Goal: Task Accomplishment & Management: Complete application form

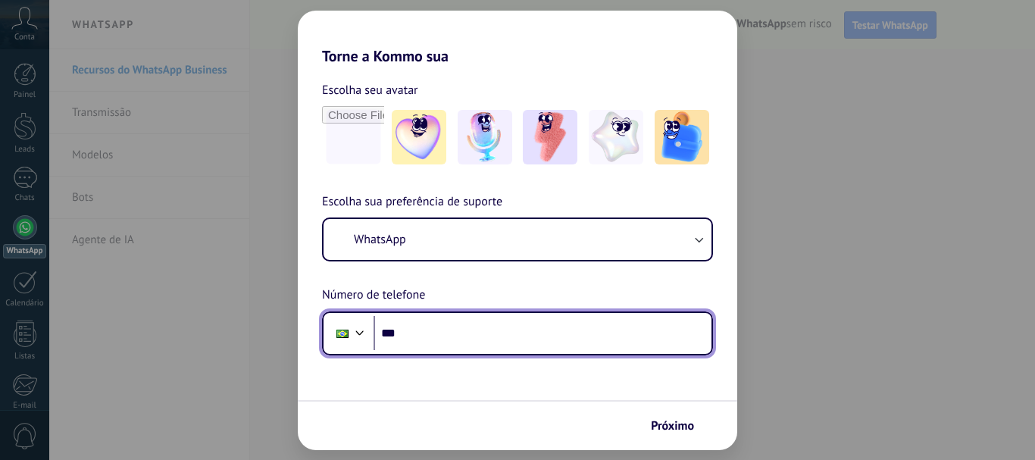
click at [435, 339] on input "***" at bounding box center [543, 333] width 338 height 35
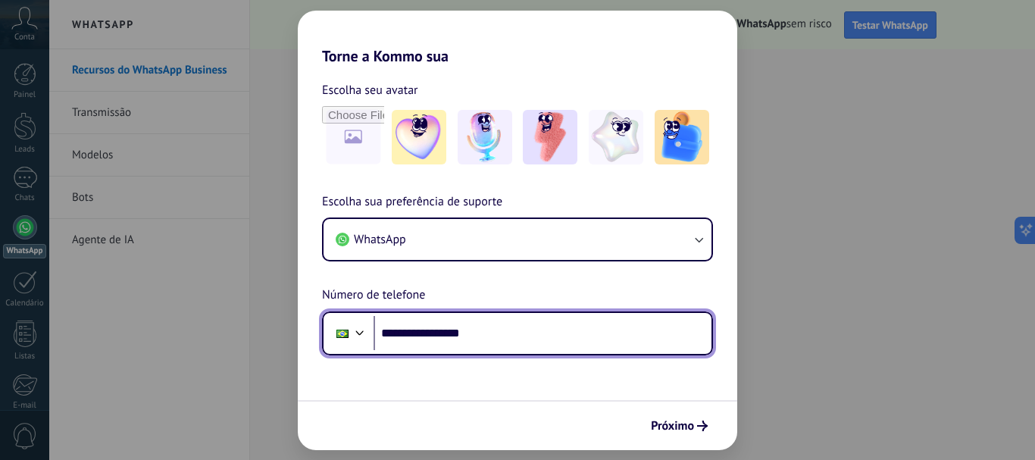
click at [428, 331] on input "**********" at bounding box center [543, 333] width 338 height 35
type input "**********"
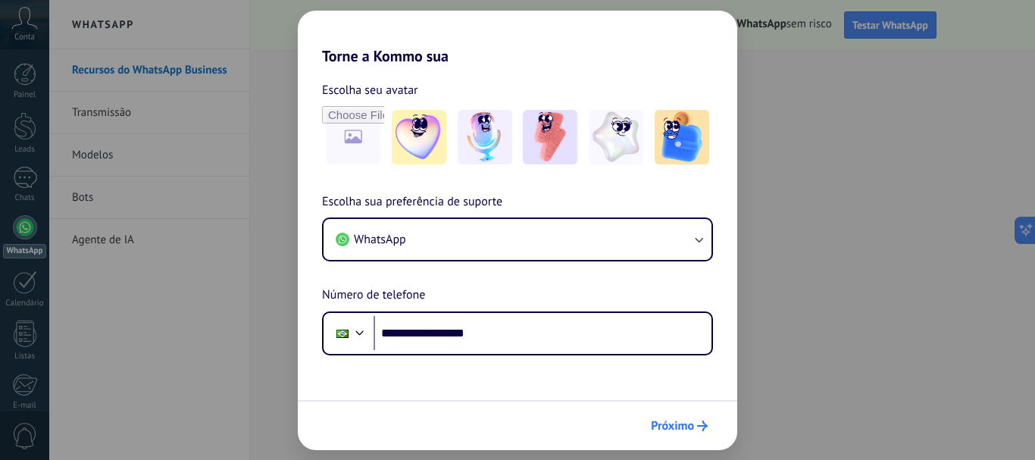
click at [681, 427] on span "Próximo" at bounding box center [672, 426] width 43 height 11
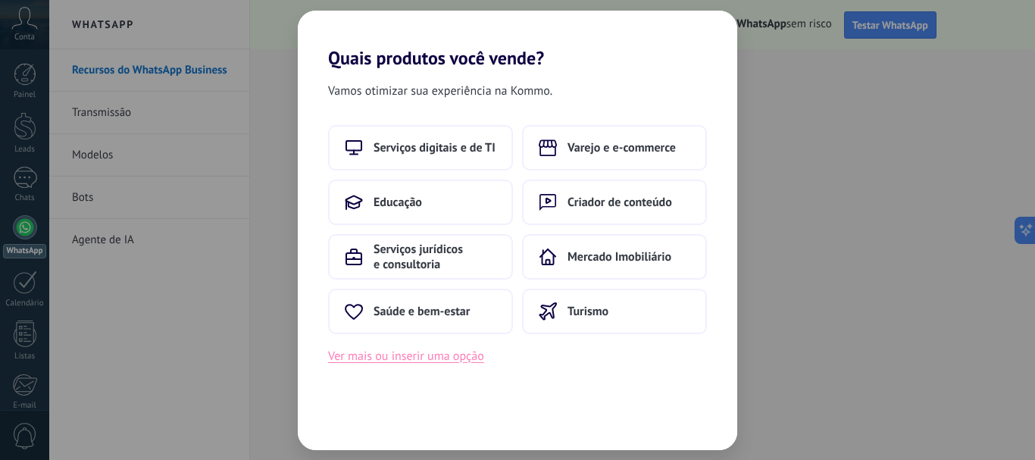
click at [426, 359] on button "Ver mais ou inserir uma opção" at bounding box center [406, 356] width 156 height 20
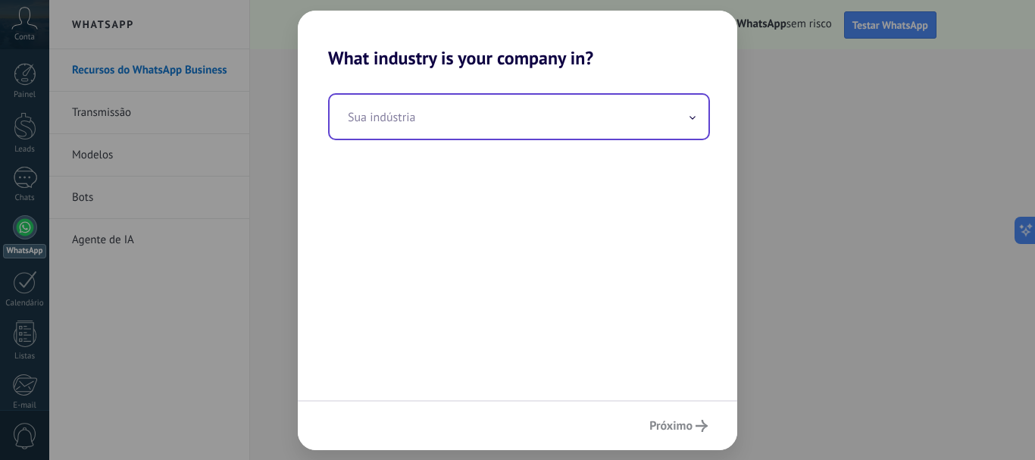
click at [700, 122] on input "text" at bounding box center [519, 117] width 379 height 44
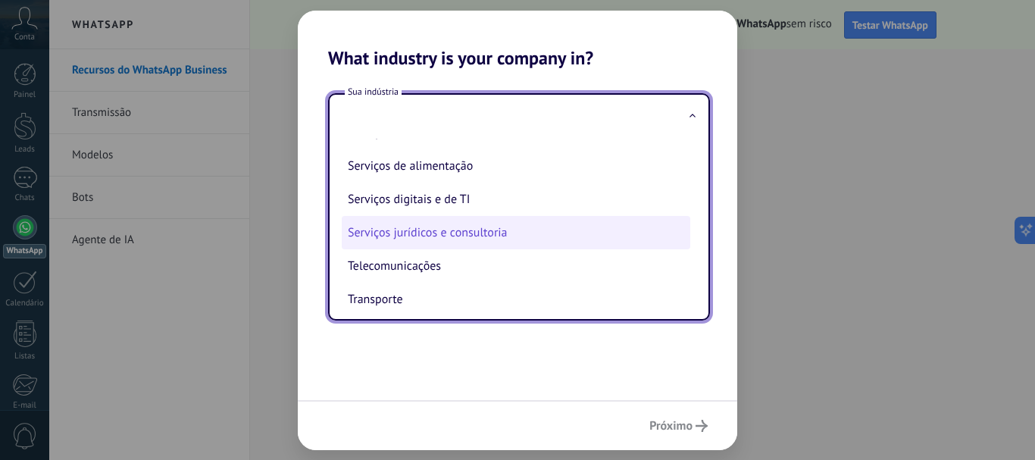
scroll to position [250, 0]
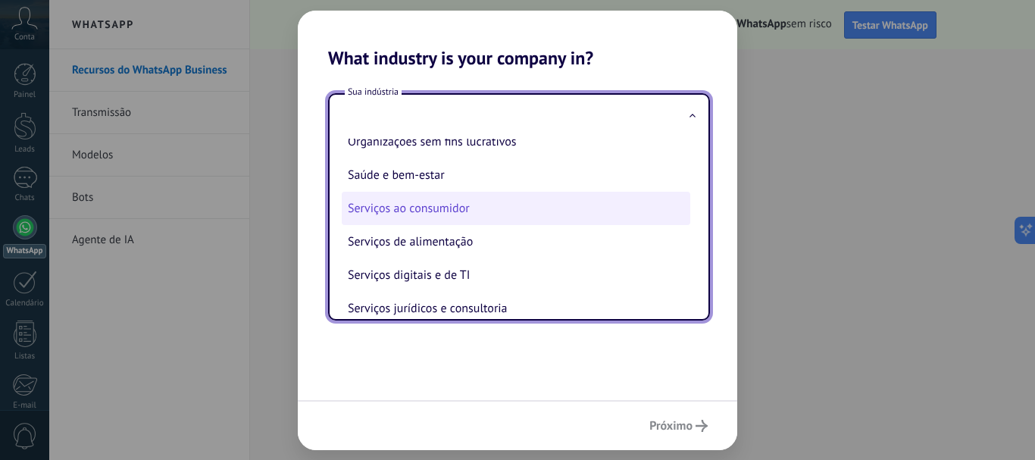
click at [443, 212] on li "Serviços ao consumidor" at bounding box center [516, 208] width 349 height 33
type input "**********"
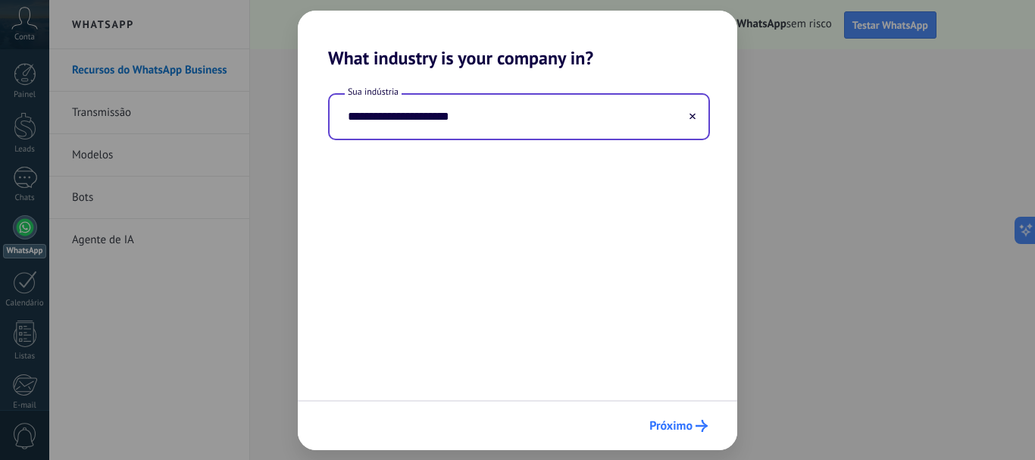
click at [671, 421] on span "Próximo" at bounding box center [671, 426] width 43 height 11
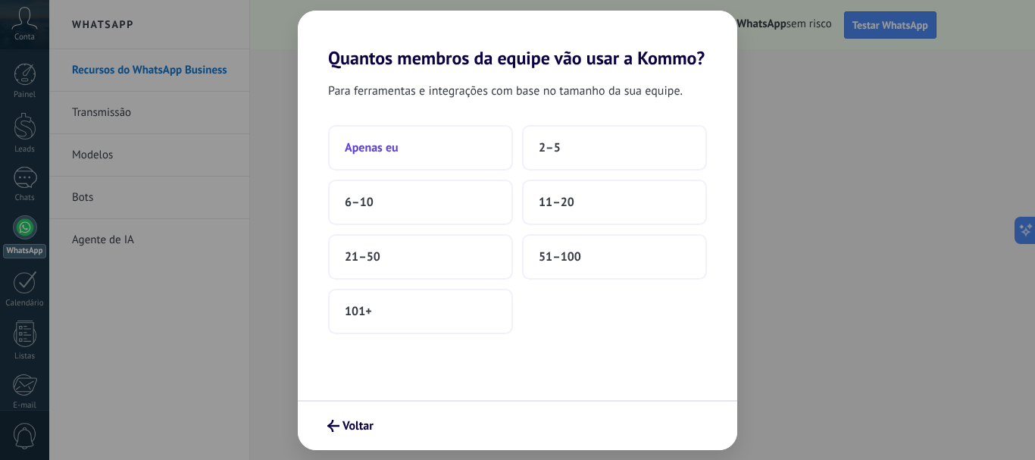
click at [403, 146] on button "Apenas eu" at bounding box center [420, 147] width 185 height 45
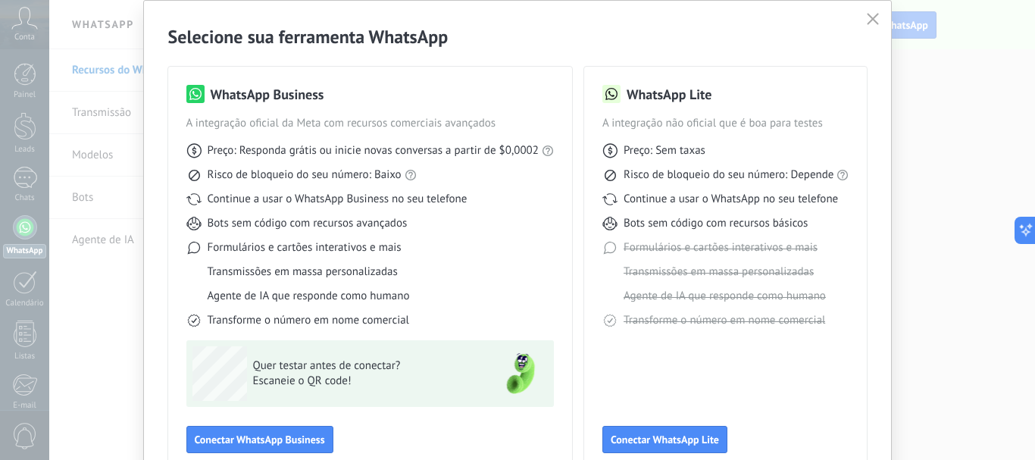
scroll to position [76, 0]
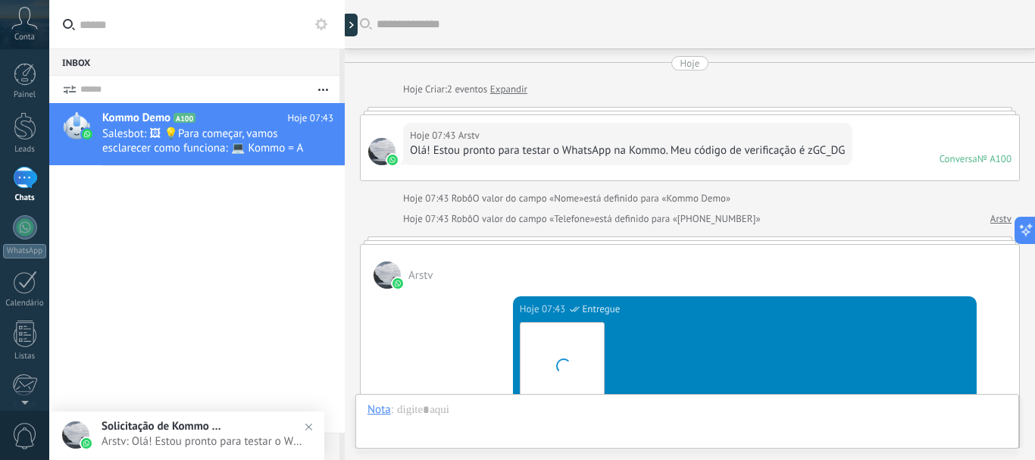
scroll to position [514, 0]
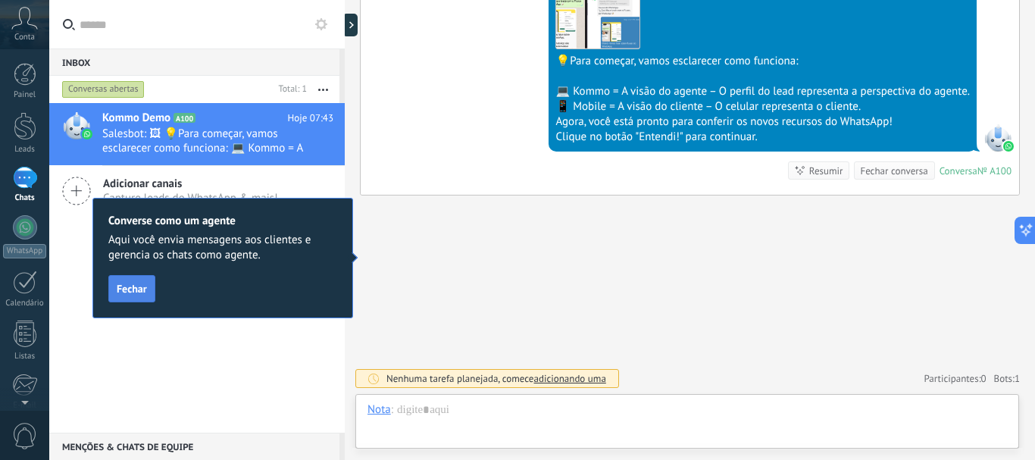
click at [126, 284] on span "Fechar" at bounding box center [132, 288] width 30 height 11
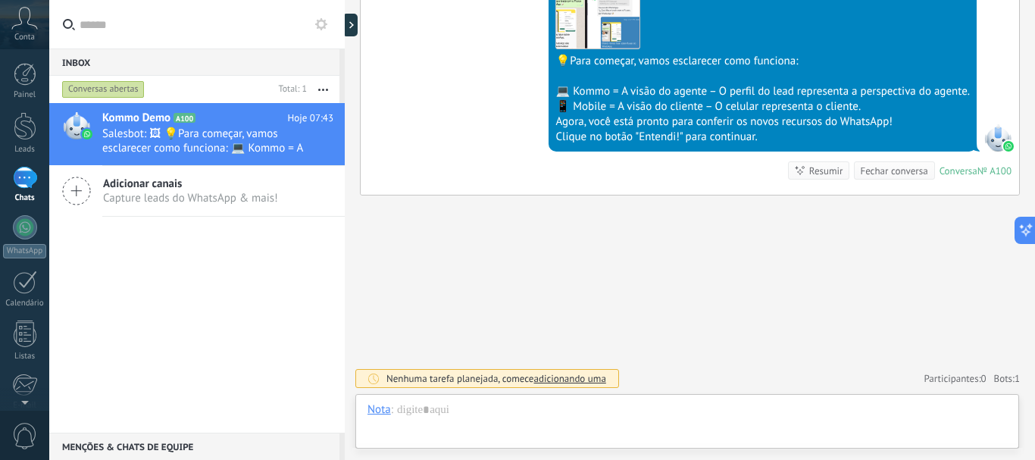
click at [145, 186] on span "Adicionar canais" at bounding box center [190, 184] width 175 height 14
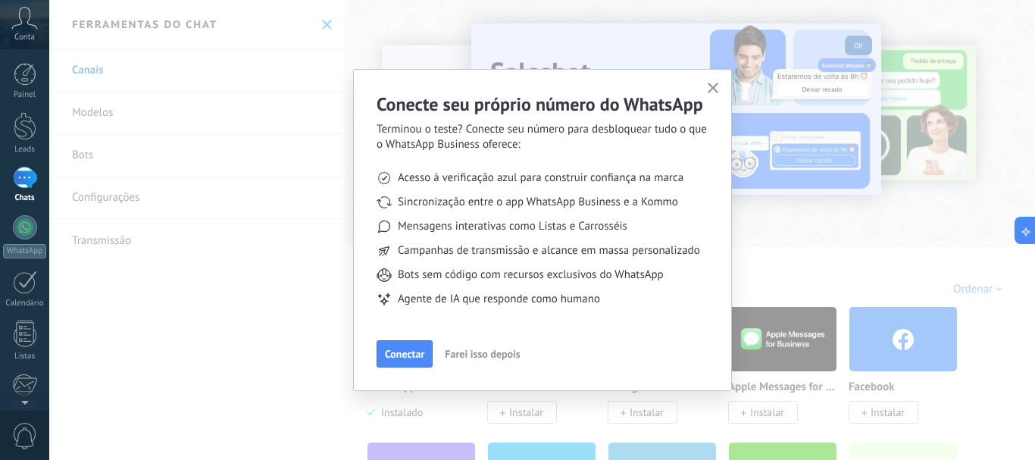
click at [486, 355] on span "Farei isso depois" at bounding box center [482, 354] width 75 height 11
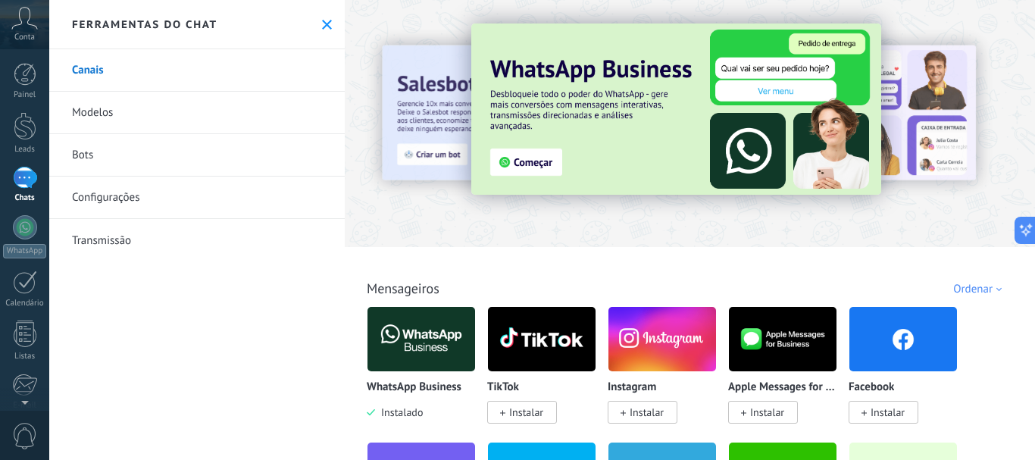
click at [515, 416] on span "Instalar" at bounding box center [526, 412] width 34 height 14
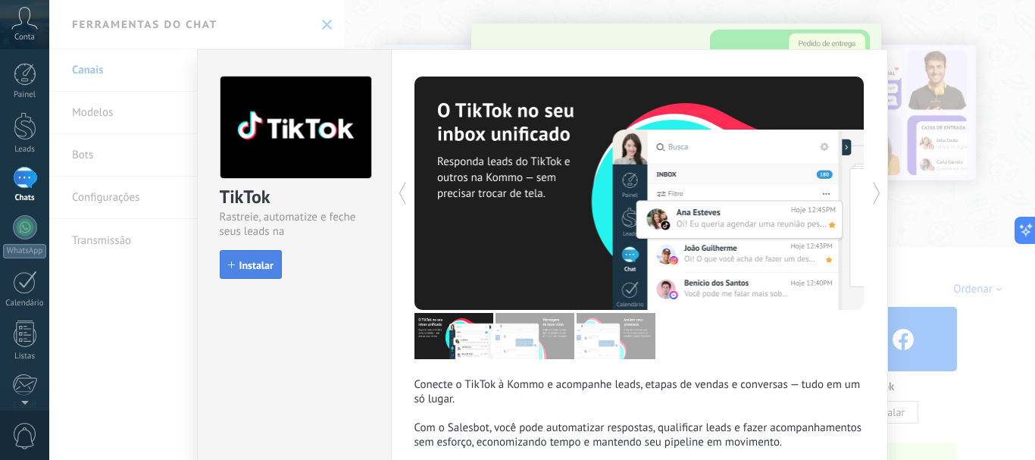
click at [246, 266] on span "Instalar" at bounding box center [257, 265] width 34 height 11
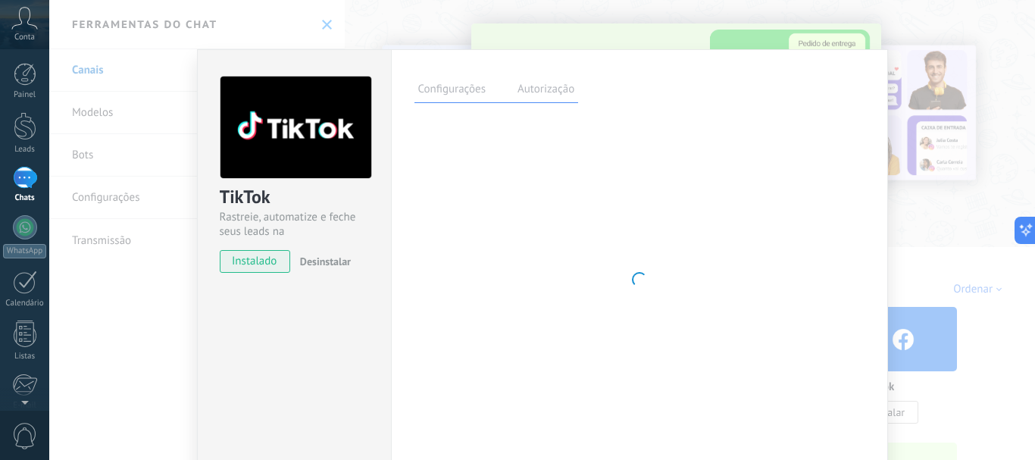
click at [130, 305] on div "TikTok Rastreie, automatize e feche seus leads na Kommo instalado Desinstalar C…" at bounding box center [542, 230] width 986 height 460
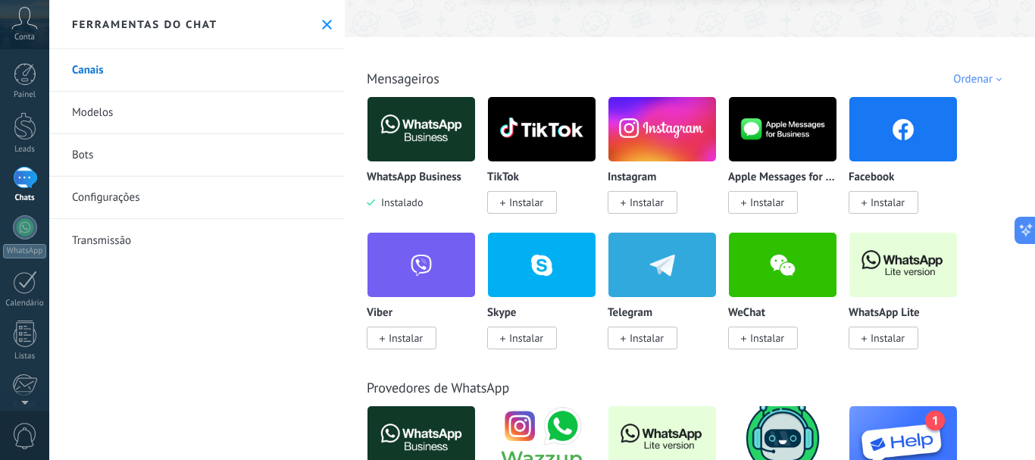
scroll to position [227, 0]
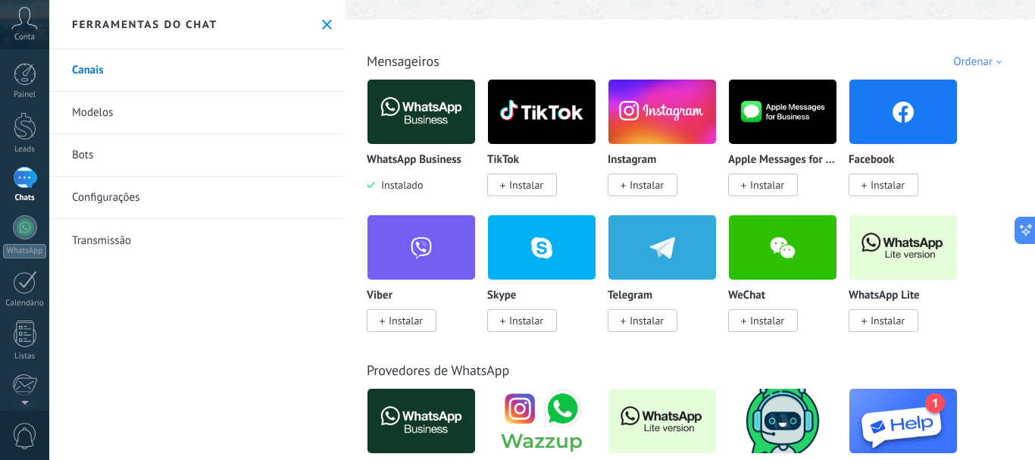
click at [104, 117] on link "Modelos" at bounding box center [197, 113] width 296 height 42
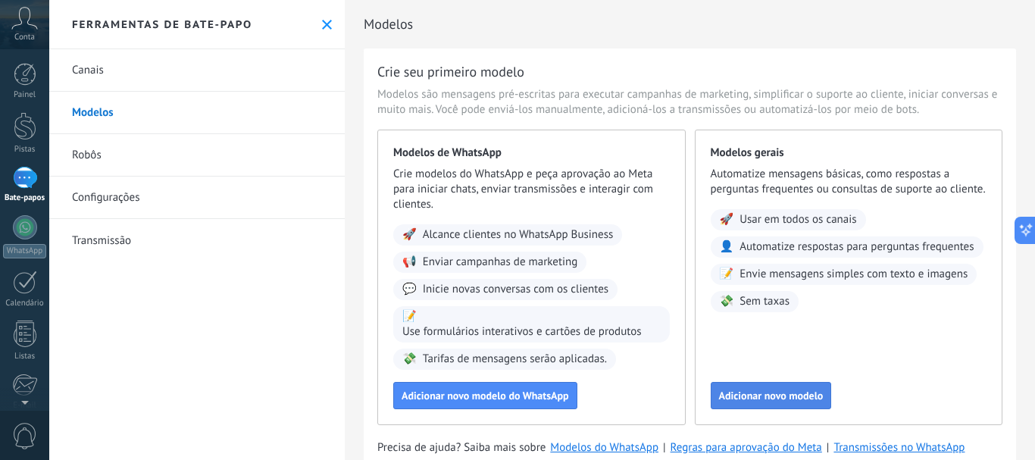
click at [769, 397] on font "Adicionar novo modelo" at bounding box center [771, 396] width 105 height 14
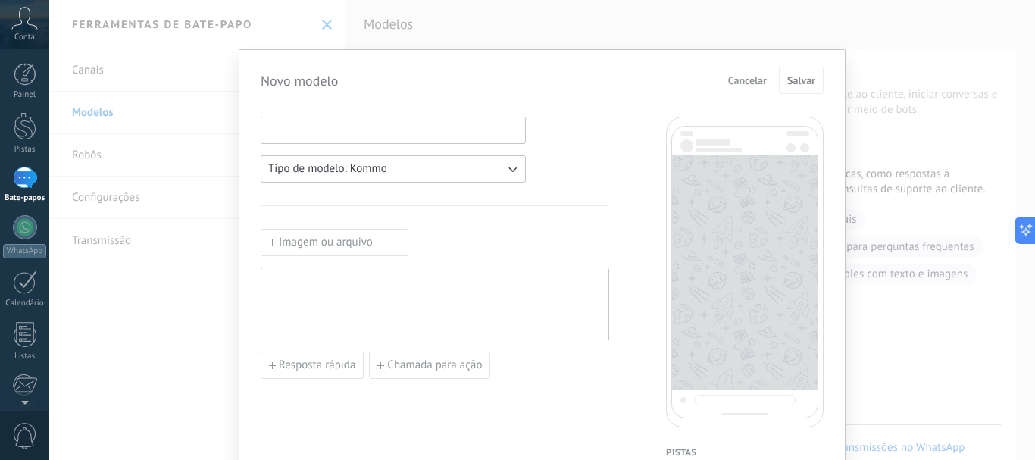
click at [299, 126] on input at bounding box center [393, 129] width 264 height 24
type input "*****"
click at [513, 173] on icon "button" at bounding box center [512, 168] width 15 height 15
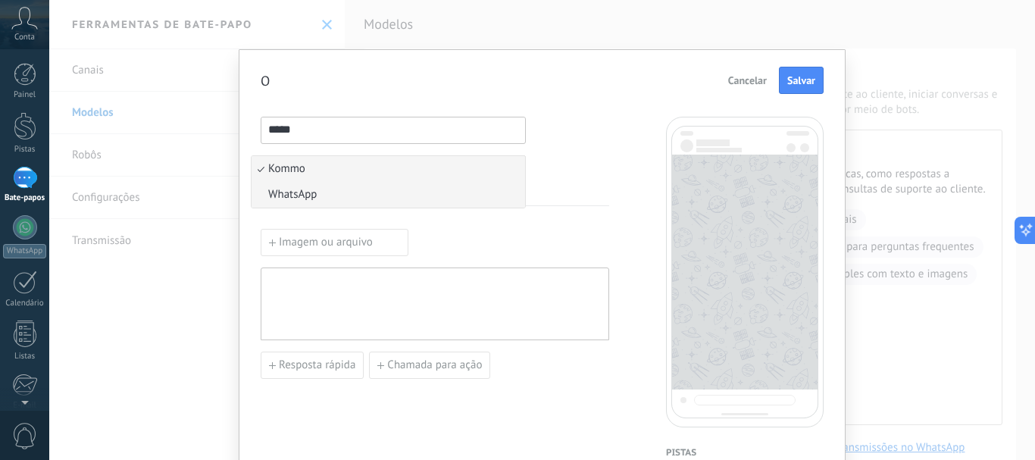
click at [308, 199] on font "WhatsApp" at bounding box center [292, 194] width 49 height 14
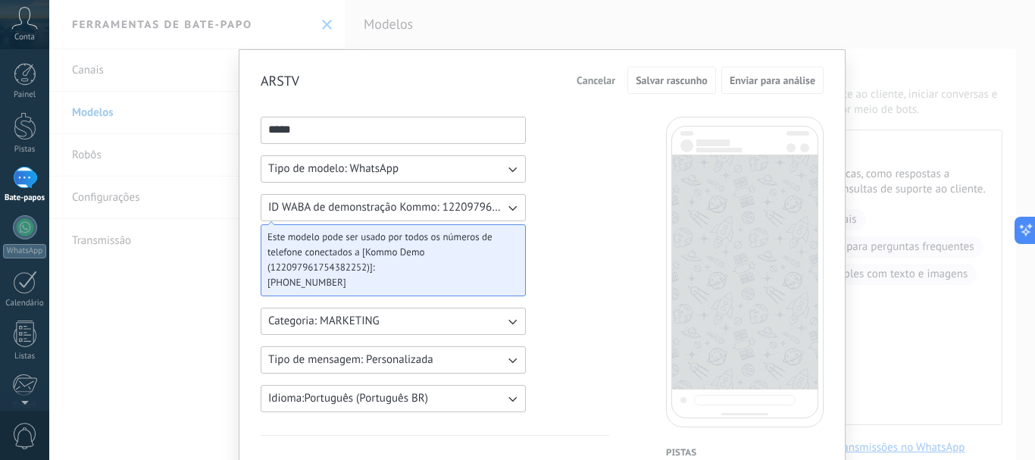
click at [506, 323] on icon "button" at bounding box center [512, 321] width 15 height 15
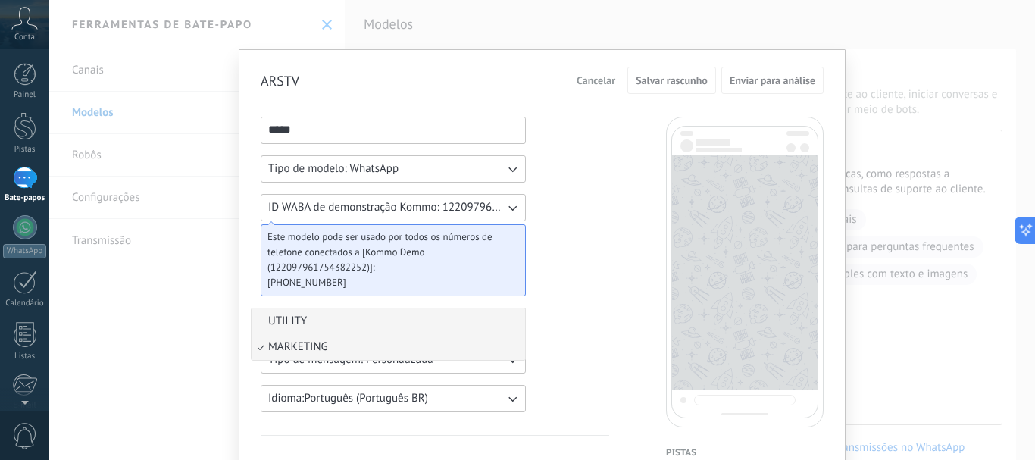
click at [298, 321] on span "UTILITY" at bounding box center [287, 321] width 39 height 15
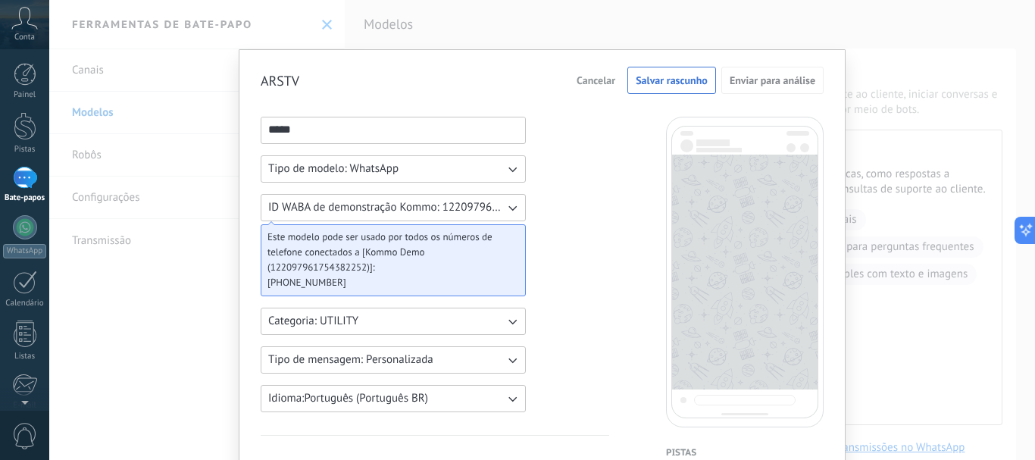
click at [515, 321] on icon "button" at bounding box center [512, 321] width 15 height 15
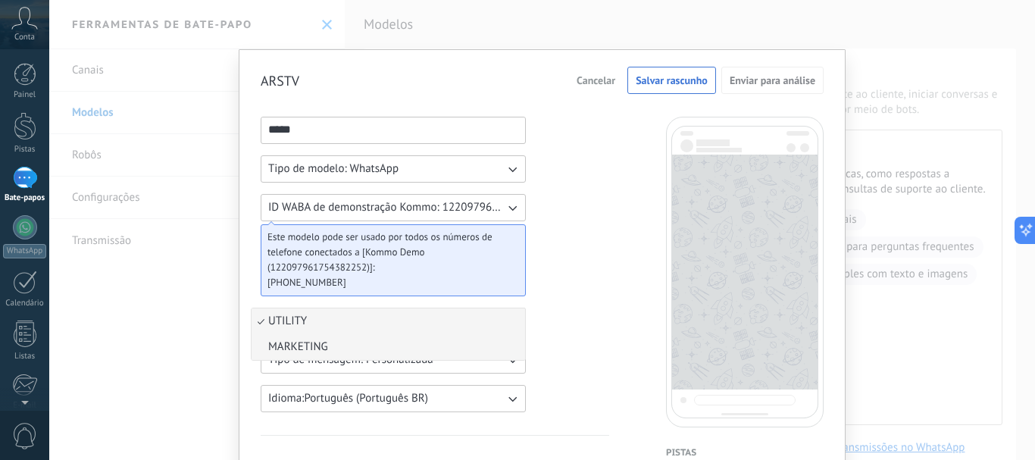
click at [302, 346] on span "MARKETING" at bounding box center [298, 347] width 60 height 15
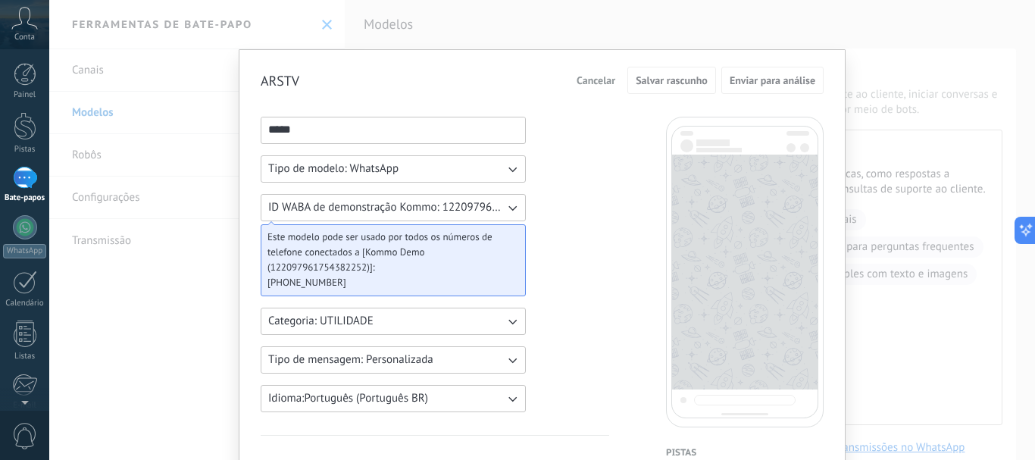
click at [509, 359] on icon "button" at bounding box center [513, 361] width 8 height 5
click at [293, 389] on font "Carrossel" at bounding box center [290, 385] width 45 height 14
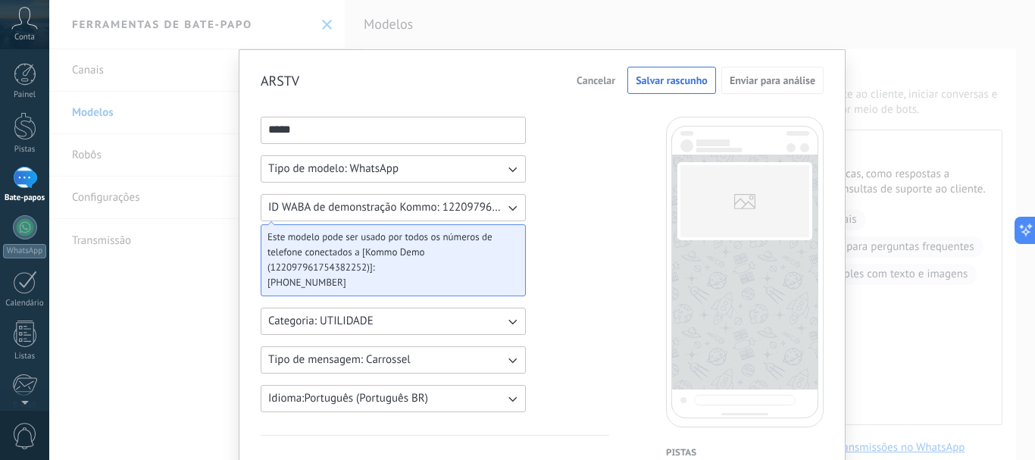
scroll to position [152, 0]
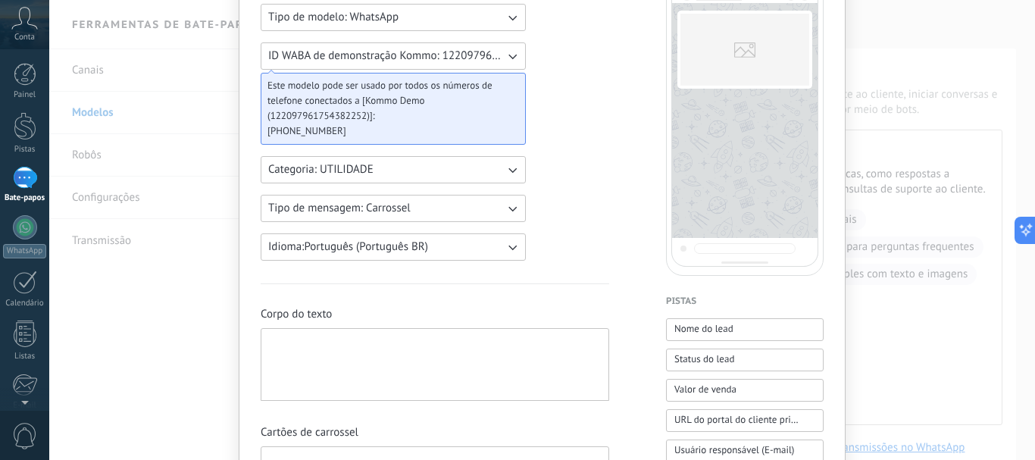
click at [511, 209] on icon "button" at bounding box center [512, 208] width 15 height 15
click at [281, 259] on span "Flows" at bounding box center [282, 259] width 28 height 15
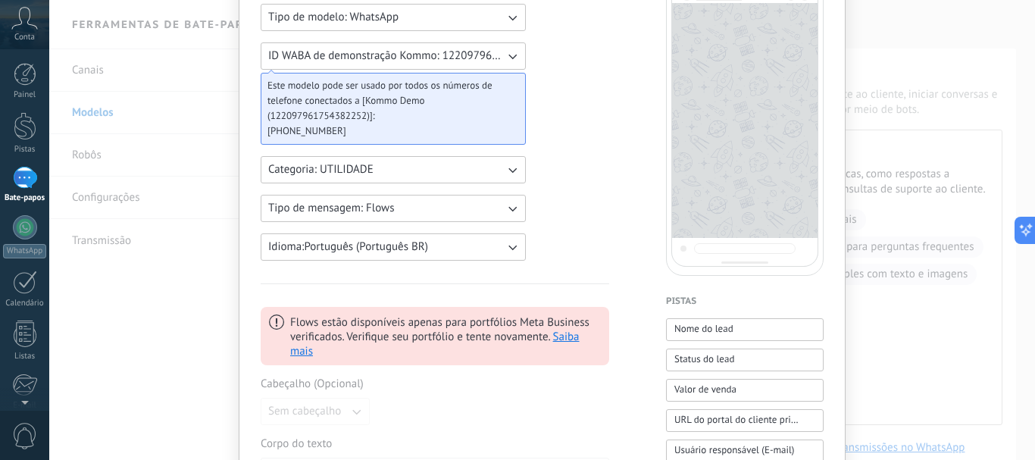
scroll to position [76, 0]
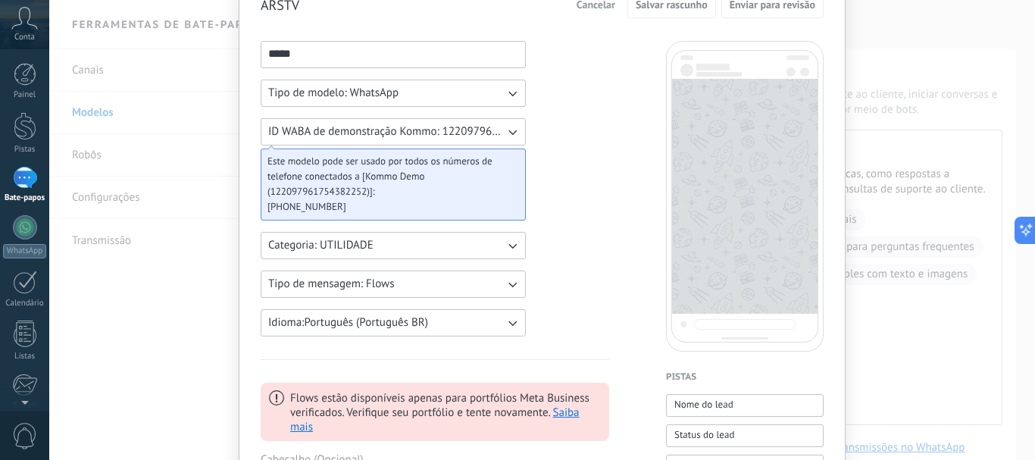
click at [509, 293] on button "Tipo de mensagem: Flows" at bounding box center [393, 284] width 265 height 27
click at [330, 312] on li "Carrossel" at bounding box center [389, 310] width 274 height 26
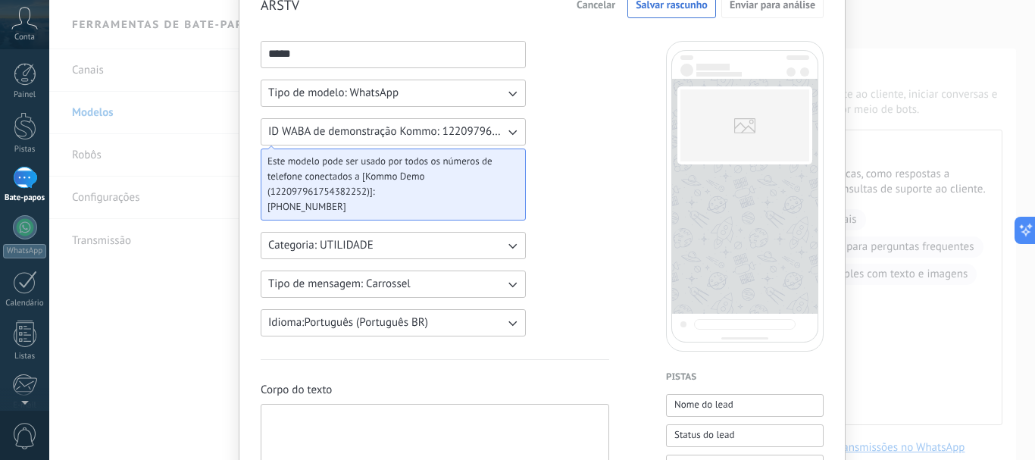
click at [509, 280] on icon "button" at bounding box center [512, 284] width 15 height 15
click at [315, 285] on font "Personalizado" at bounding box center [301, 284] width 67 height 14
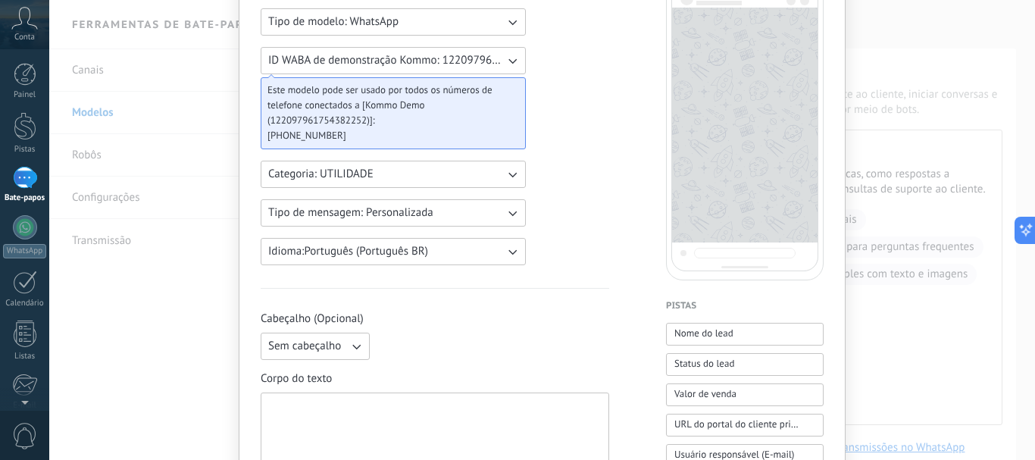
scroll to position [227, 0]
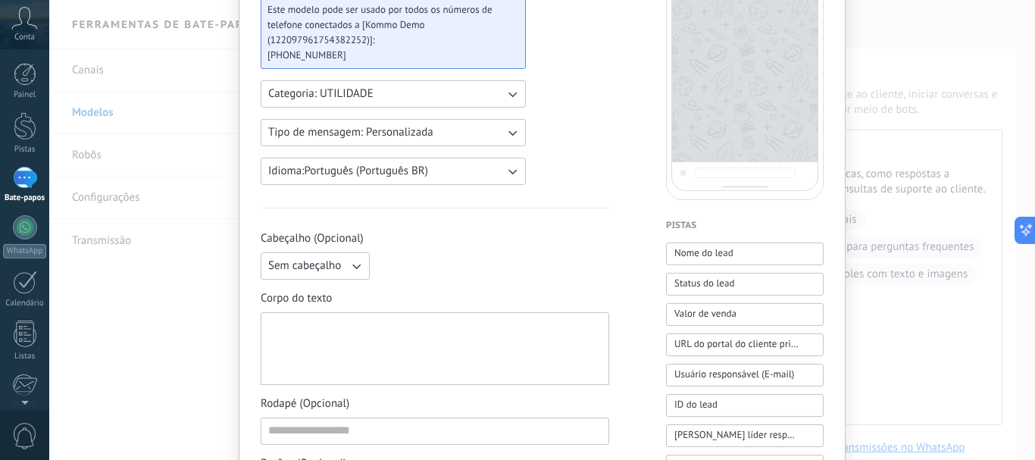
click at [359, 271] on icon "button" at bounding box center [356, 265] width 15 height 15
click at [286, 292] on span "Texto" at bounding box center [281, 291] width 26 height 15
click at [333, 333] on div at bounding box center [434, 349] width 333 height 60
click at [318, 324] on div at bounding box center [434, 349] width 333 height 60
paste div
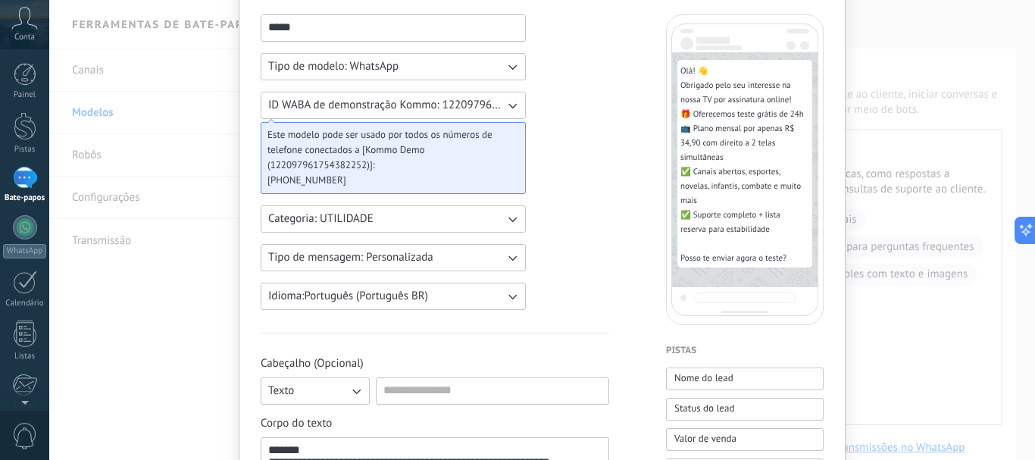
scroll to position [76, 0]
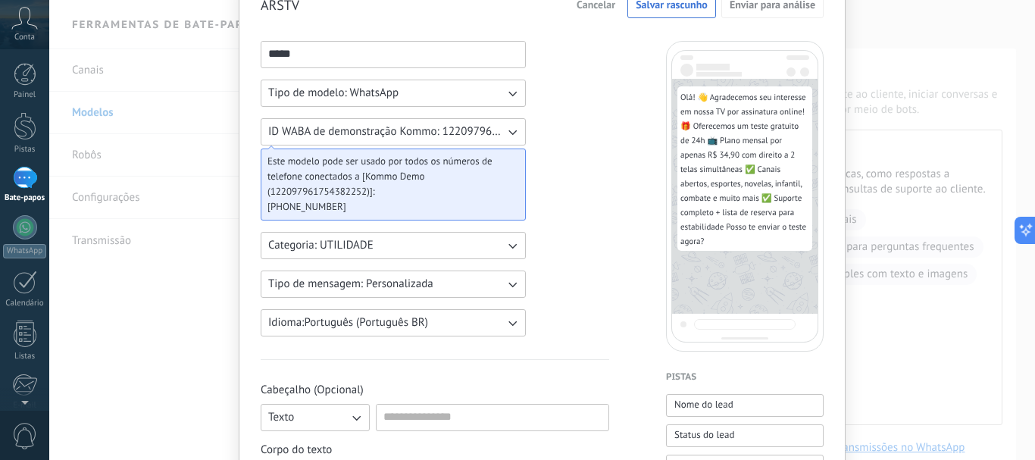
click at [513, 280] on icon "button" at bounding box center [512, 284] width 15 height 15
click at [332, 315] on li "Carrossel" at bounding box center [389, 310] width 274 height 26
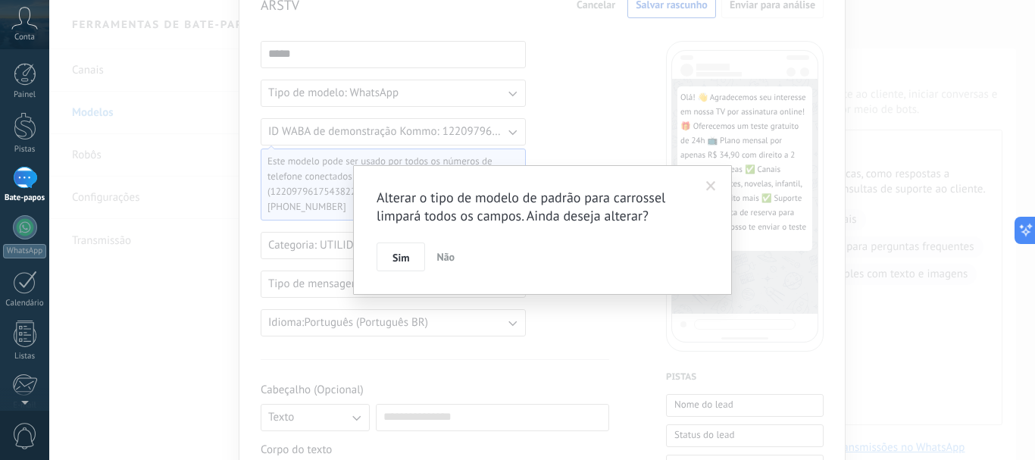
click at [444, 259] on font "Não" at bounding box center [446, 257] width 18 height 14
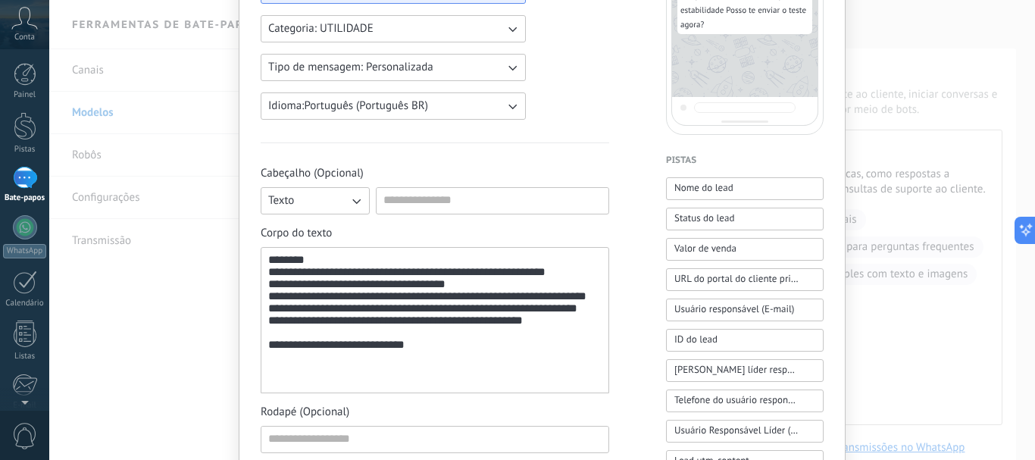
scroll to position [303, 0]
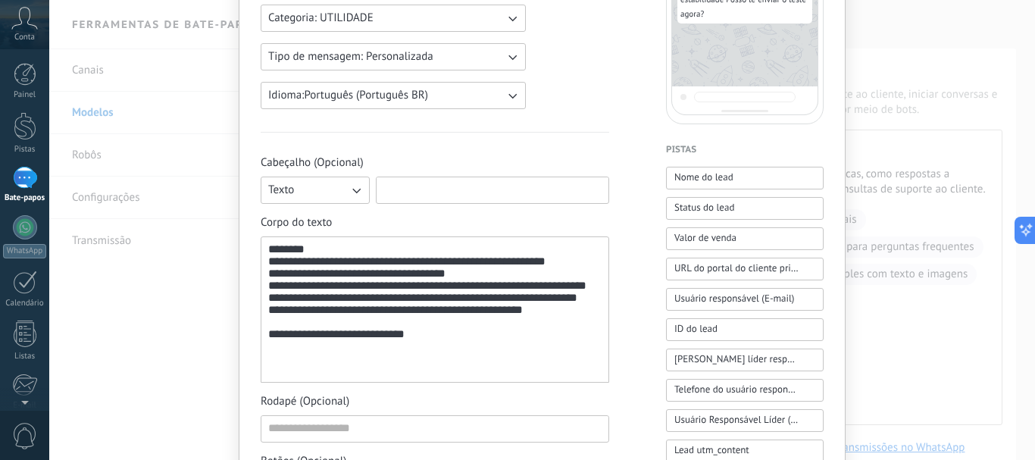
click at [412, 193] on input at bounding box center [493, 189] width 232 height 24
click at [356, 190] on icon "button" at bounding box center [356, 191] width 8 height 5
click at [407, 190] on input at bounding box center [493, 189] width 232 height 24
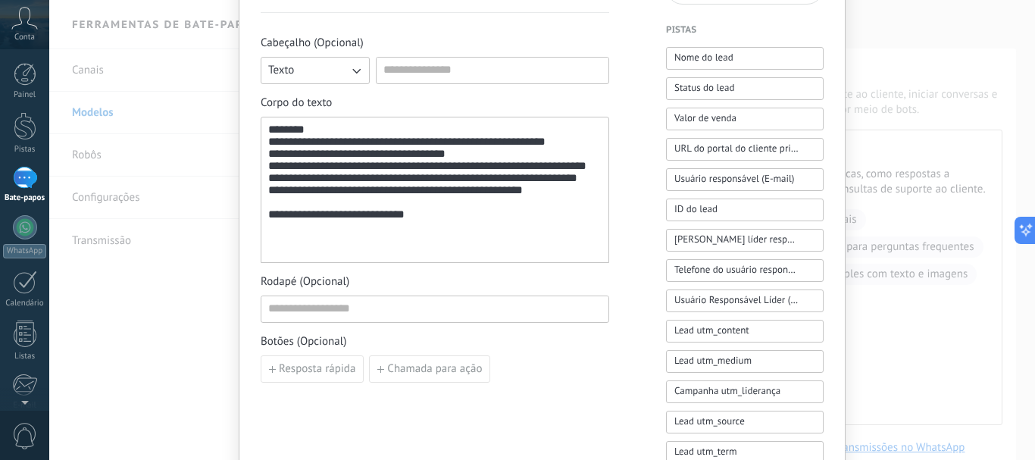
scroll to position [455, 0]
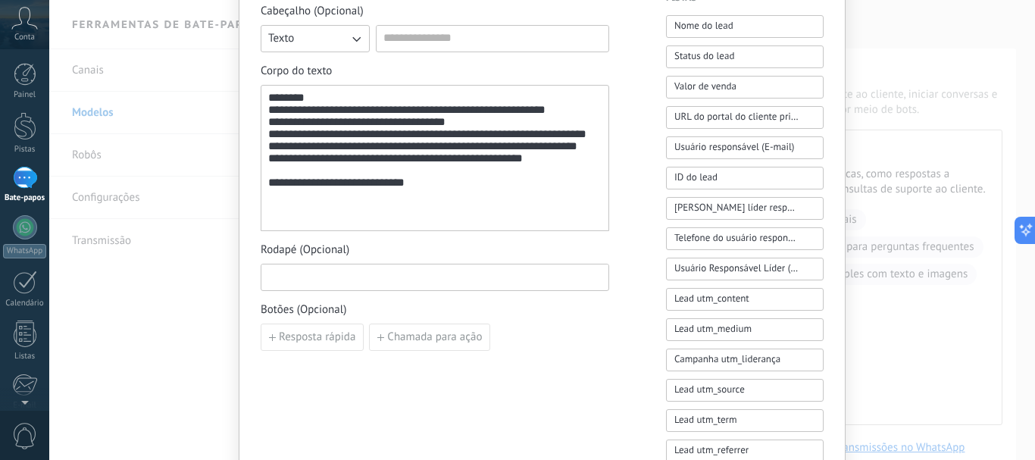
click at [318, 279] on input at bounding box center [434, 277] width 347 height 24
paste input "**********"
drag, startPoint x: 596, startPoint y: 280, endPoint x: 446, endPoint y: 274, distance: 150.2
click at [446, 274] on input "**********" at bounding box center [434, 277] width 347 height 24
type input "**********"
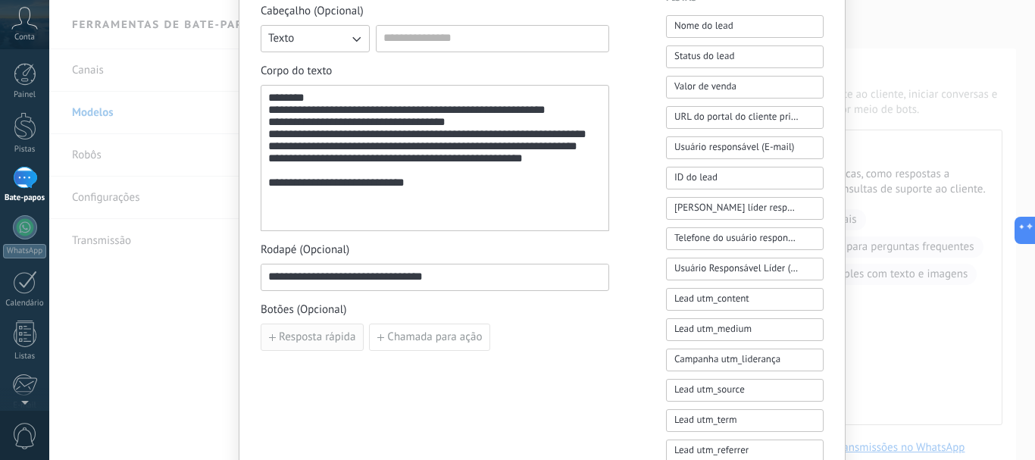
click at [312, 340] on font "Resposta rápida" at bounding box center [317, 337] width 77 height 14
click at [350, 337] on input at bounding box center [345, 336] width 169 height 24
click at [347, 374] on font "Adicionar resposta rápida" at bounding box center [341, 372] width 124 height 14
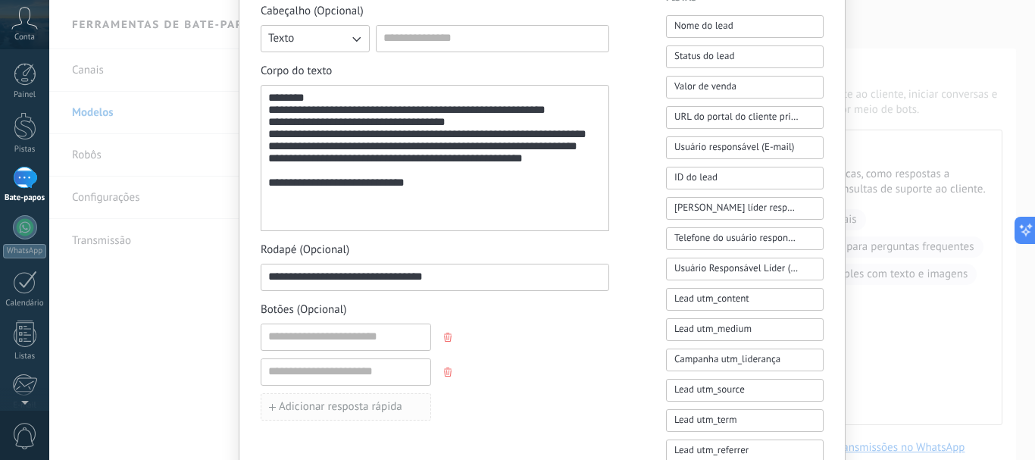
click at [349, 410] on font "Adicionar resposta rápida" at bounding box center [341, 406] width 124 height 14
click at [342, 339] on input at bounding box center [345, 336] width 169 height 24
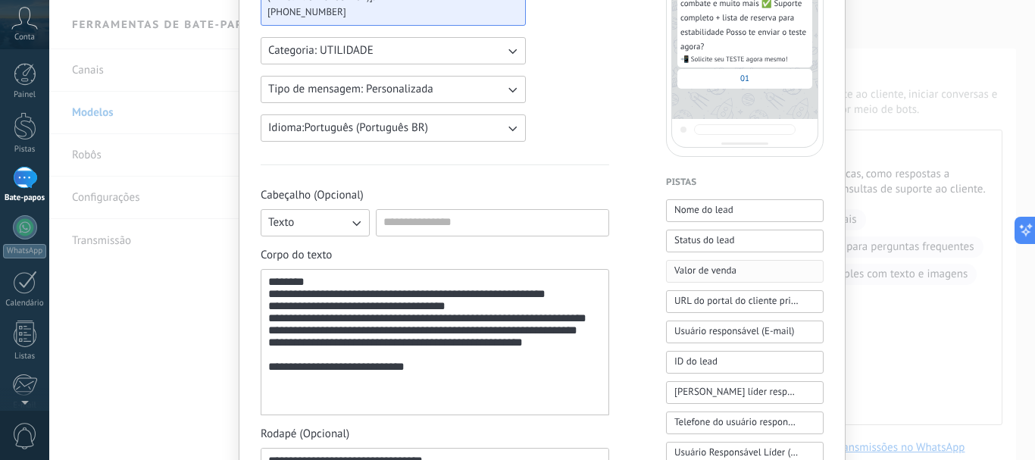
scroll to position [227, 0]
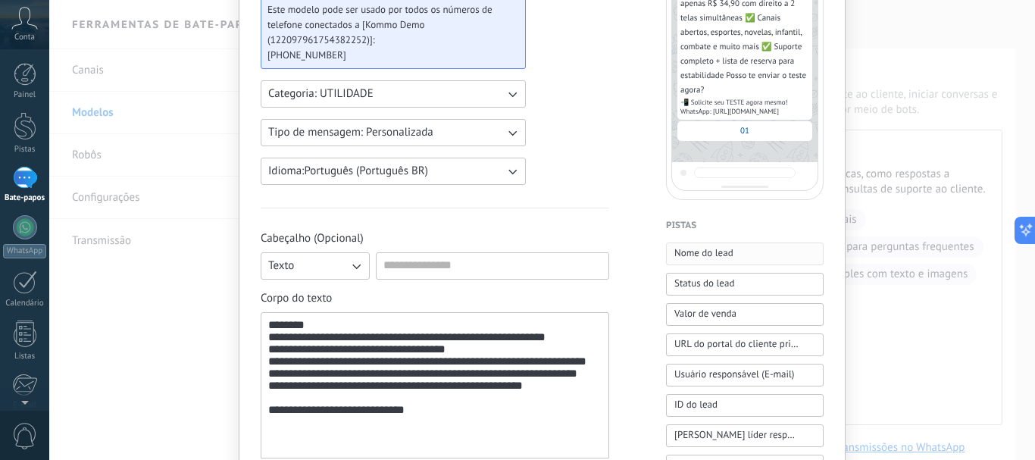
click at [722, 252] on font "Nome do lead" at bounding box center [704, 252] width 59 height 13
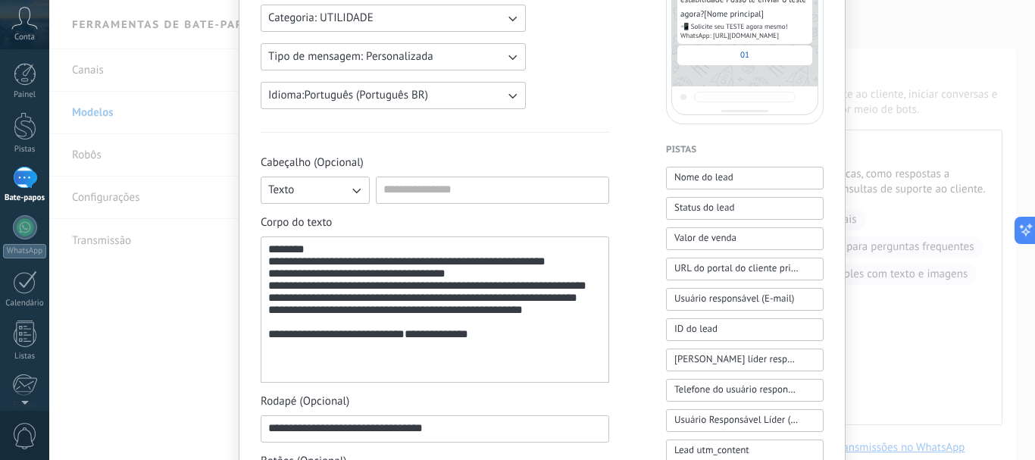
drag, startPoint x: 526, startPoint y: 371, endPoint x: 413, endPoint y: 371, distance: 112.9
click at [413, 371] on div "**********" at bounding box center [434, 309] width 333 height 133
click at [502, 370] on div "**********" at bounding box center [434, 309] width 333 height 133
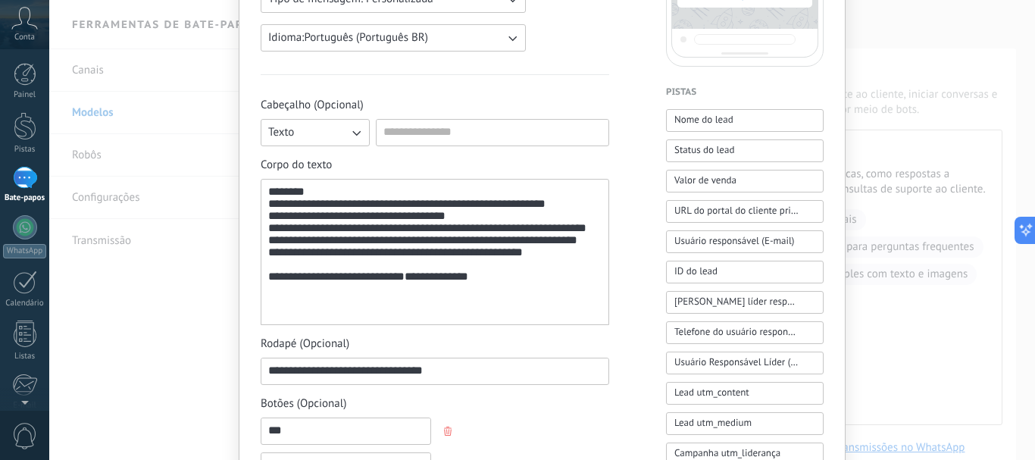
scroll to position [455, 0]
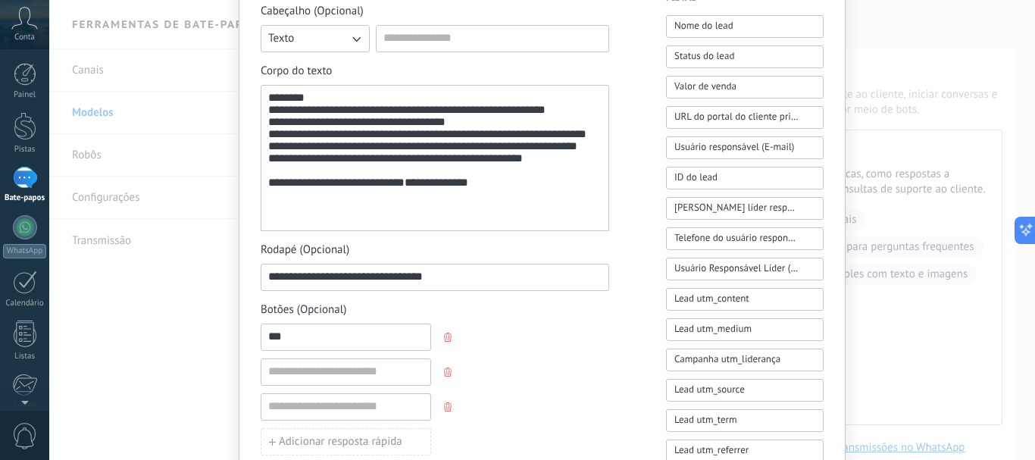
click at [321, 337] on input "**" at bounding box center [345, 336] width 169 height 24
type input "*"
type input "***"
click at [333, 374] on input at bounding box center [345, 371] width 169 height 24
type input "***"
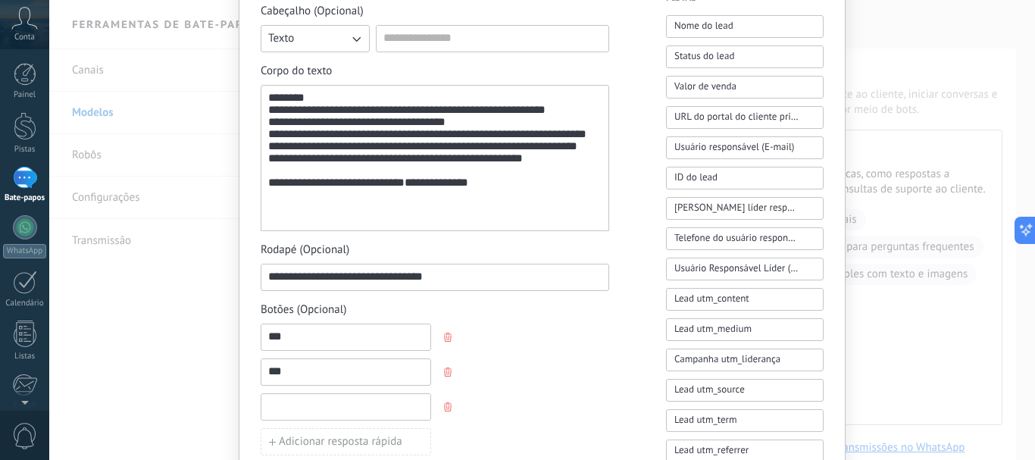
click at [352, 405] on input at bounding box center [345, 406] width 169 height 24
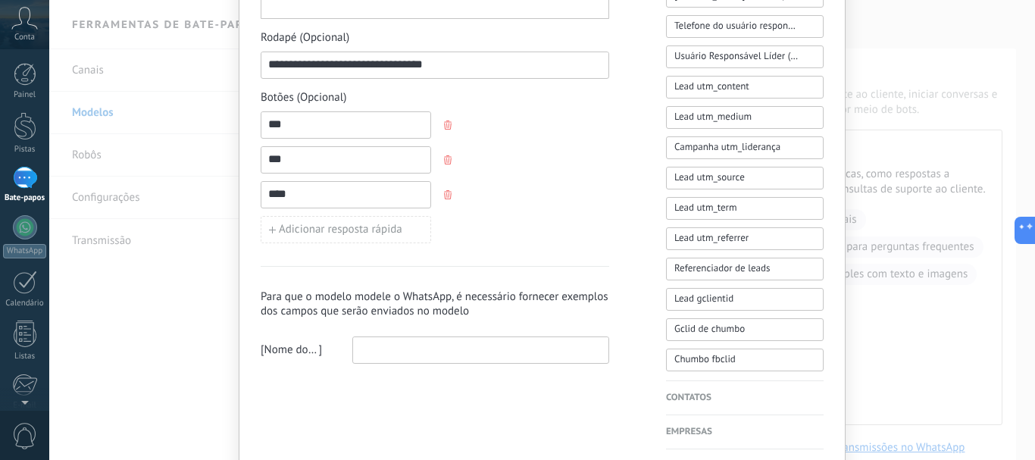
scroll to position [682, 0]
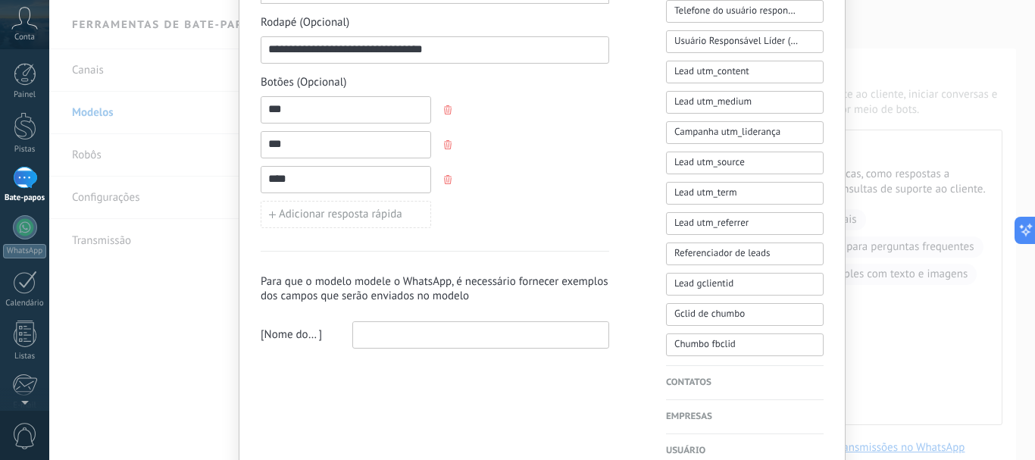
type input "****"
click at [388, 337] on input at bounding box center [480, 334] width 255 height 24
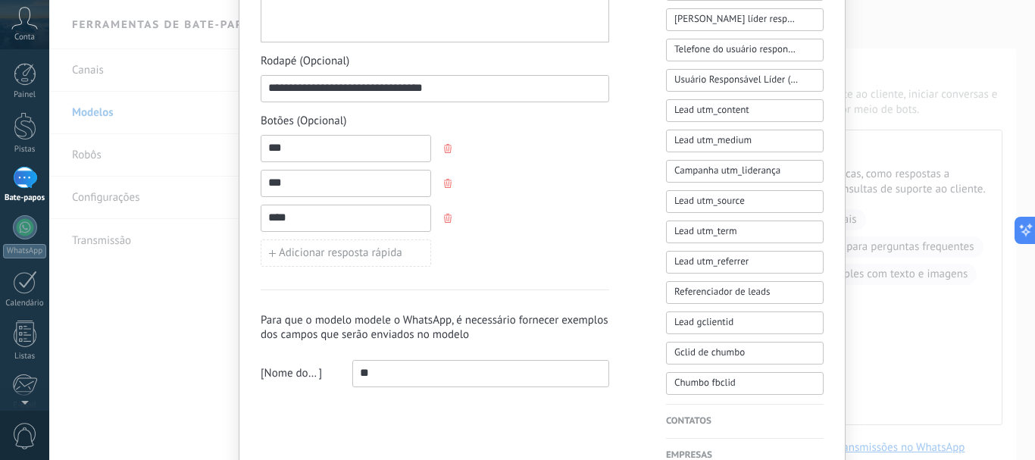
scroll to position [606, 0]
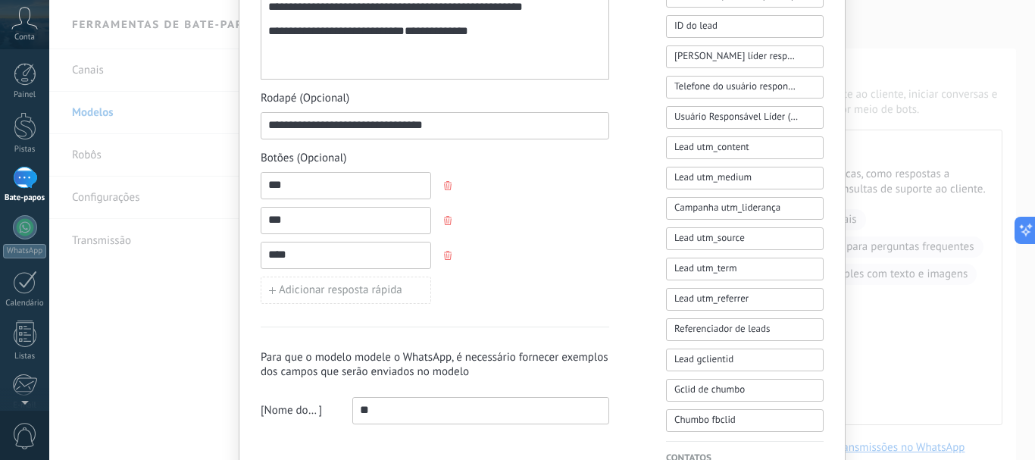
type input "**"
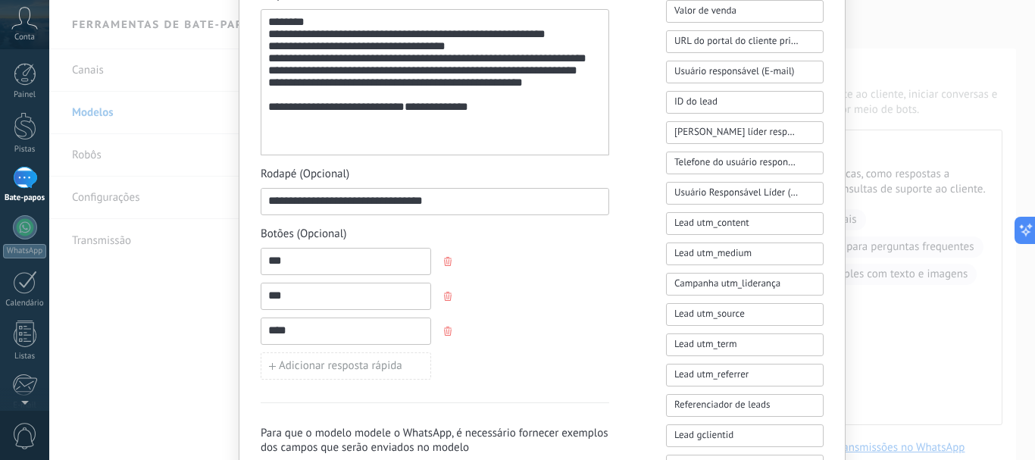
scroll to position [758, 0]
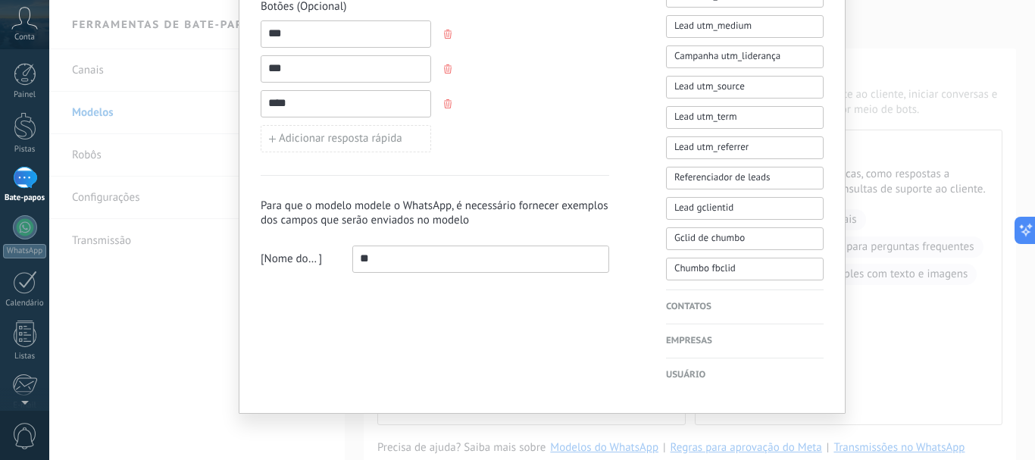
drag, startPoint x: 412, startPoint y: 264, endPoint x: 327, endPoint y: 264, distance: 84.9
click at [327, 264] on div "[ Nome do lead ] **" at bounding box center [435, 259] width 349 height 27
click at [697, 308] on font "Contatos" at bounding box center [688, 306] width 45 height 11
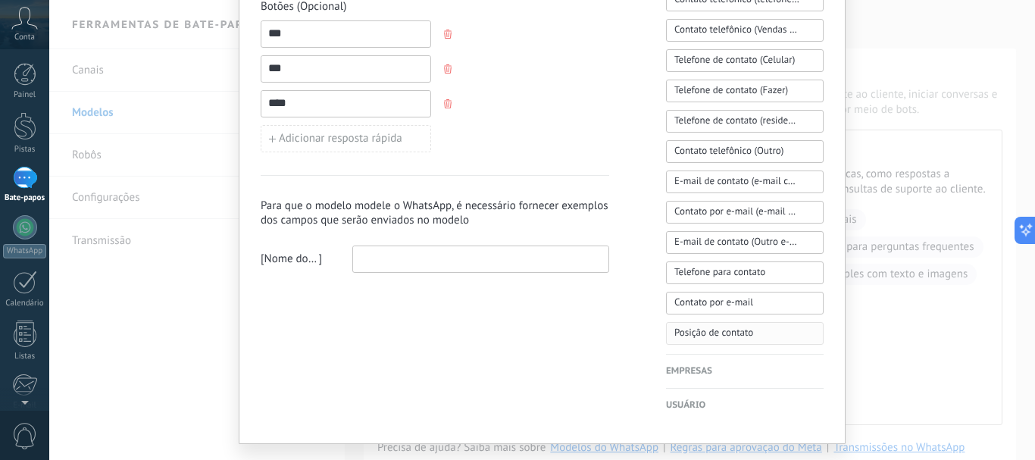
click at [715, 332] on font "Posição de contato" at bounding box center [714, 332] width 79 height 13
click at [391, 254] on input at bounding box center [480, 258] width 255 height 24
click at [692, 402] on font "Usuário" at bounding box center [685, 404] width 39 height 11
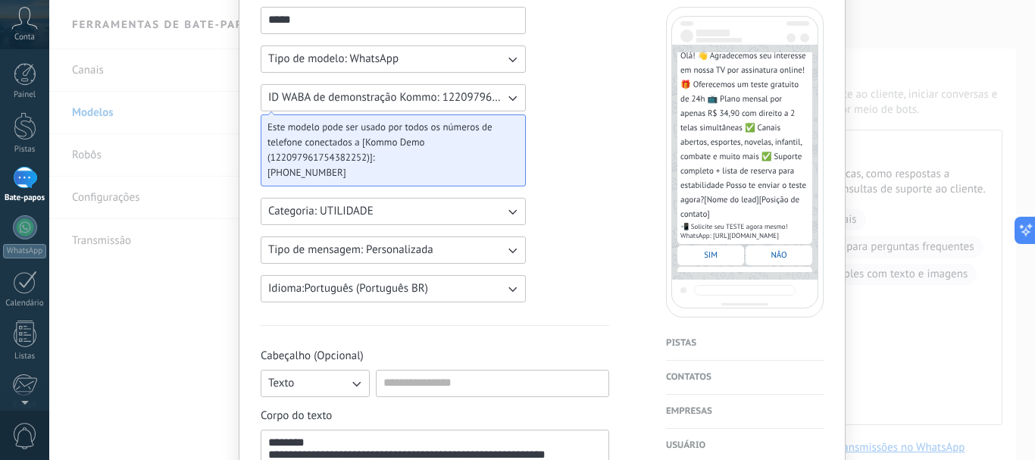
scroll to position [84, 0]
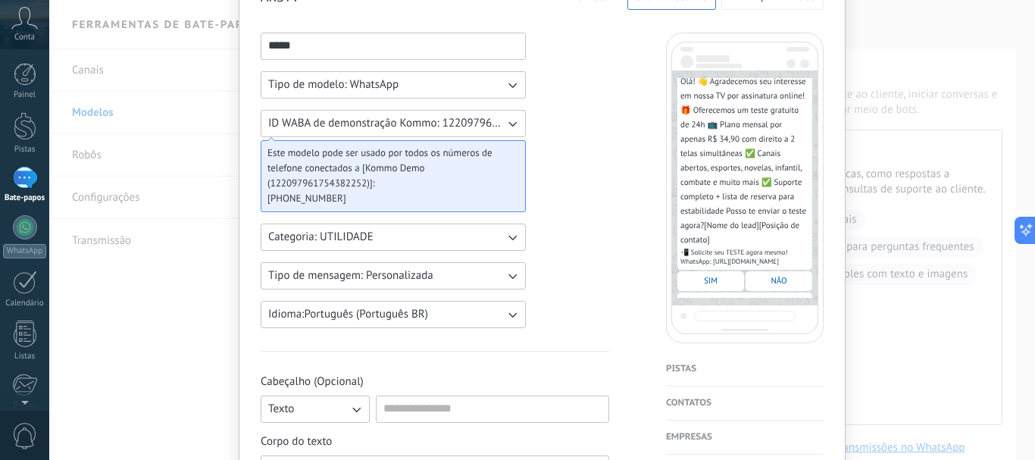
click at [674, 368] on font "Pistas" at bounding box center [681, 368] width 30 height 11
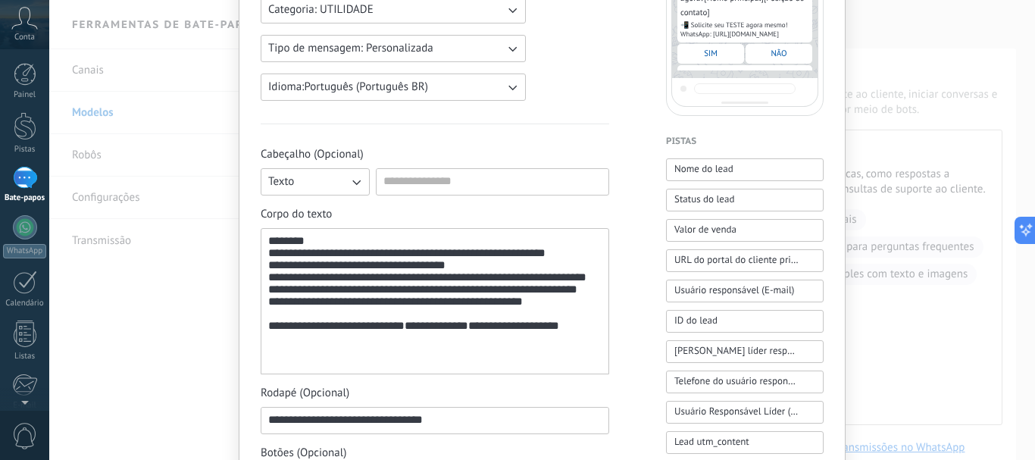
scroll to position [8, 0]
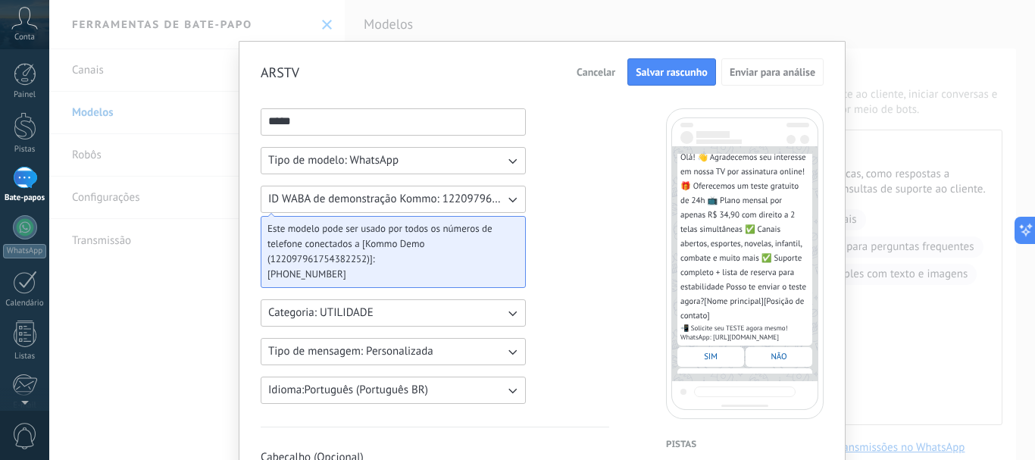
click at [668, 70] on font "Salvar rascunho" at bounding box center [672, 72] width 72 height 14
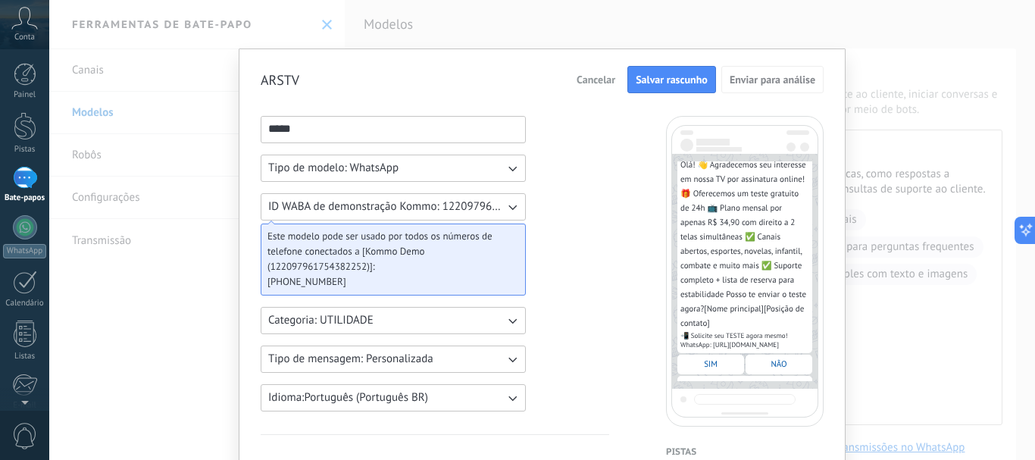
scroll to position [0, 0]
click at [663, 77] on font "Salvar rascunho" at bounding box center [672, 81] width 72 height 14
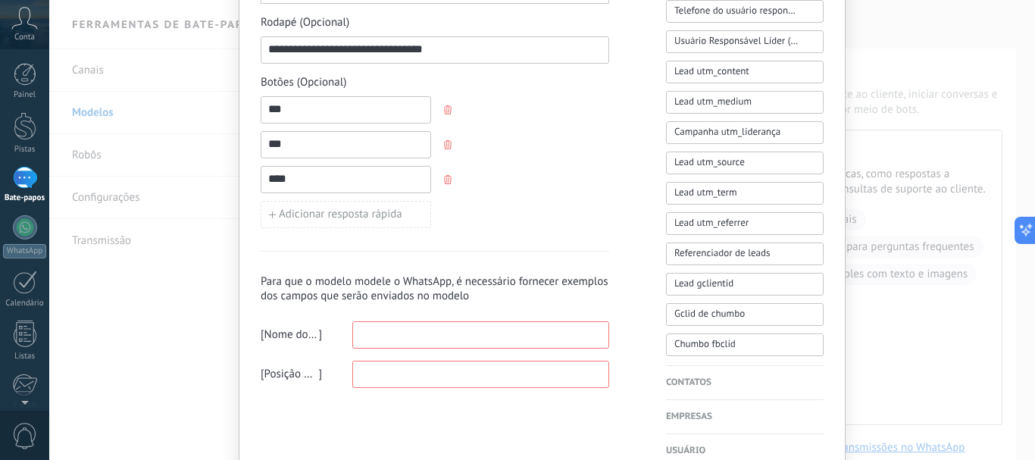
scroll to position [761, 0]
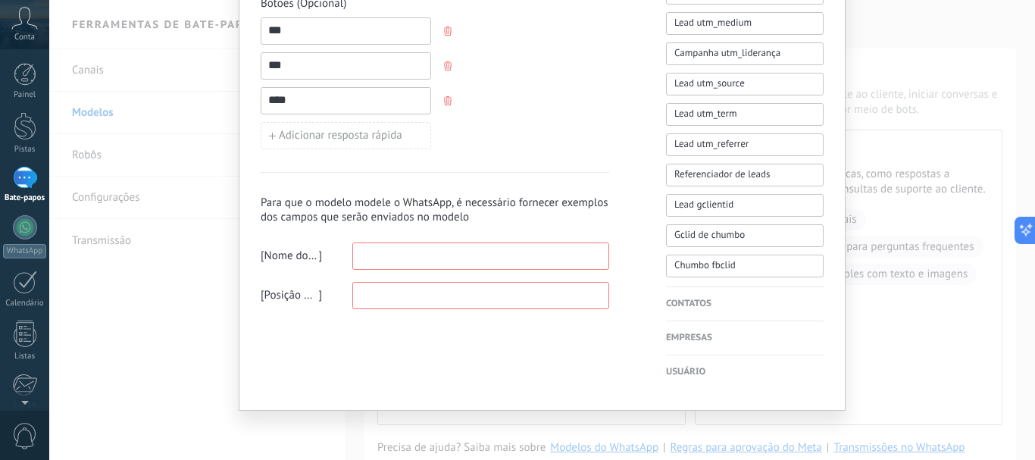
drag, startPoint x: 515, startPoint y: 303, endPoint x: 509, endPoint y: 297, distance: 8.1
click at [514, 302] on input at bounding box center [480, 295] width 255 height 24
click at [450, 254] on input at bounding box center [480, 255] width 255 height 24
type input "*"
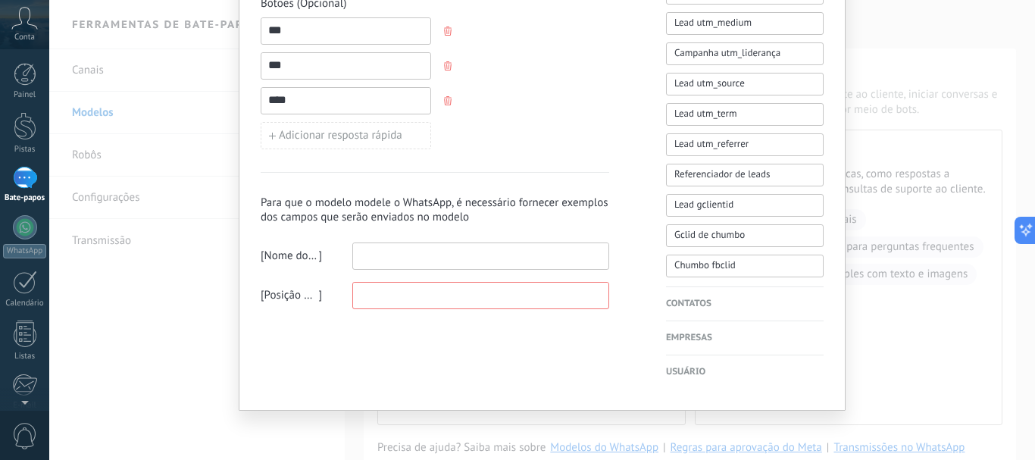
type input "*"
type input "********"
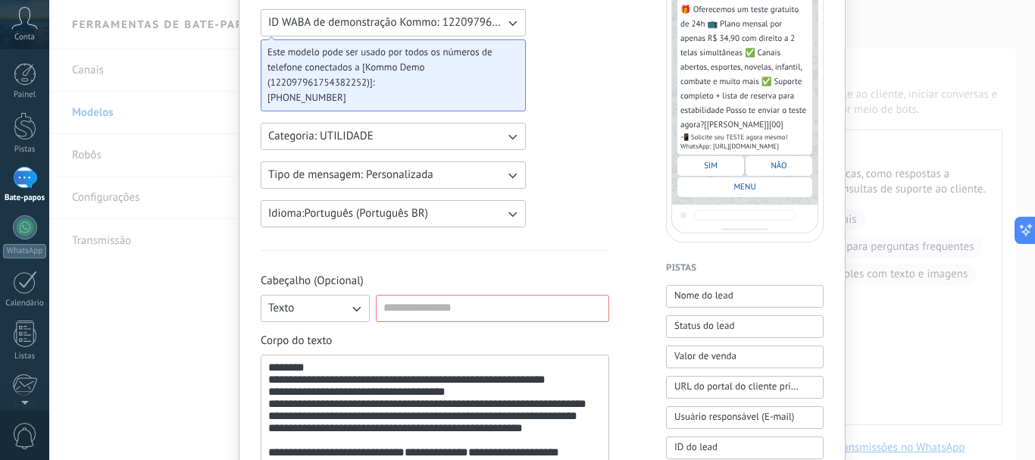
scroll to position [227, 0]
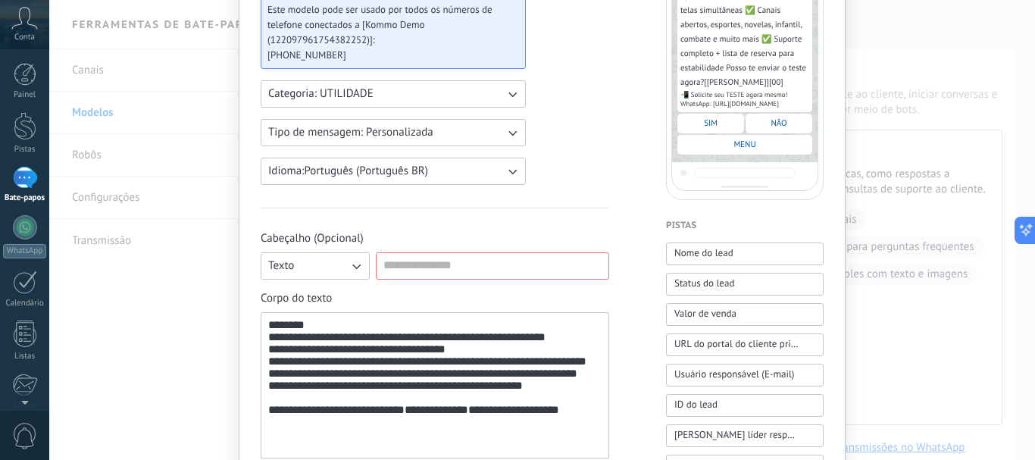
type input "**"
click at [704, 124] on font "SIM" at bounding box center [711, 123] width 14 height 11
click at [766, 125] on div "NÃO" at bounding box center [779, 124] width 67 height 20
click at [752, 144] on font "MENU" at bounding box center [745, 144] width 22 height 11
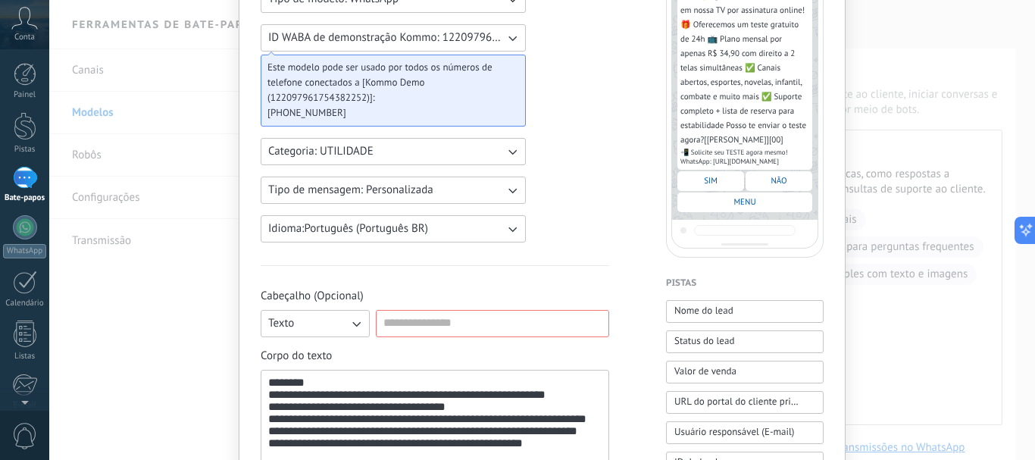
scroll to position [0, 0]
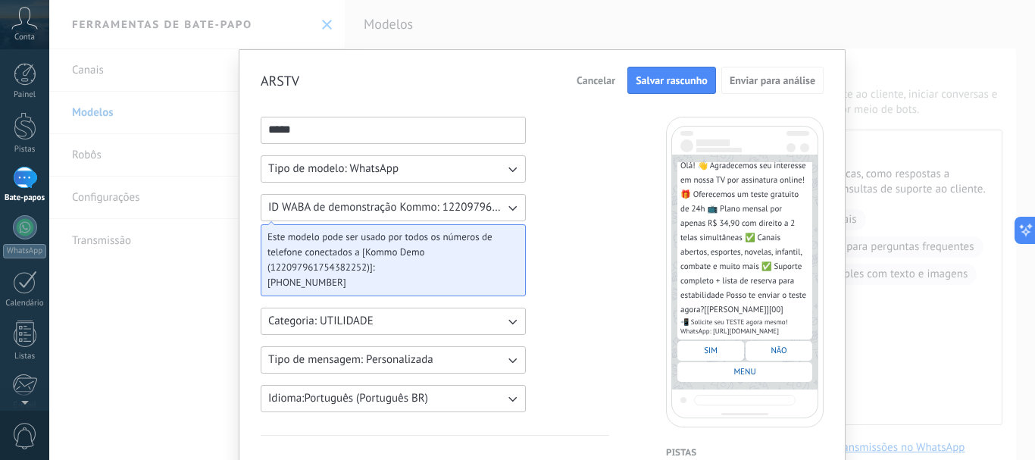
click at [669, 78] on font "Salvar rascunho" at bounding box center [672, 81] width 72 height 14
click at [513, 171] on icon "button" at bounding box center [512, 168] width 15 height 15
click at [513, 205] on icon "button" at bounding box center [512, 207] width 15 height 15
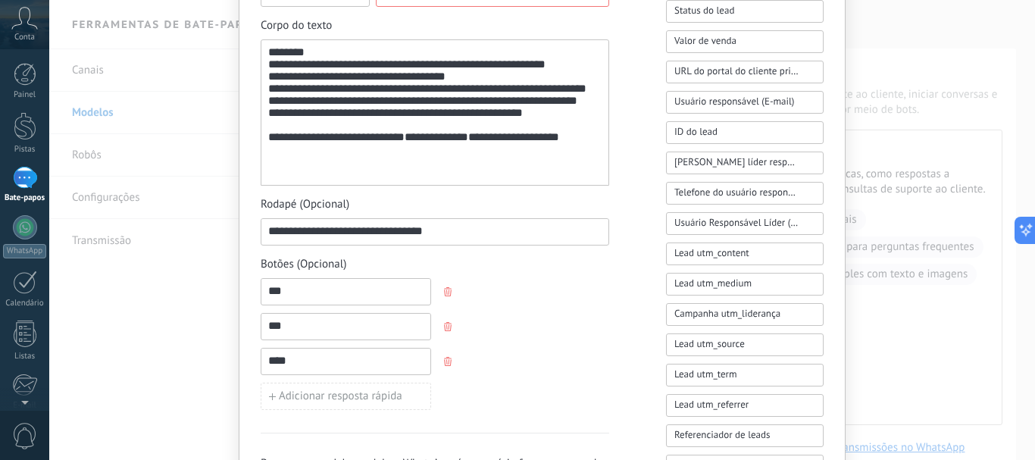
scroll to position [458, 0]
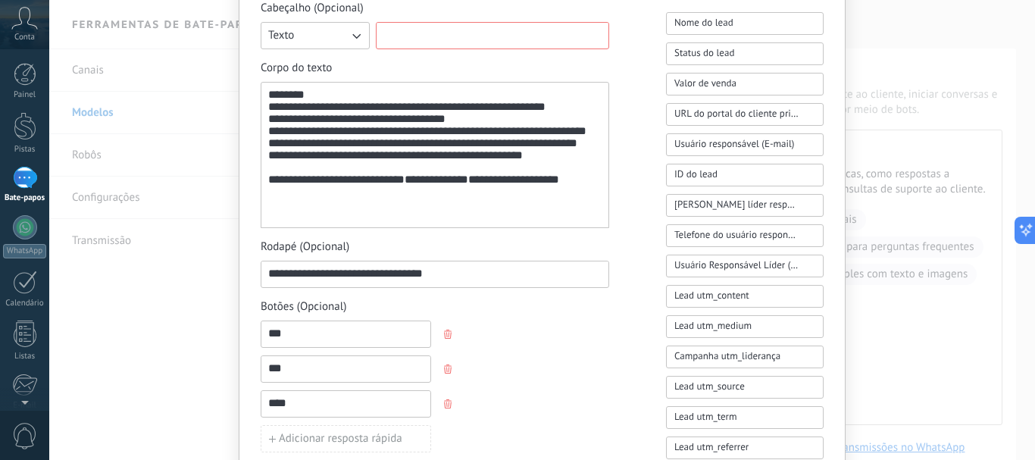
click at [446, 36] on input at bounding box center [493, 35] width 232 height 24
type input "*"
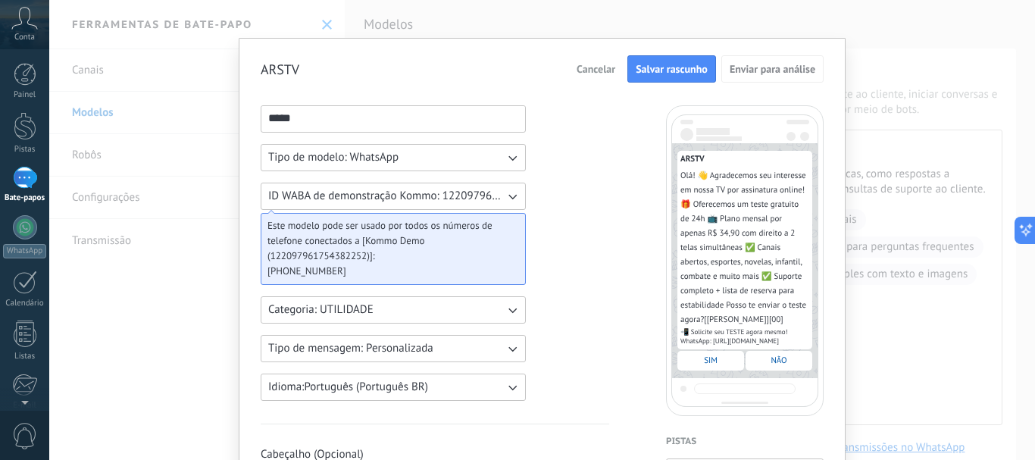
scroll to position [0, 0]
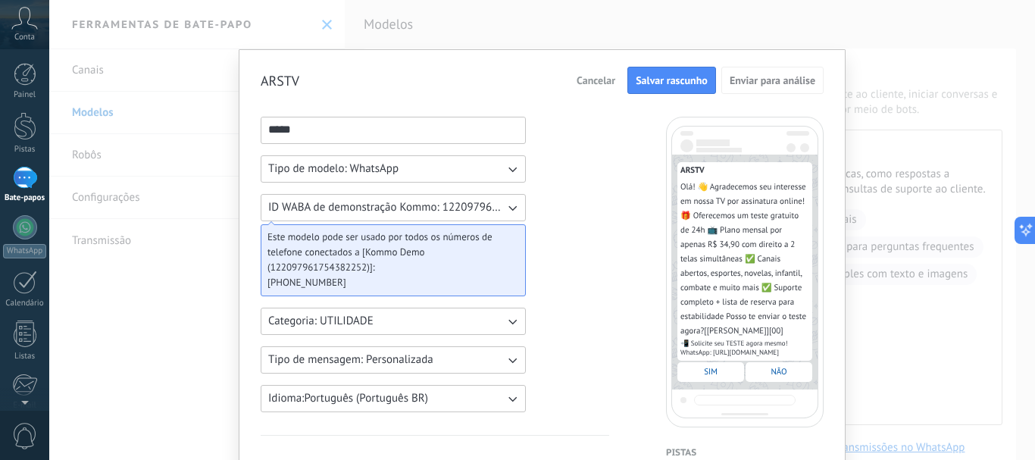
type input "*****"
click at [686, 80] on font "Salvar rascunho" at bounding box center [672, 81] width 72 height 14
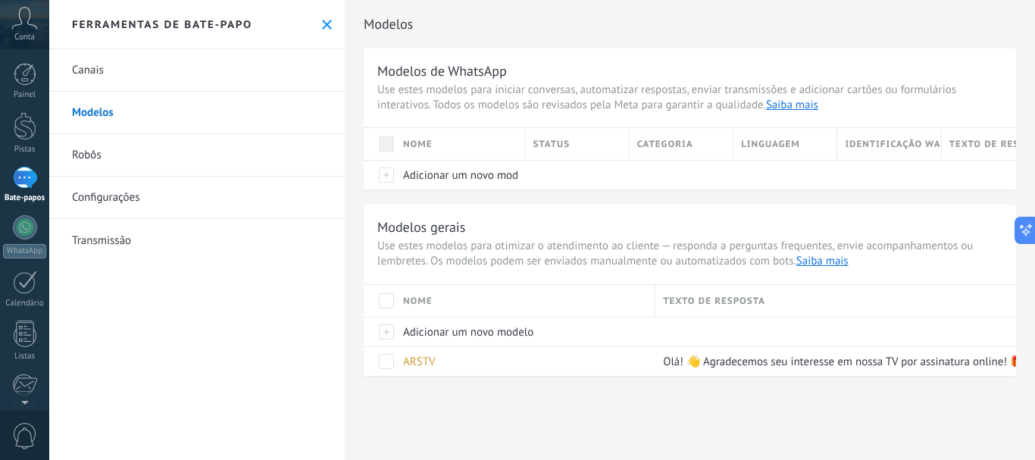
click at [90, 67] on font "Canais" at bounding box center [88, 70] width 32 height 14
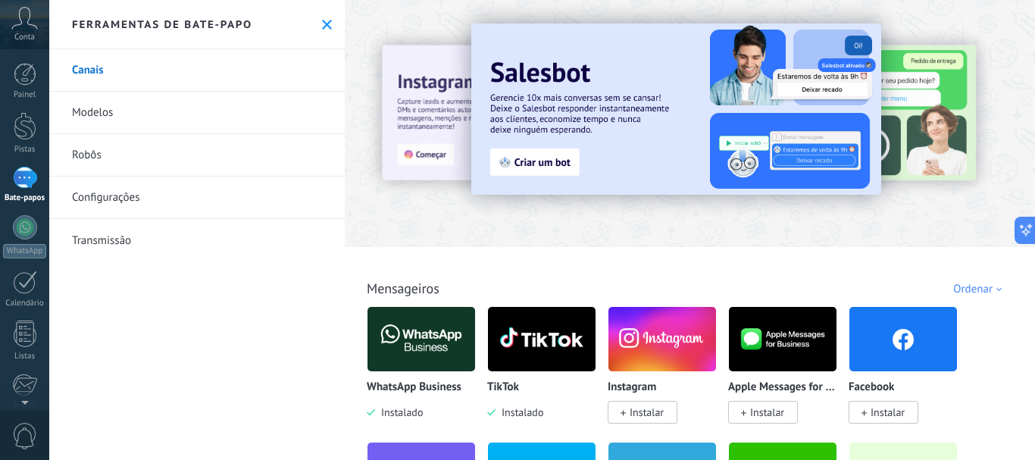
scroll to position [76, 0]
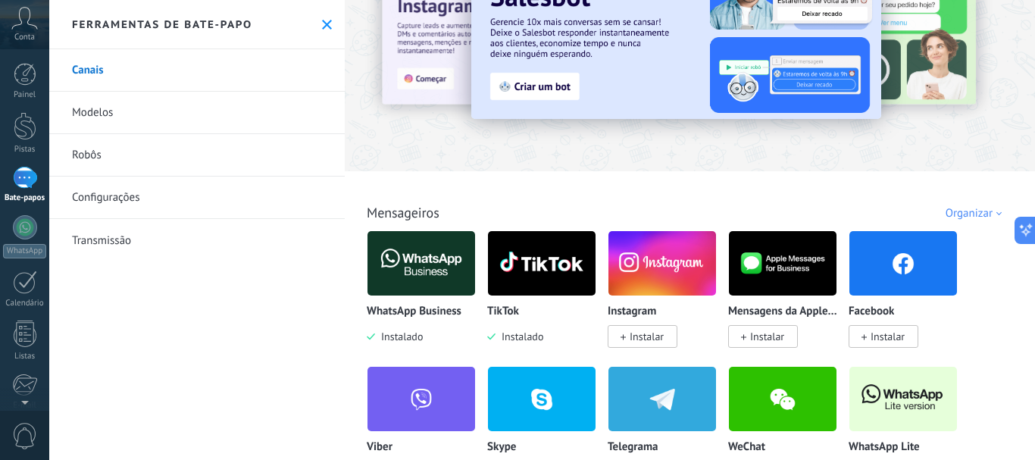
click at [651, 334] on font "Instalar" at bounding box center [647, 337] width 34 height 14
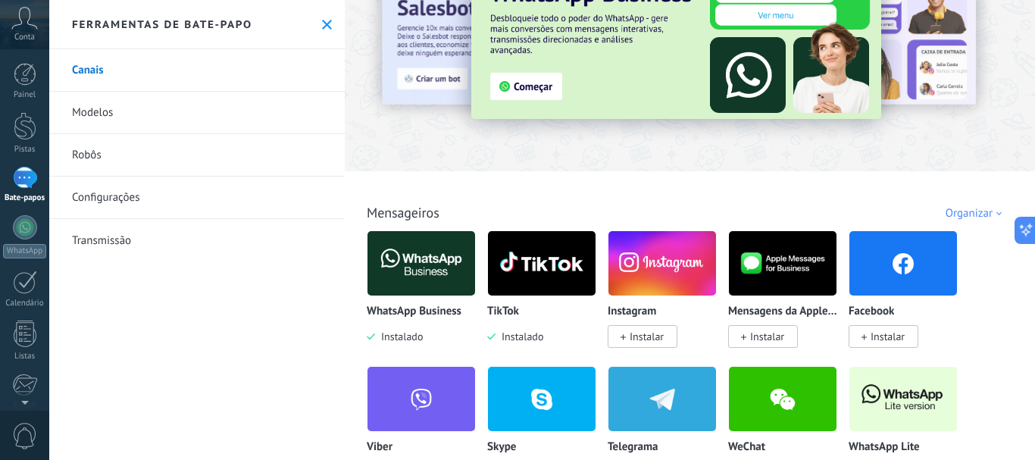
click at [644, 337] on font "Instalar" at bounding box center [647, 337] width 34 height 14
click at [761, 338] on font "Instalar" at bounding box center [767, 337] width 34 height 14
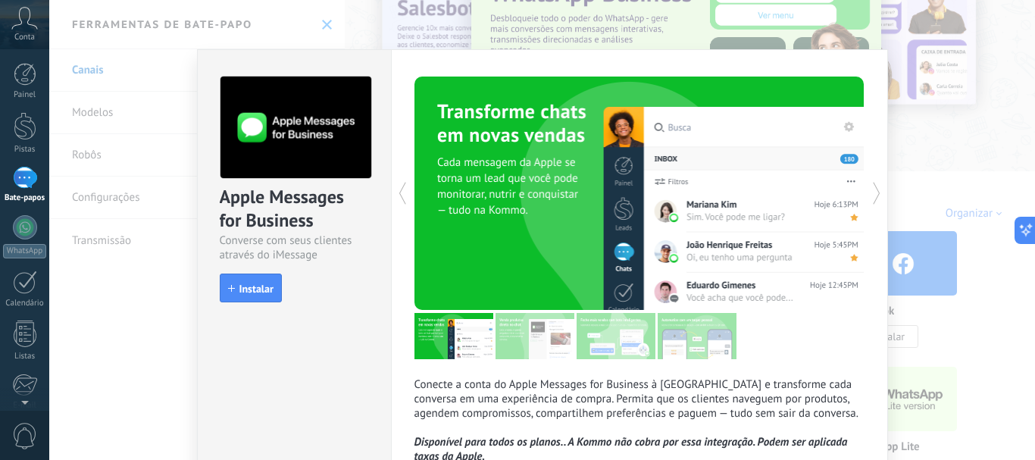
click at [875, 336] on div "Conecte a conta do Apple Messages for Business à Kommo e transforme cada conver…" at bounding box center [639, 278] width 497 height 459
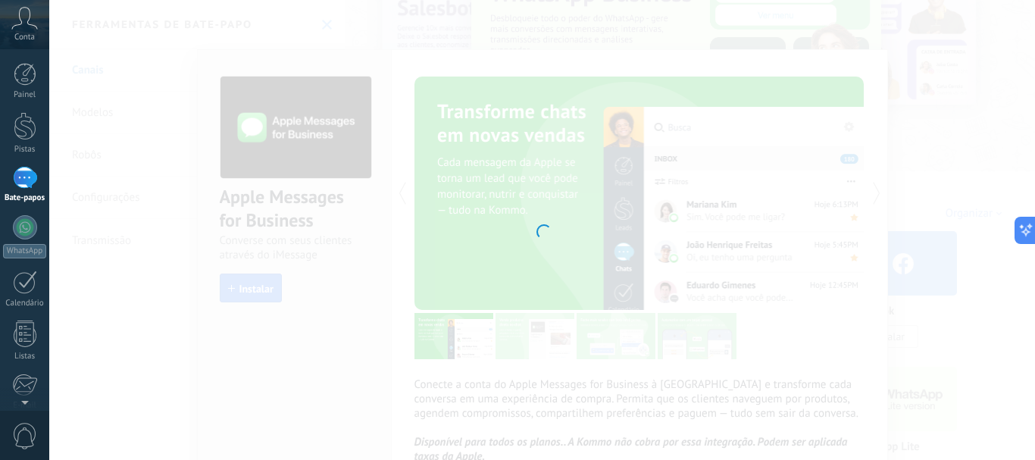
click at [247, 286] on div "Instagram Pegue os leads do Instagram e mantenha-os conversando sem sair da Kom…" at bounding box center [542, 230] width 986 height 460
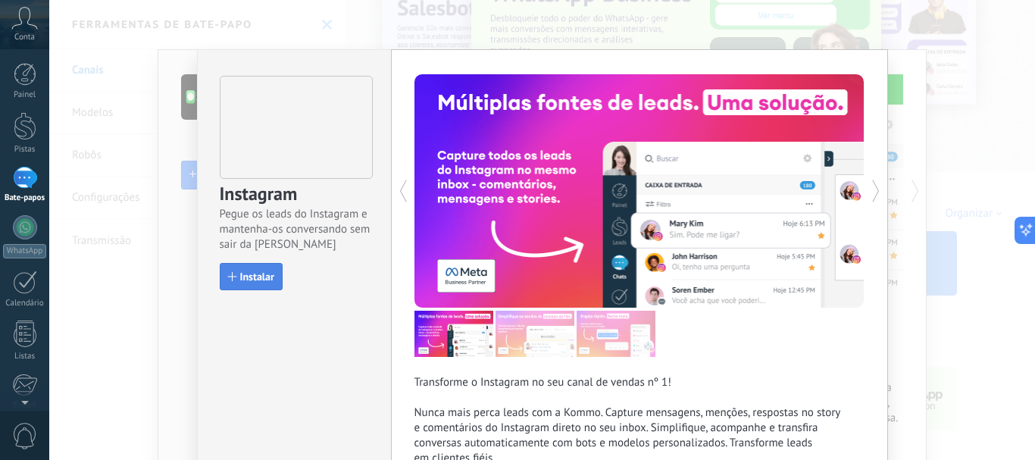
click at [251, 280] on span "Instalar" at bounding box center [257, 276] width 34 height 11
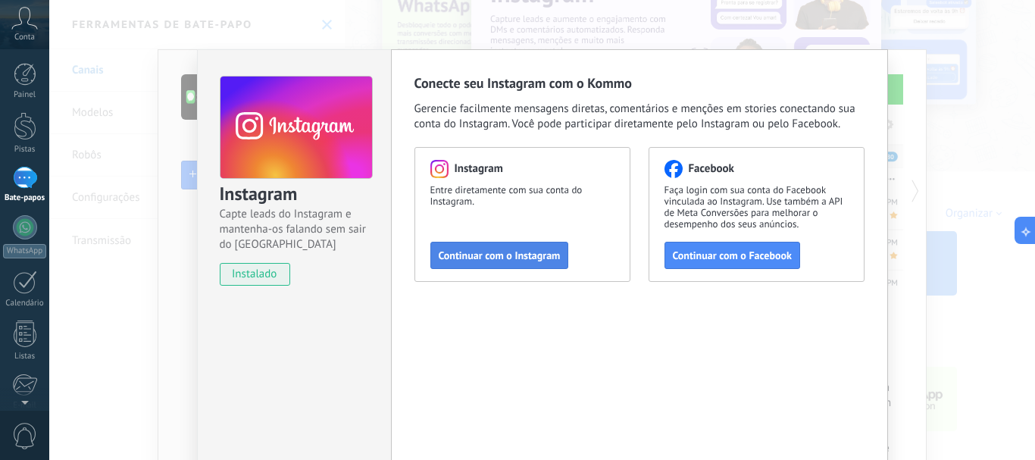
click at [528, 258] on font "Continuar com o Instagram" at bounding box center [500, 256] width 122 height 14
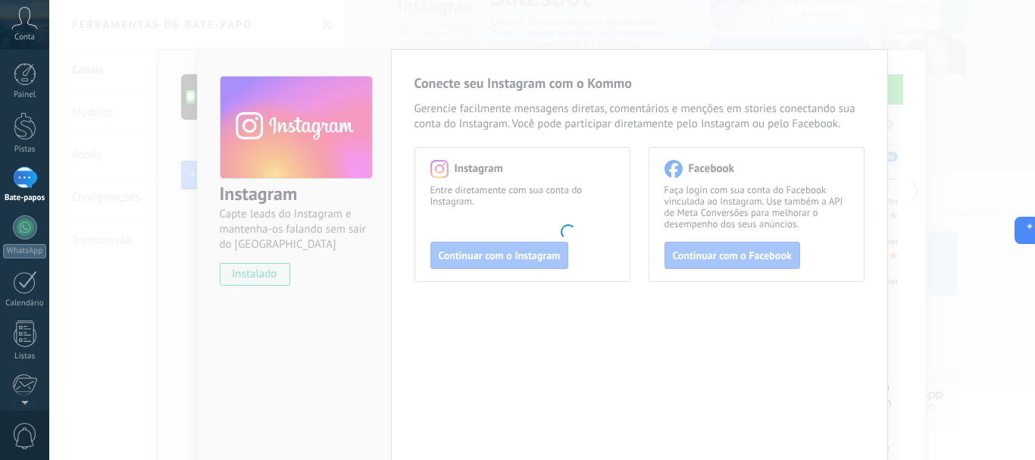
click at [180, 261] on body ".abccls-1,.abccls-2{fill-rule:evenodd}.abccls-2{fill:#fff} .abfcls-1{fill:none}…" at bounding box center [517, 230] width 1035 height 460
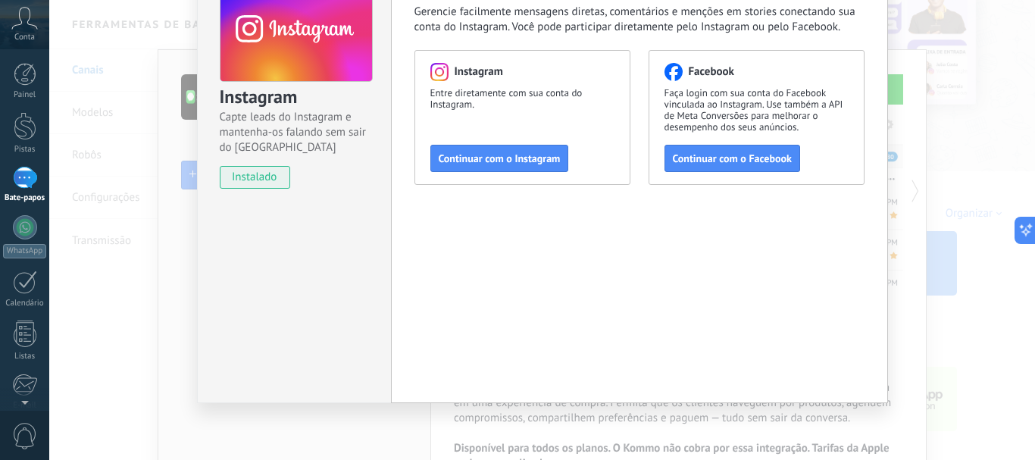
scroll to position [0, 0]
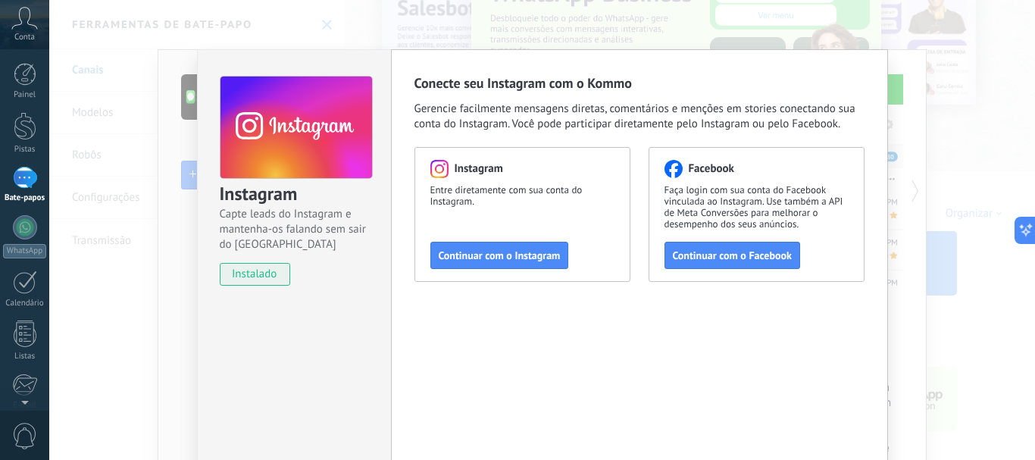
click at [166, 257] on div "Instagram Capte leads do Instagram e mantenha-os falando sem sair do Kommo inst…" at bounding box center [542, 230] width 986 height 460
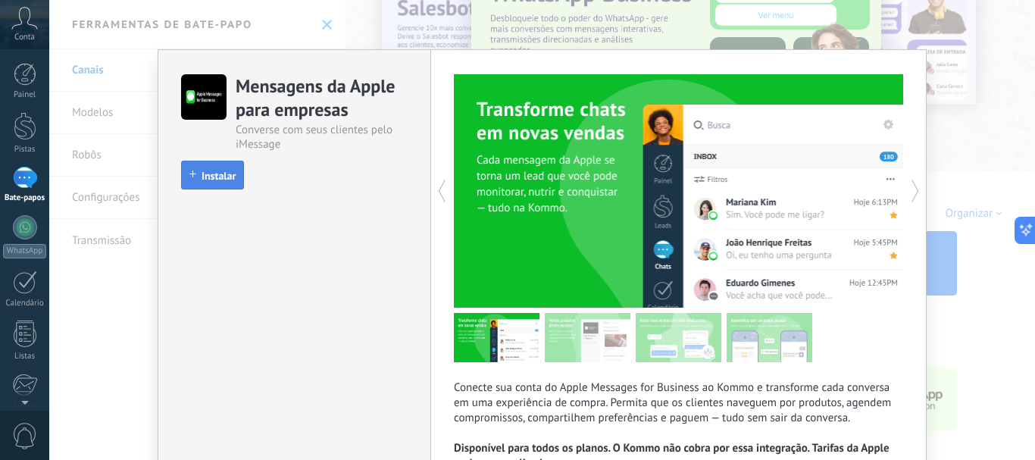
click at [208, 176] on font "Instalar" at bounding box center [219, 176] width 34 height 14
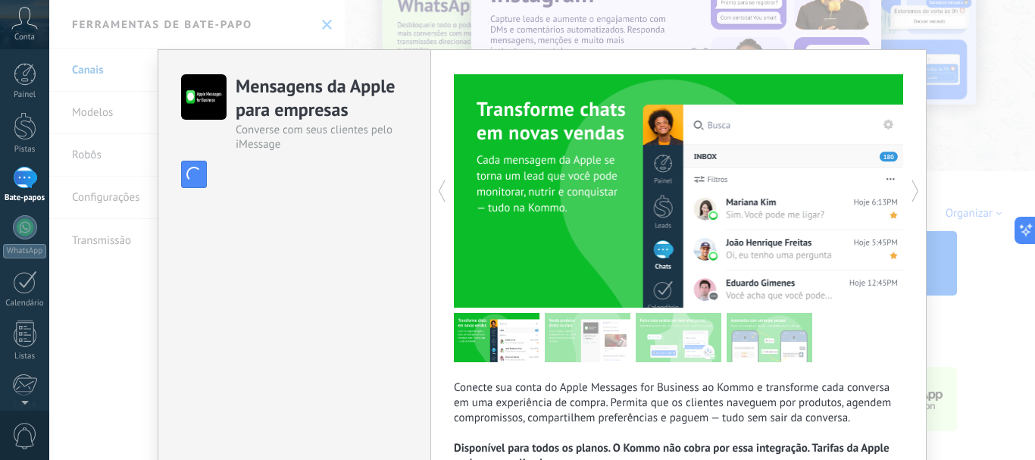
click at [914, 191] on icon at bounding box center [915, 191] width 15 height 30
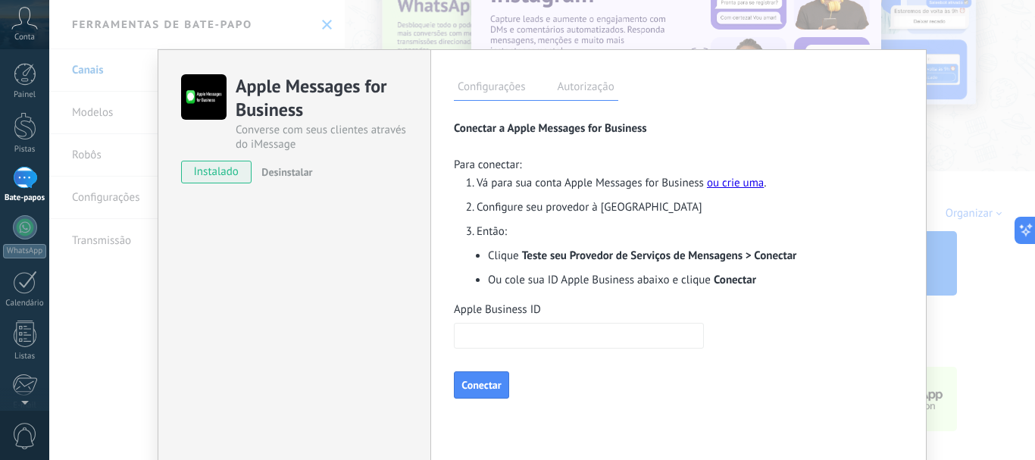
click at [585, 343] on input "Apple Business ID" at bounding box center [579, 336] width 250 height 26
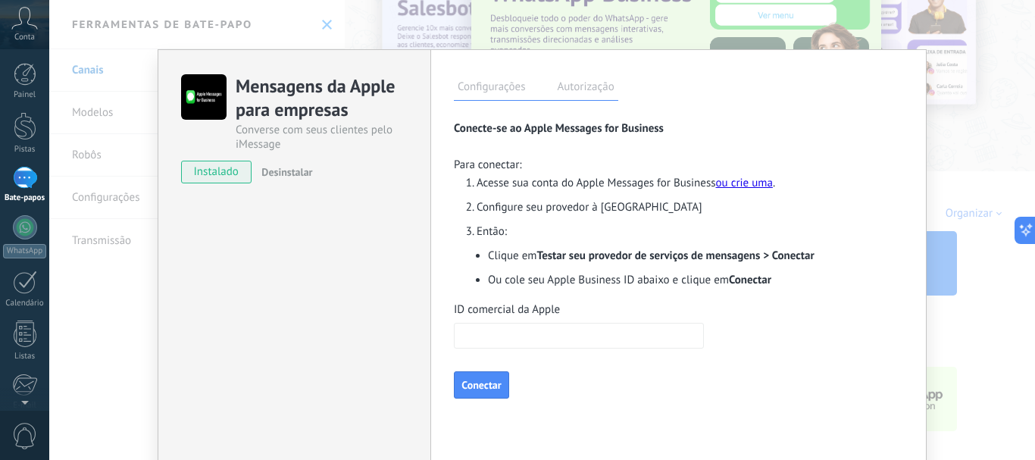
click at [136, 345] on div "Mensagens da Apple para empresas Converse com seus clientes pelo iMessage insta…" at bounding box center [542, 230] width 986 height 460
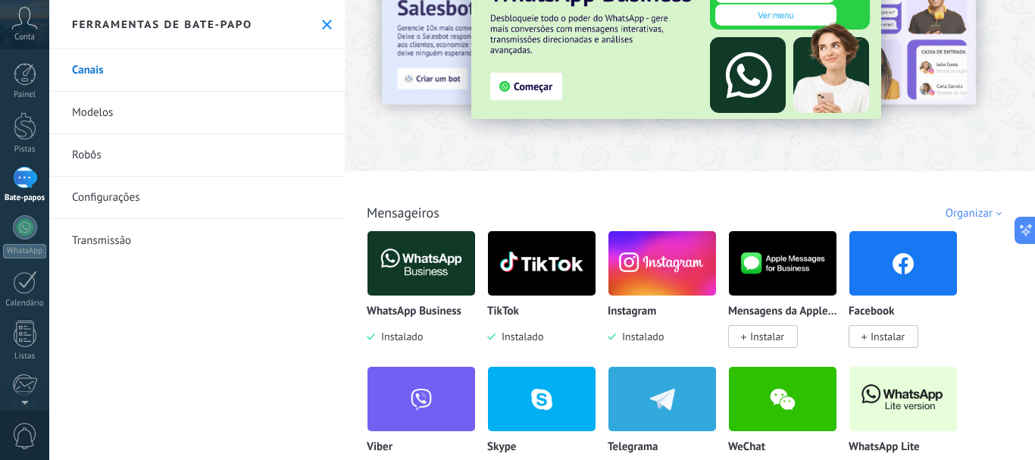
click at [98, 239] on font "Transmissão" at bounding box center [101, 240] width 59 height 14
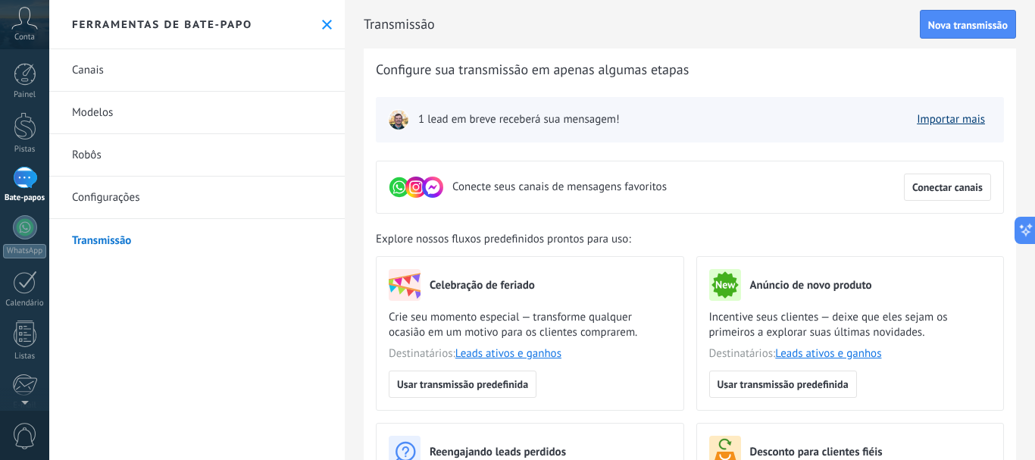
click at [941, 121] on font "Importar mais" at bounding box center [951, 119] width 68 height 14
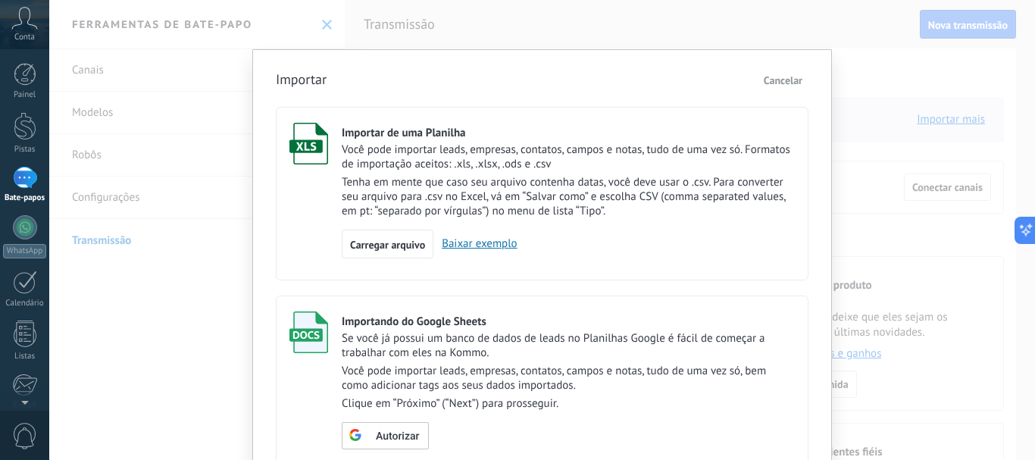
click at [786, 78] on span "Cancelar" at bounding box center [783, 81] width 39 height 14
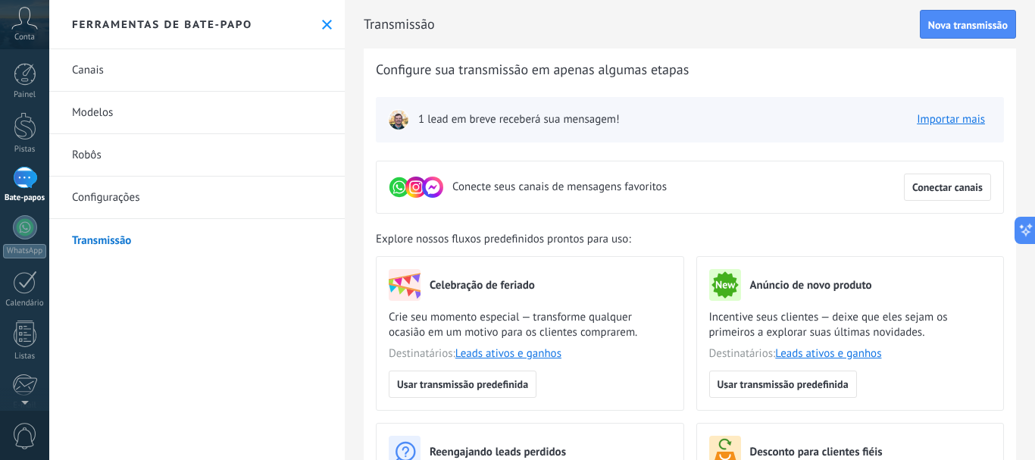
click at [85, 64] on font "Canais" at bounding box center [88, 70] width 32 height 14
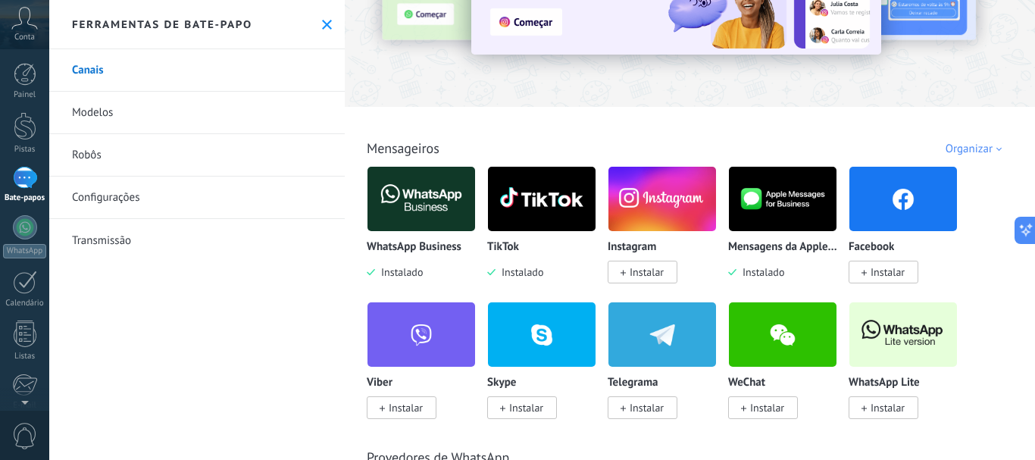
scroll to position [152, 0]
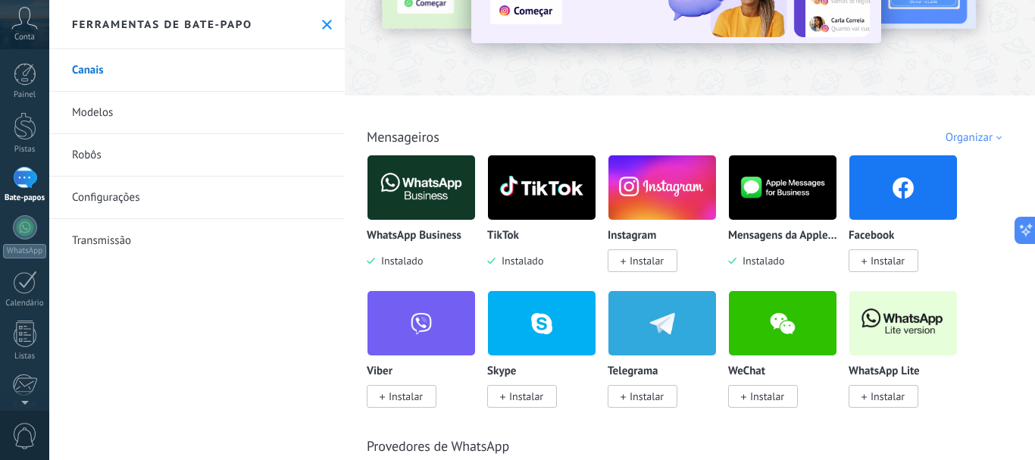
click at [889, 258] on font "Instalar" at bounding box center [888, 261] width 34 height 14
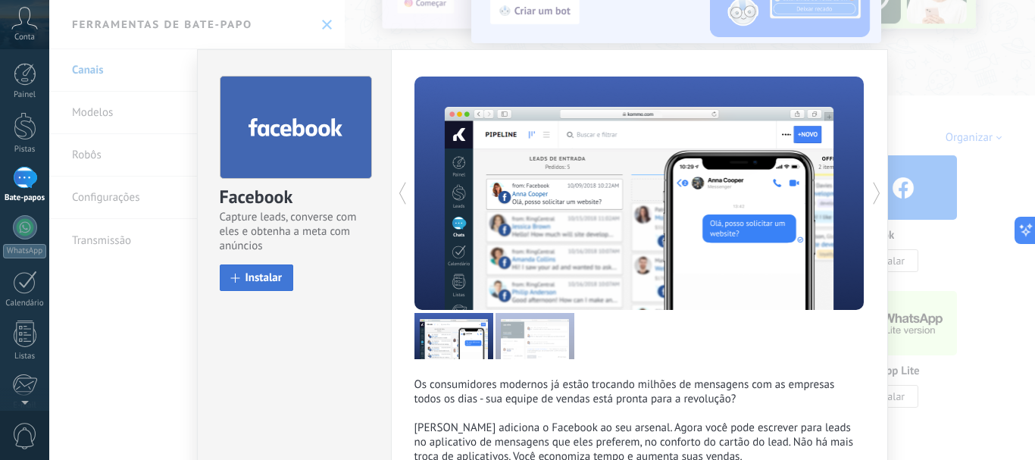
click at [267, 274] on span "Instalar" at bounding box center [264, 277] width 37 height 11
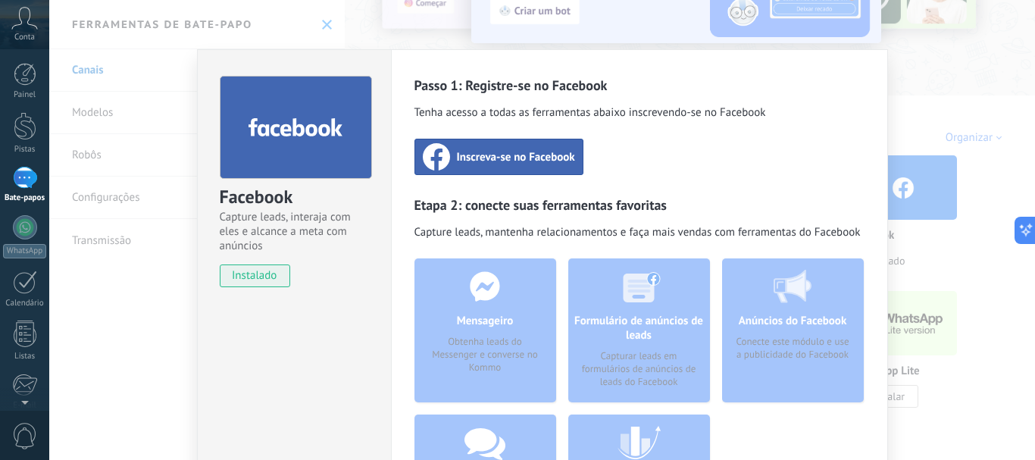
click at [141, 325] on div "Facebook Capture leads, interaja com eles e alcance a meta com anúncios instala…" at bounding box center [542, 230] width 986 height 460
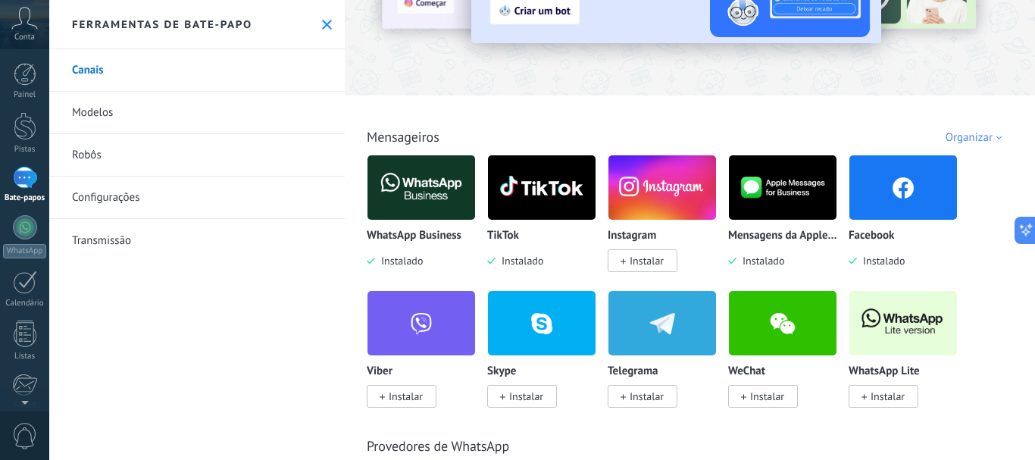
click at [638, 396] on font "Instalar" at bounding box center [647, 397] width 34 height 14
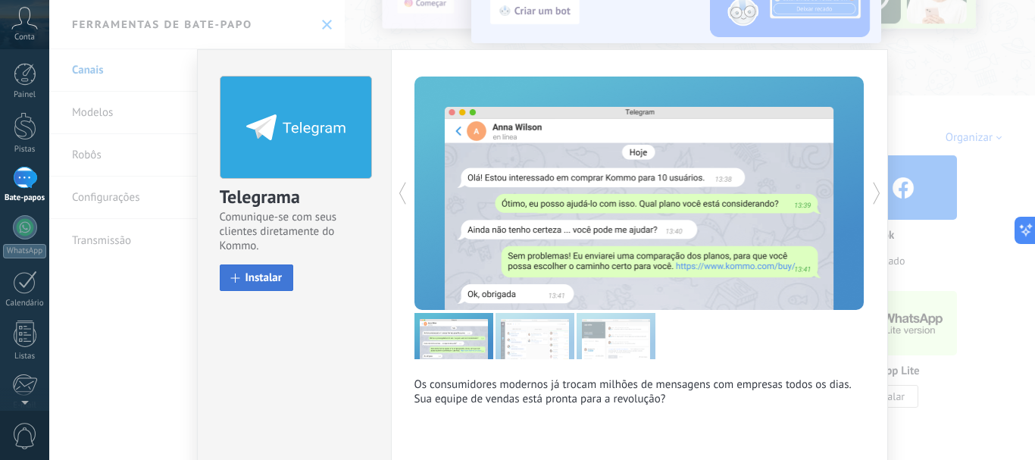
click at [240, 276] on button "Instalar" at bounding box center [257, 278] width 74 height 27
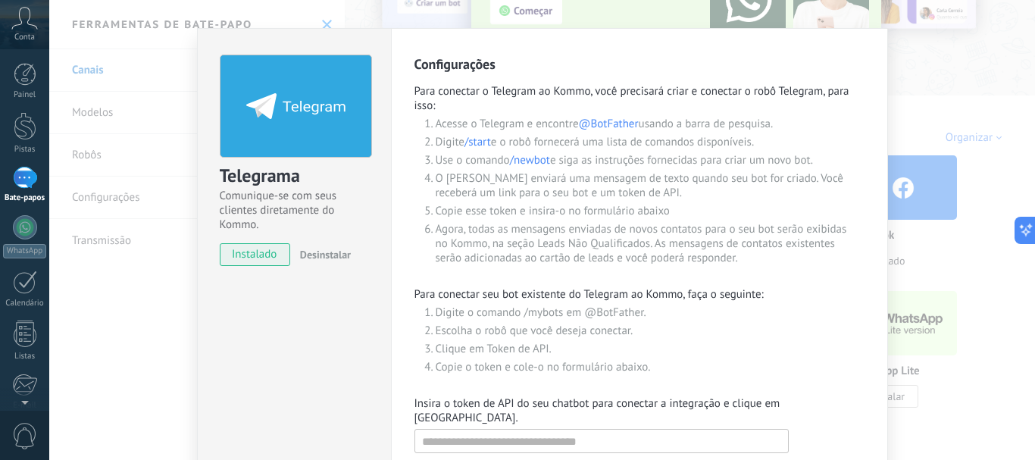
scroll to position [0, 0]
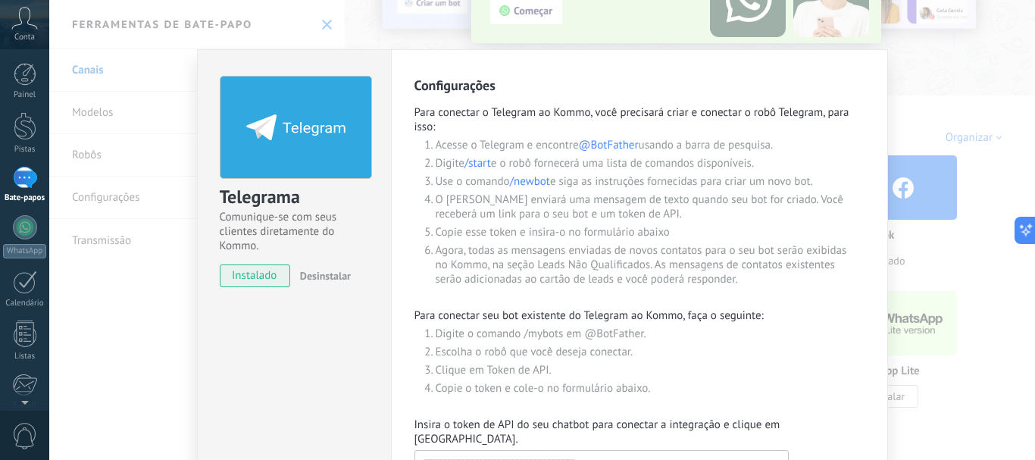
click at [167, 315] on div "Telegrama Comunique-se com seus clientes diretamente do Kommo. instalado Desins…" at bounding box center [542, 230] width 986 height 460
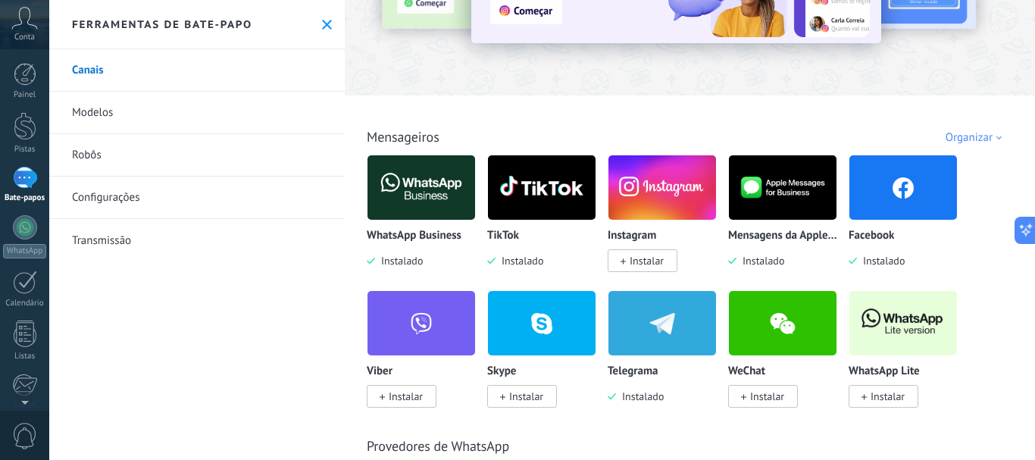
click at [651, 329] on img at bounding box center [663, 323] width 108 height 74
click at [647, 396] on span "Instalado" at bounding box center [640, 397] width 48 height 14
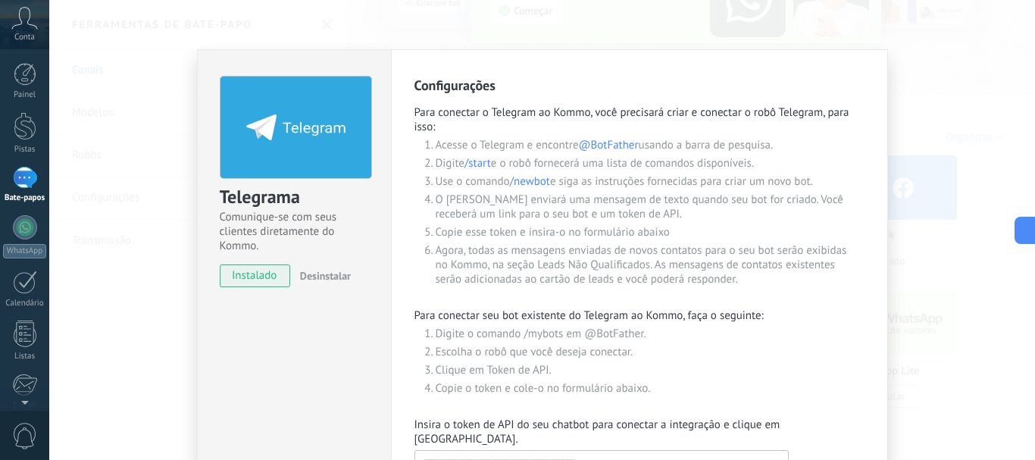
click at [167, 316] on div "Telegrama Comunique-se com seus clientes diretamente do Kommo. instalado Desins…" at bounding box center [542, 230] width 986 height 460
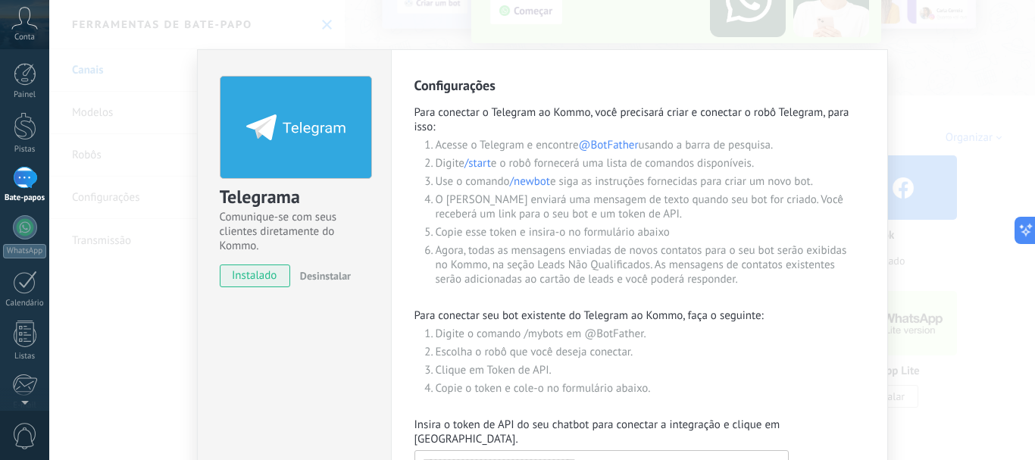
click at [98, 341] on div "Telegrama Comunique-se com seus clientes diretamente do Kommo. instalado Desins…" at bounding box center [542, 230] width 986 height 460
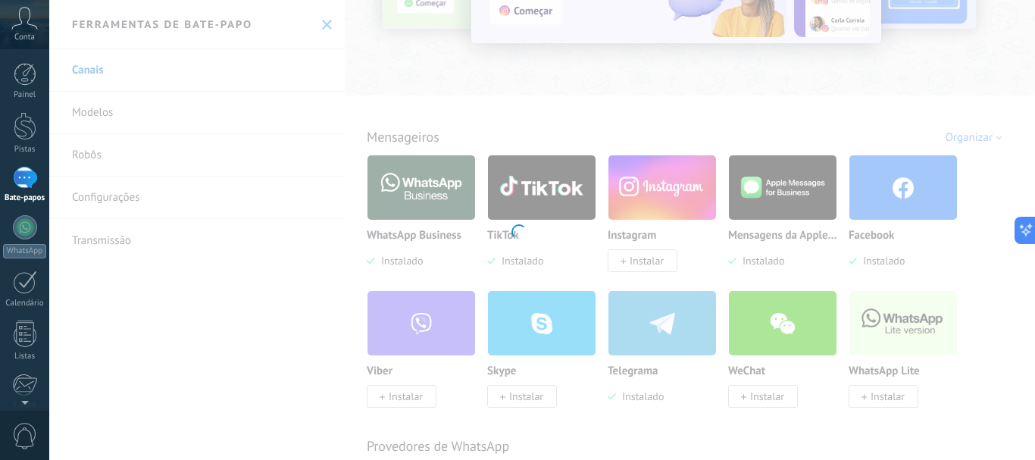
click at [21, 27] on icon at bounding box center [24, 18] width 27 height 23
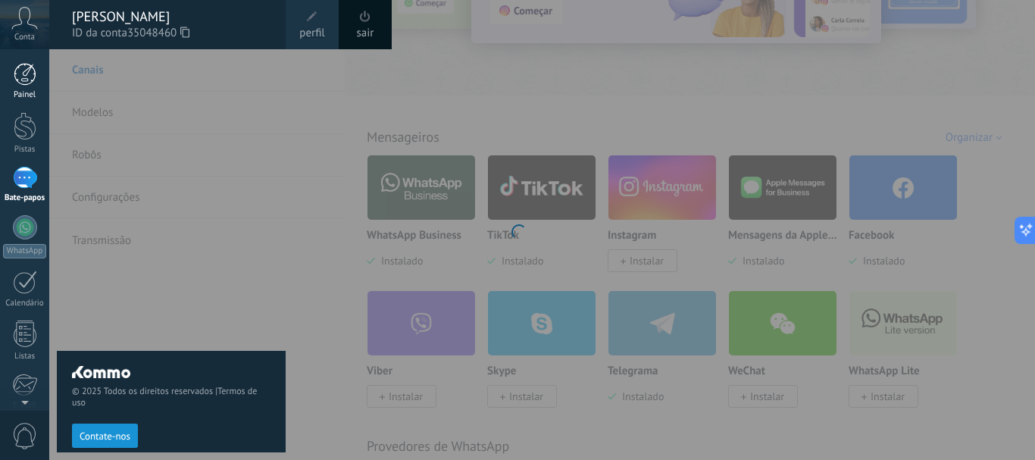
click at [29, 77] on div at bounding box center [25, 74] width 23 height 23
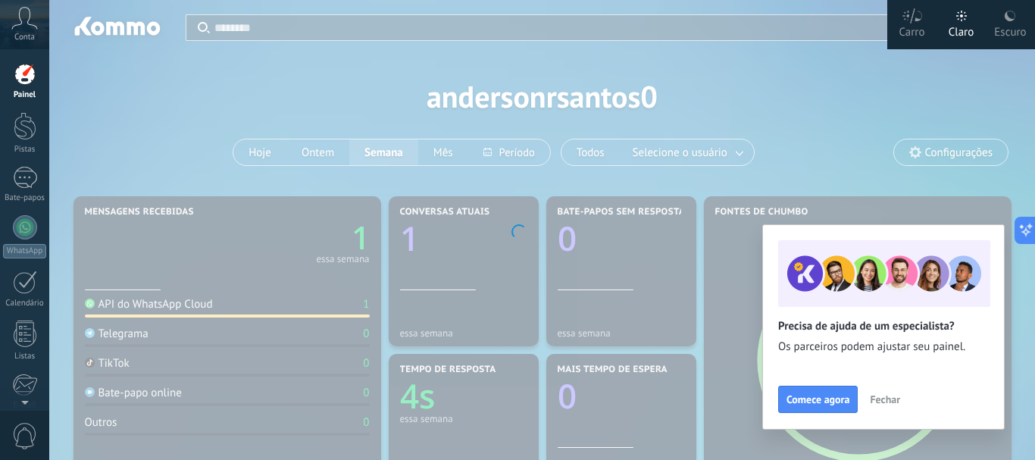
click at [886, 402] on font "Fechar" at bounding box center [885, 400] width 30 height 14
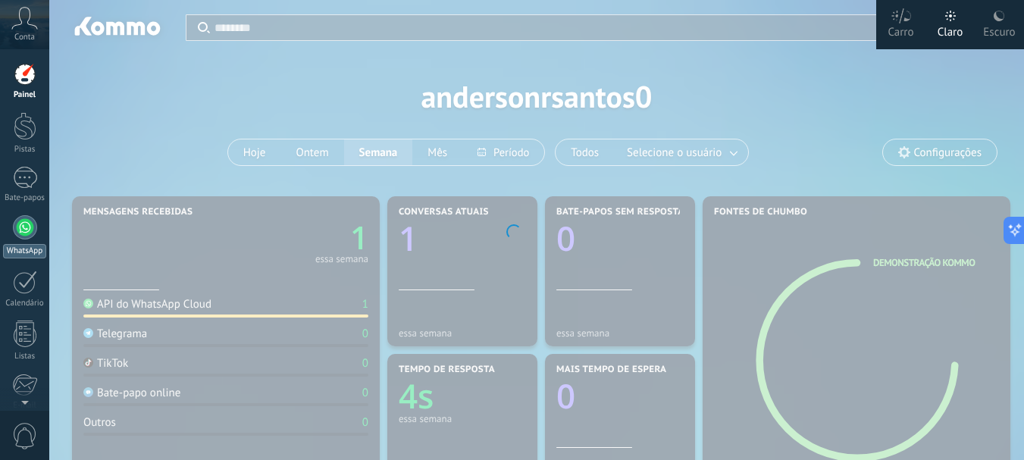
click at [23, 234] on div at bounding box center [25, 227] width 24 height 24
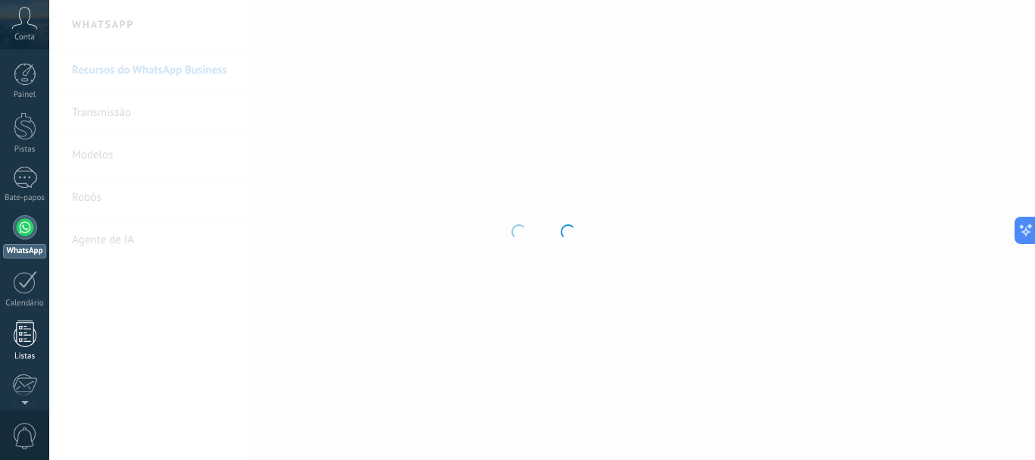
click at [23, 331] on div at bounding box center [25, 334] width 23 height 27
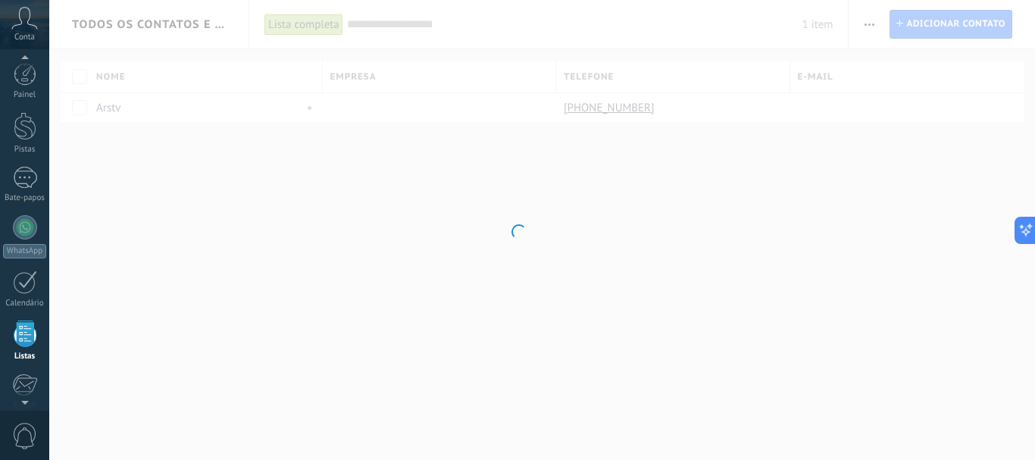
scroll to position [94, 0]
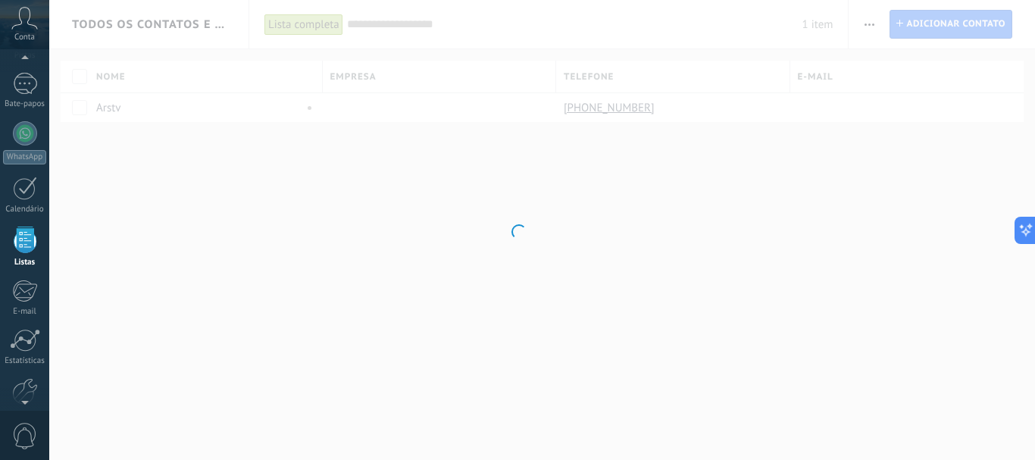
click at [27, 27] on icon at bounding box center [24, 18] width 27 height 23
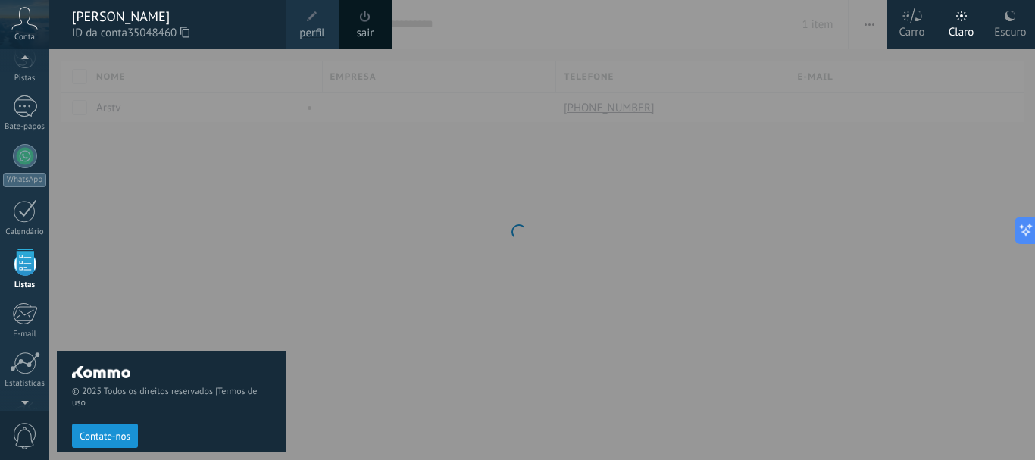
scroll to position [58, 0]
click at [461, 202] on div at bounding box center [566, 230] width 1035 height 460
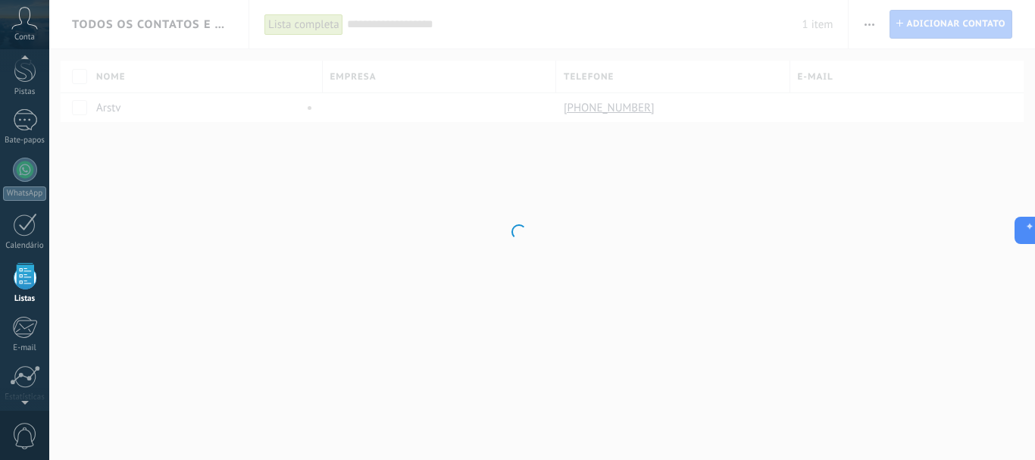
scroll to position [94, 0]
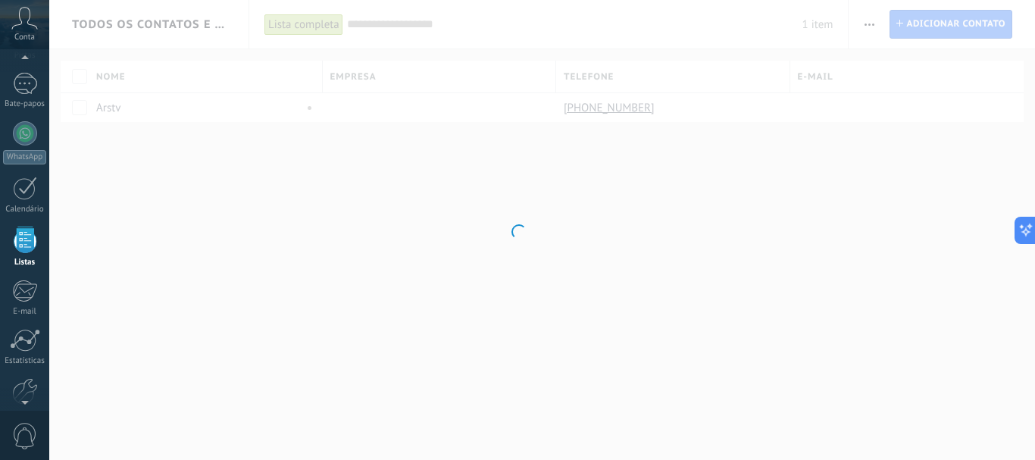
click at [522, 229] on span at bounding box center [519, 231] width 18 height 18
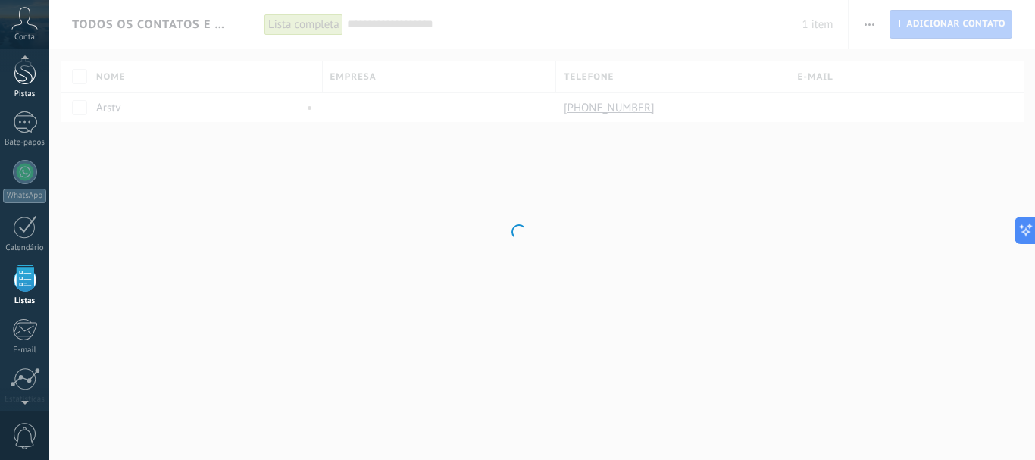
scroll to position [53, 0]
click at [22, 82] on div at bounding box center [25, 73] width 23 height 28
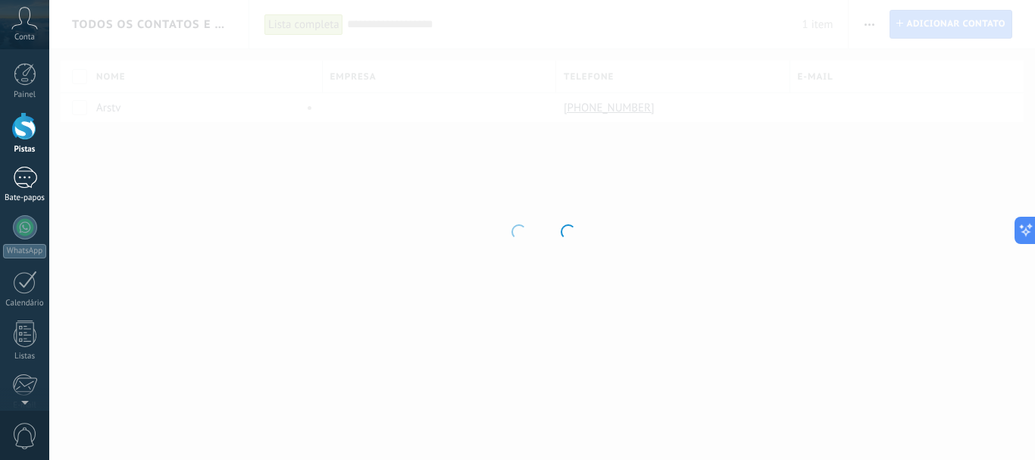
click at [22, 181] on div "1" at bounding box center [25, 178] width 24 height 22
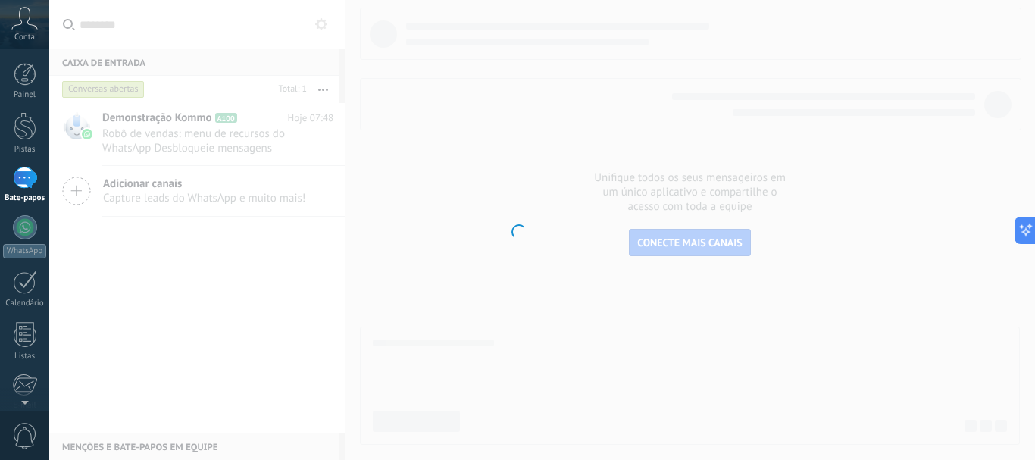
click at [172, 139] on div at bounding box center [517, 230] width 1035 height 460
click at [179, 139] on div at bounding box center [517, 230] width 1035 height 460
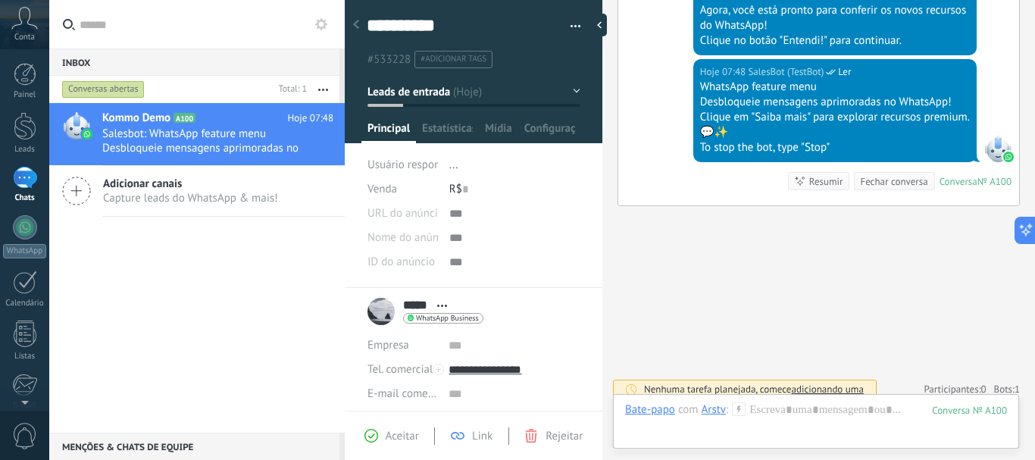
scroll to position [709, 0]
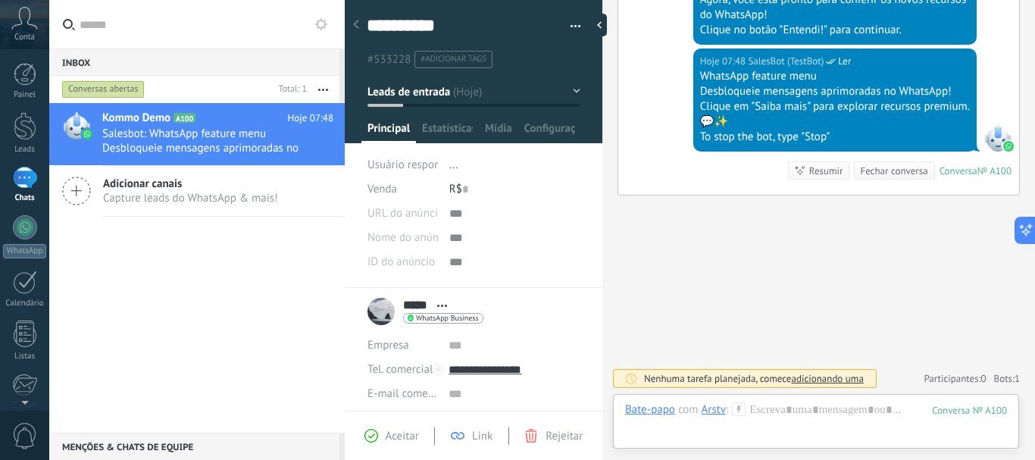
click at [128, 448] on div "Menções & Chats de equipe 0" at bounding box center [194, 446] width 290 height 27
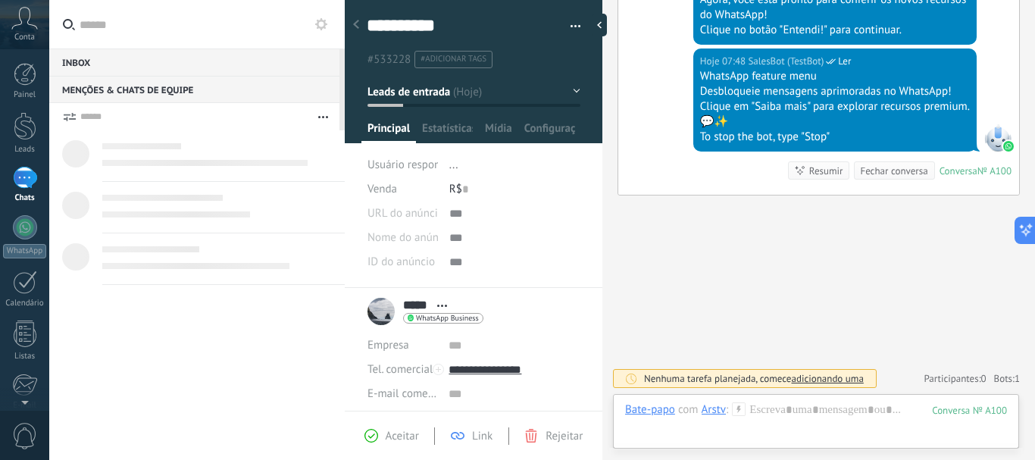
click at [80, 66] on div "Inbox 0" at bounding box center [194, 62] width 290 height 27
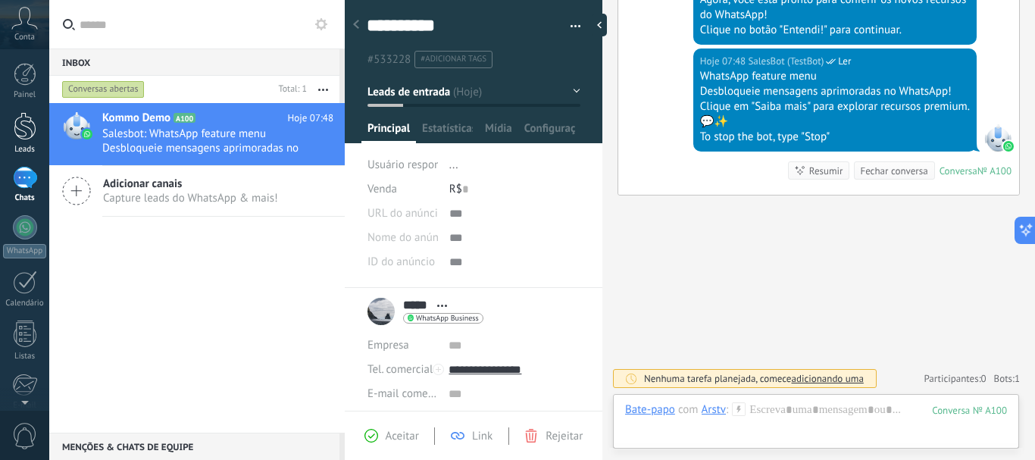
click at [24, 133] on div at bounding box center [25, 126] width 23 height 28
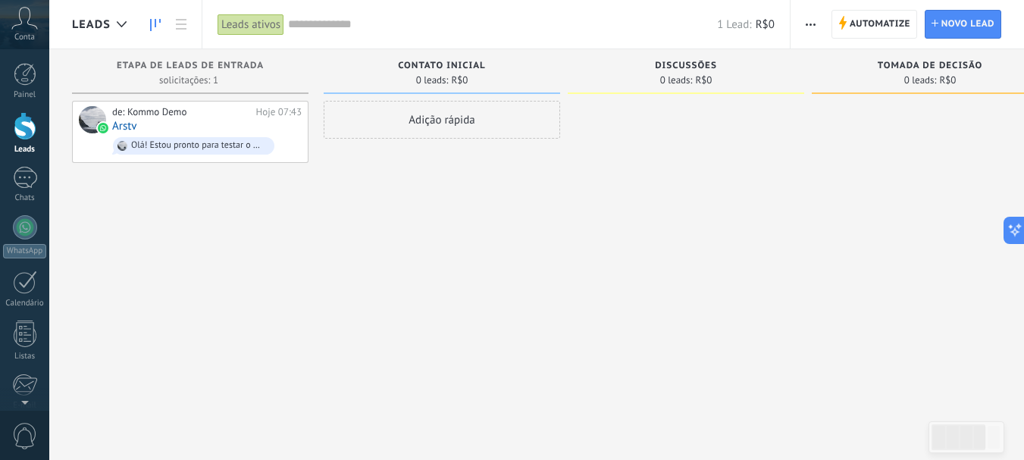
click at [441, 117] on div "Adição rápida" at bounding box center [442, 120] width 236 height 38
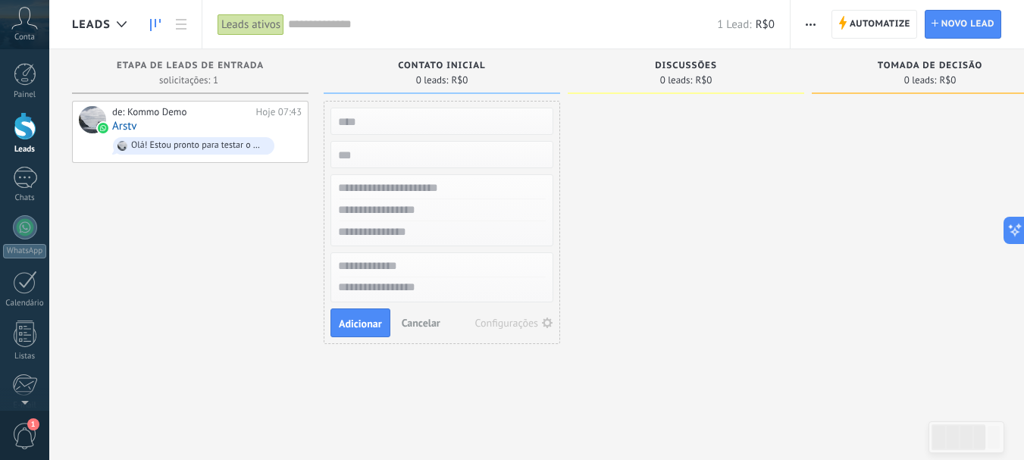
click at [32, 427] on span "1" at bounding box center [33, 424] width 12 height 12
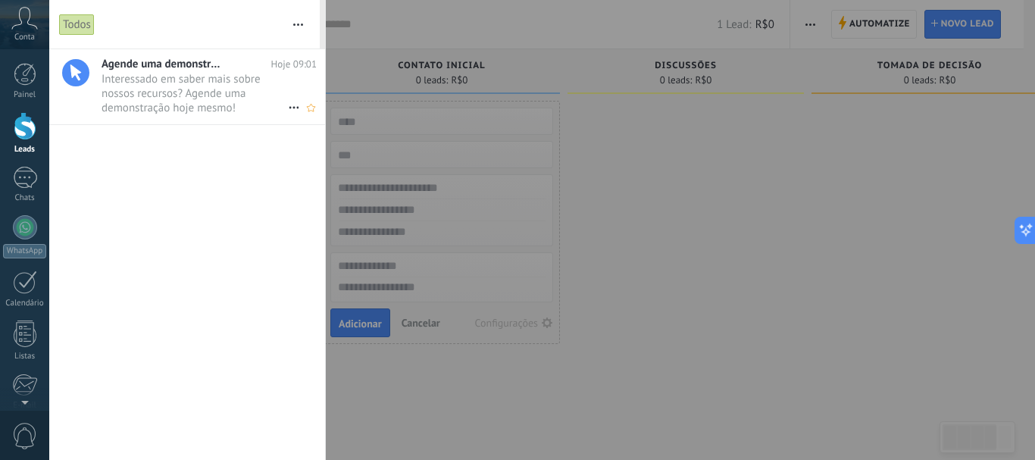
click at [165, 85] on span "Interessado em saber mais sobre nossos recursos? Agende uma demonstração hoje m…" at bounding box center [195, 93] width 186 height 42
click at [816, 311] on div at bounding box center [517, 230] width 1035 height 460
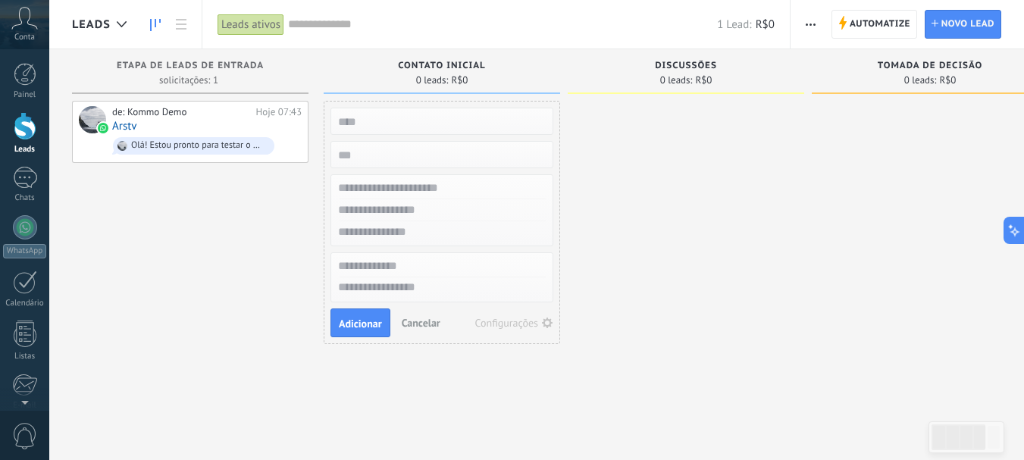
click at [388, 121] on input "text" at bounding box center [440, 121] width 221 height 21
drag, startPoint x: 659, startPoint y: 303, endPoint x: 336, endPoint y: 55, distance: 407.6
click at [660, 304] on div at bounding box center [686, 232] width 236 height 262
click at [375, 124] on input "text" at bounding box center [440, 121] width 221 height 21
click at [634, 171] on div at bounding box center [686, 232] width 236 height 262
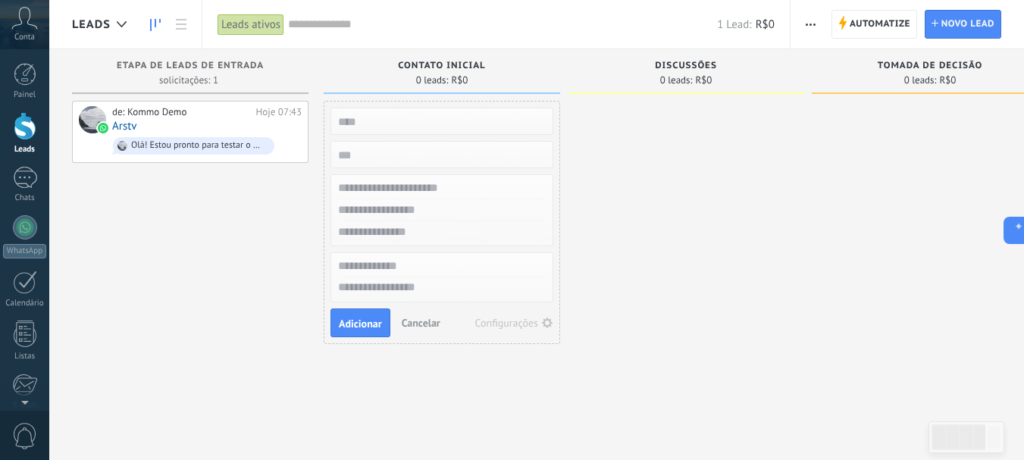
click at [395, 120] on input "text" at bounding box center [440, 121] width 221 height 21
paste input "**********"
type input "**********"
click at [411, 155] on input "numeric" at bounding box center [440, 154] width 221 height 21
type input "*****"
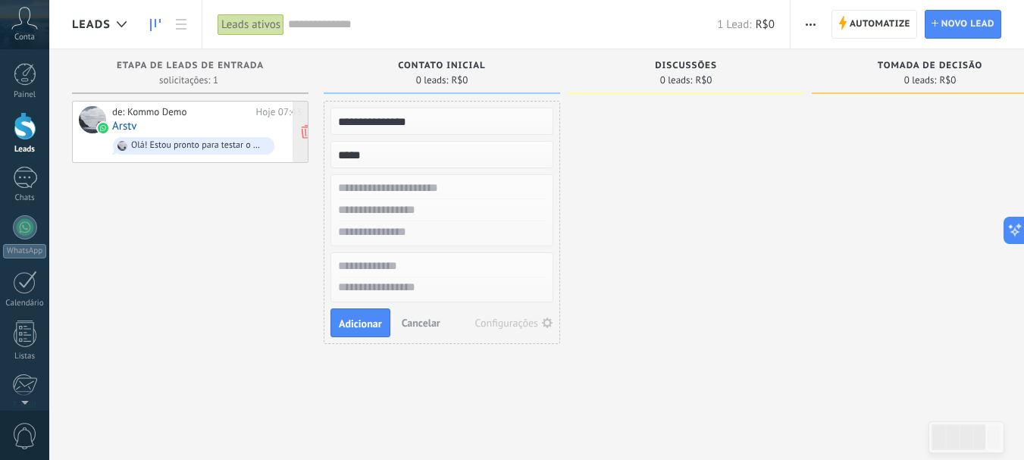
drag, startPoint x: 427, startPoint y: 123, endPoint x: 289, endPoint y: 119, distance: 138.8
click at [289, 119] on div "**********" at bounding box center [693, 206] width 1243 height 314
click at [421, 121] on input "**********" at bounding box center [440, 121] width 221 height 21
type input "*"
paste input "**********"
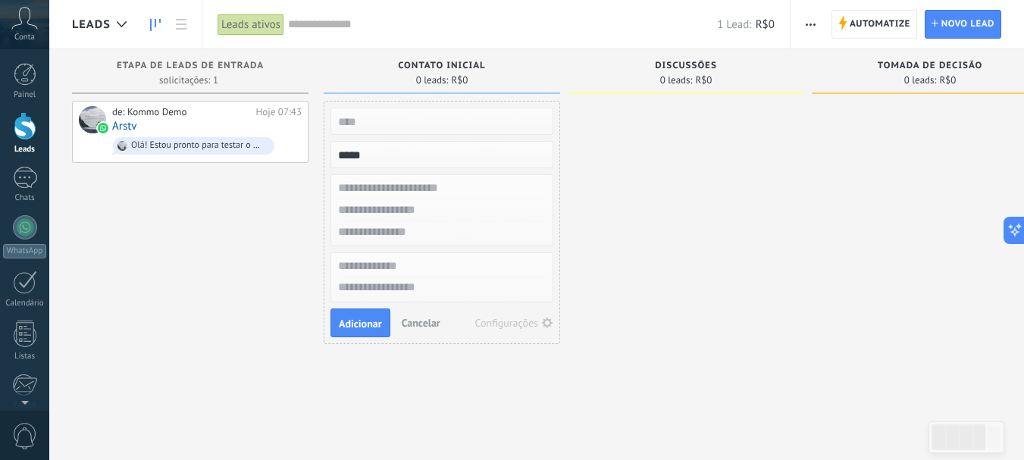
type input "**********"
click at [415, 187] on input "text" at bounding box center [440, 188] width 221 height 22
type input "******"
paste input "**********"
type input "**********"
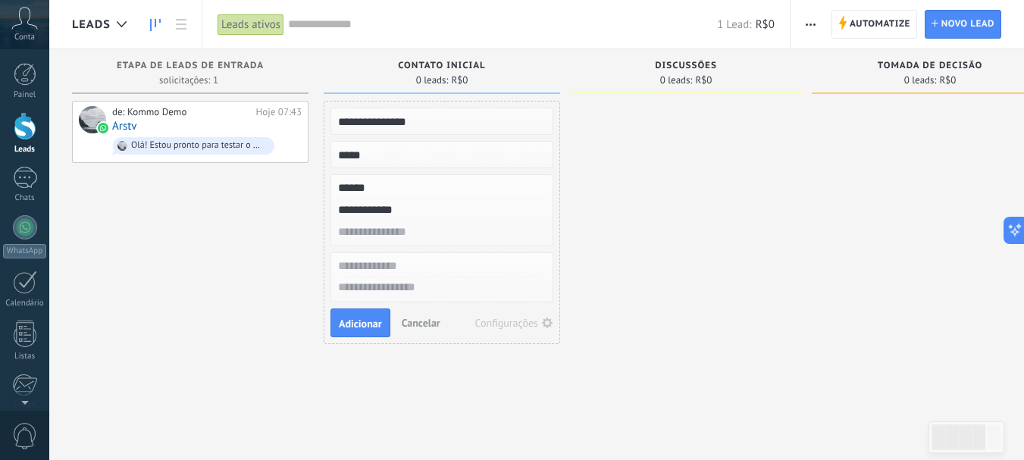
click at [423, 232] on input "text" at bounding box center [440, 232] width 221 height 22
click at [372, 271] on input "text" at bounding box center [440, 266] width 221 height 22
click at [365, 324] on span "Adicionar" at bounding box center [360, 323] width 43 height 11
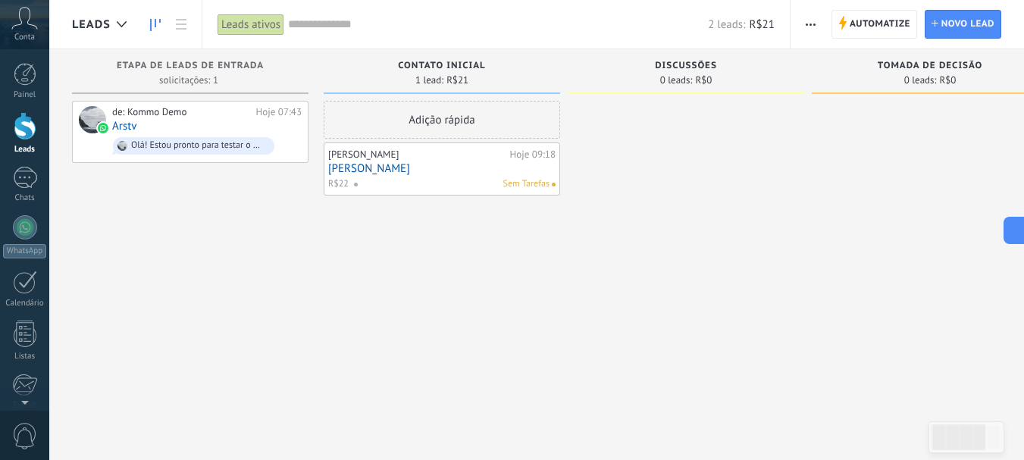
click at [530, 186] on span "Sem Tarefas" at bounding box center [526, 184] width 46 height 14
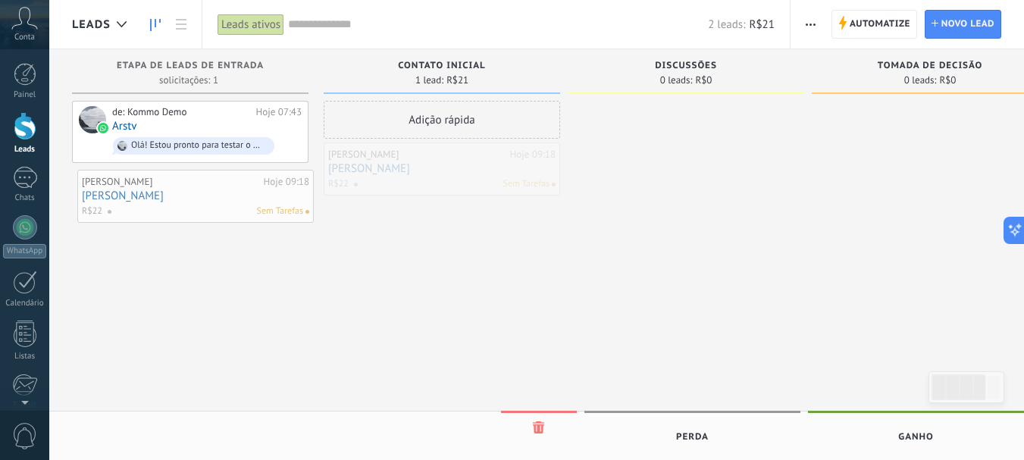
drag, startPoint x: 492, startPoint y: 177, endPoint x: 241, endPoint y: 207, distance: 252.7
drag, startPoint x: 466, startPoint y: 154, endPoint x: 472, endPoint y: 149, distance: 8.1
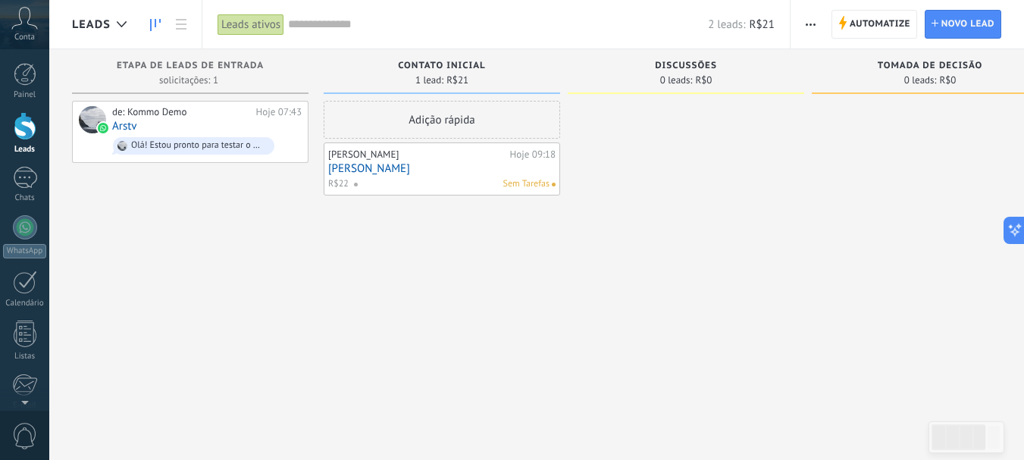
click at [464, 121] on div "Adição rápida" at bounding box center [442, 120] width 236 height 38
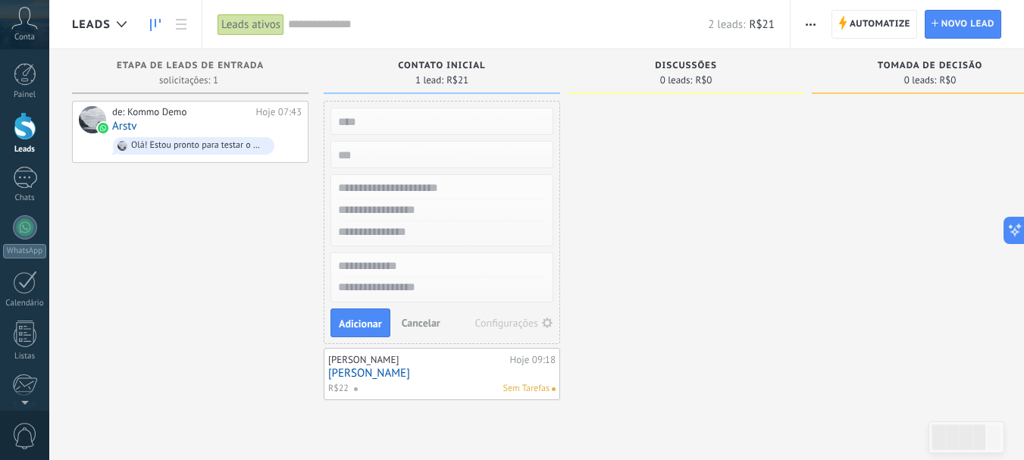
click at [394, 371] on link "[PERSON_NAME]" at bounding box center [441, 373] width 227 height 13
click at [431, 375] on link "[PERSON_NAME]" at bounding box center [441, 373] width 227 height 13
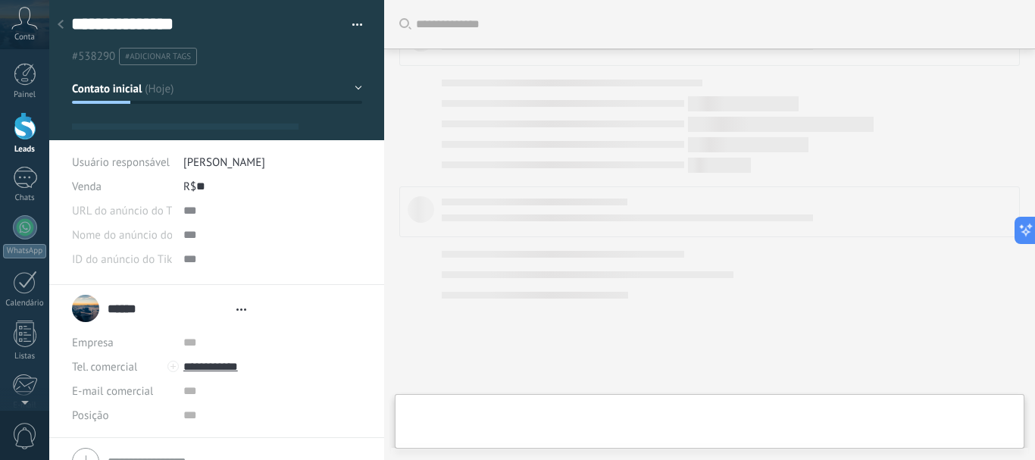
type textarea "**********"
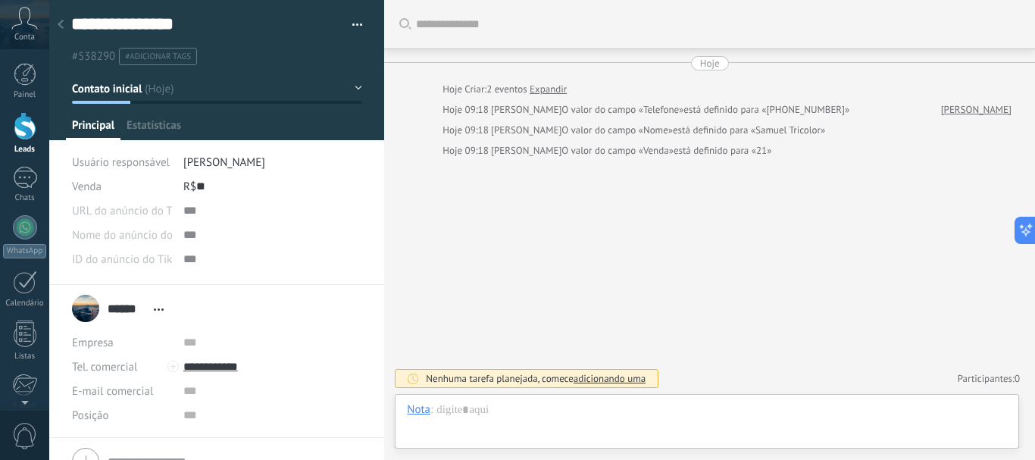
scroll to position [23, 0]
click at [488, 383] on div "Nenhuma tarefa planejada, comece adicionando uma" at bounding box center [536, 378] width 220 height 13
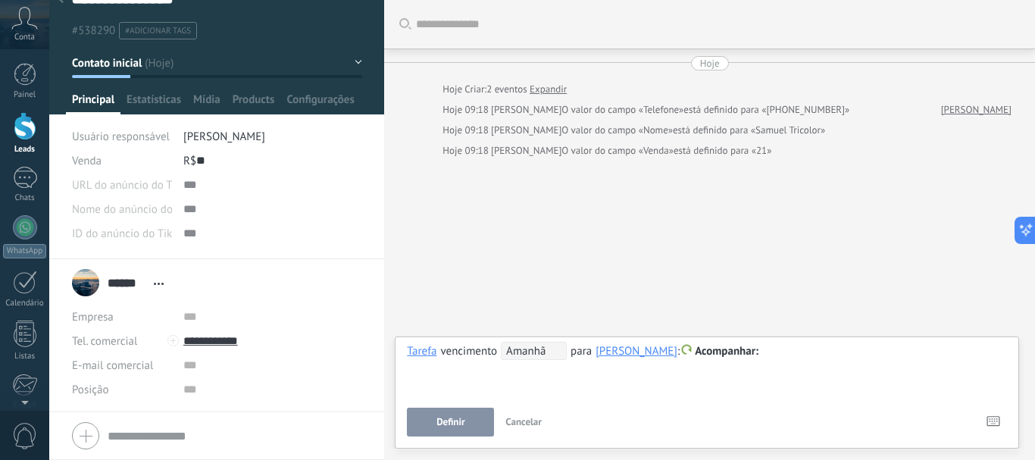
scroll to position [0, 0]
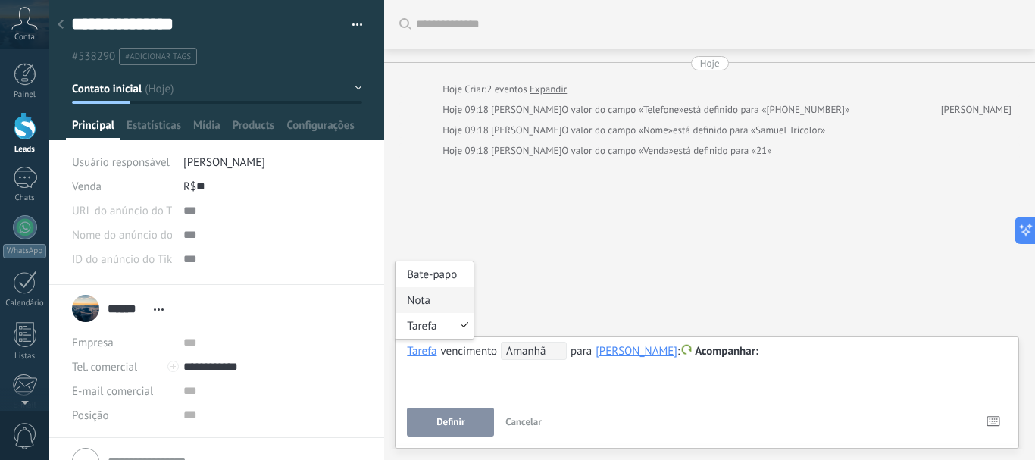
click at [425, 297] on div "Nota" at bounding box center [435, 300] width 78 height 26
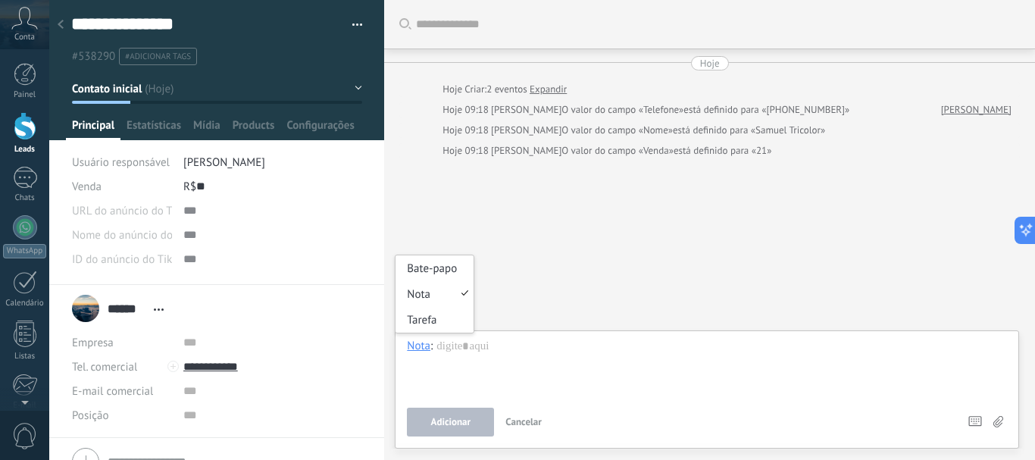
click at [418, 348] on div "Nota" at bounding box center [418, 346] width 23 height 14
click at [424, 267] on div "Bate-papo" at bounding box center [435, 268] width 78 height 26
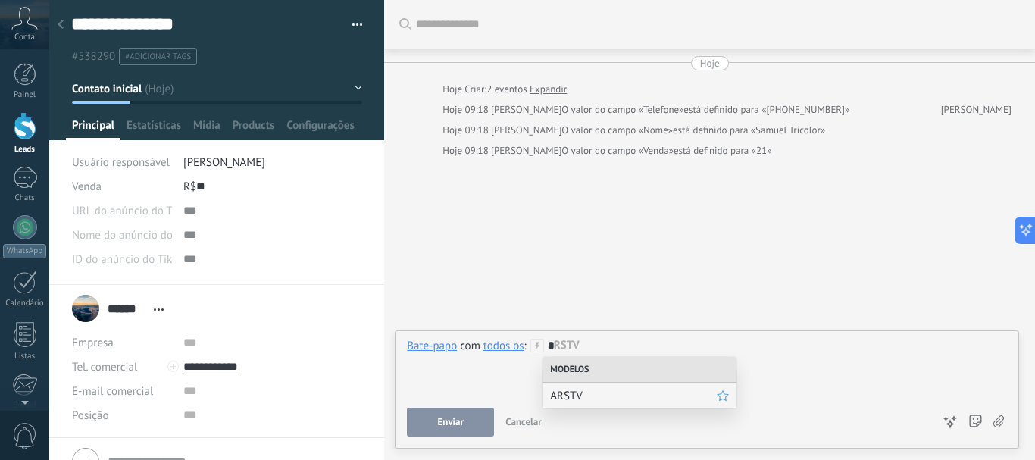
click at [575, 394] on span "ARSTV" at bounding box center [633, 396] width 167 height 14
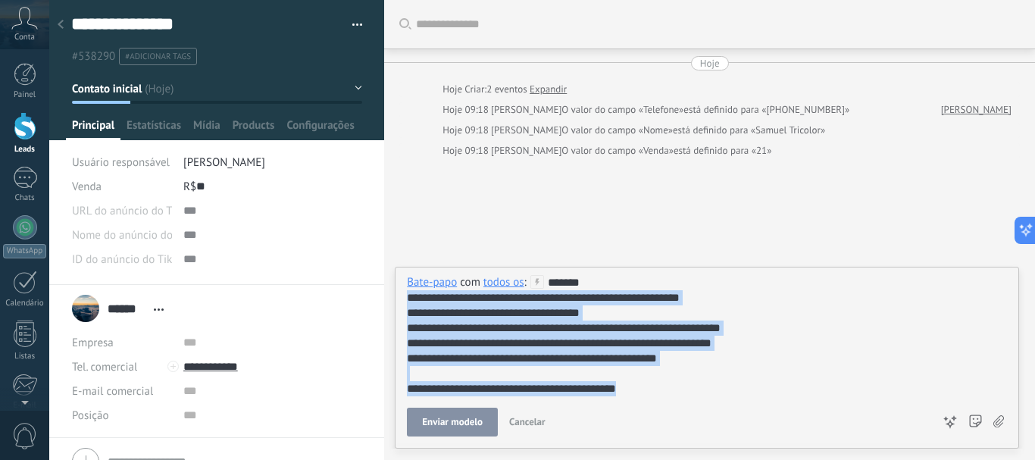
drag, startPoint x: 644, startPoint y: 389, endPoint x: 405, endPoint y: 300, distance: 255.4
click at [405, 300] on div "**********" at bounding box center [707, 358] width 625 height 182
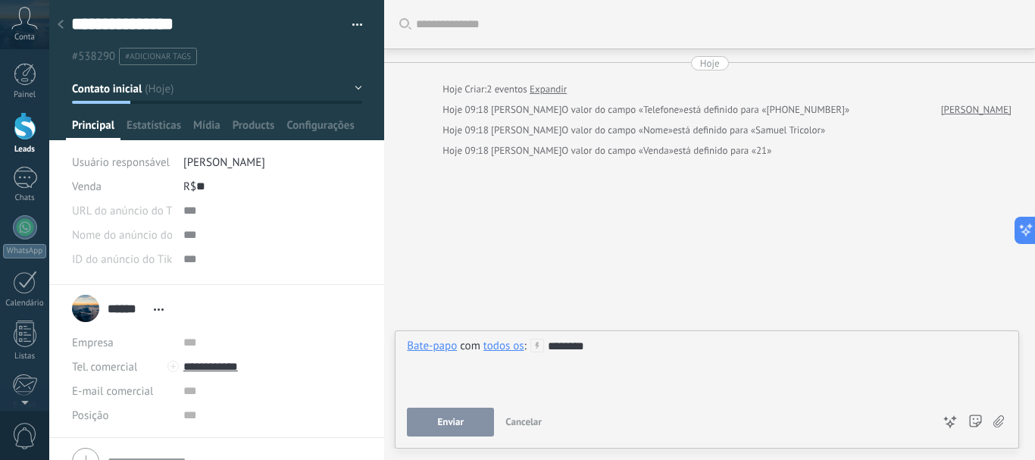
click at [995, 110] on link "[PERSON_NAME]" at bounding box center [976, 109] width 70 height 15
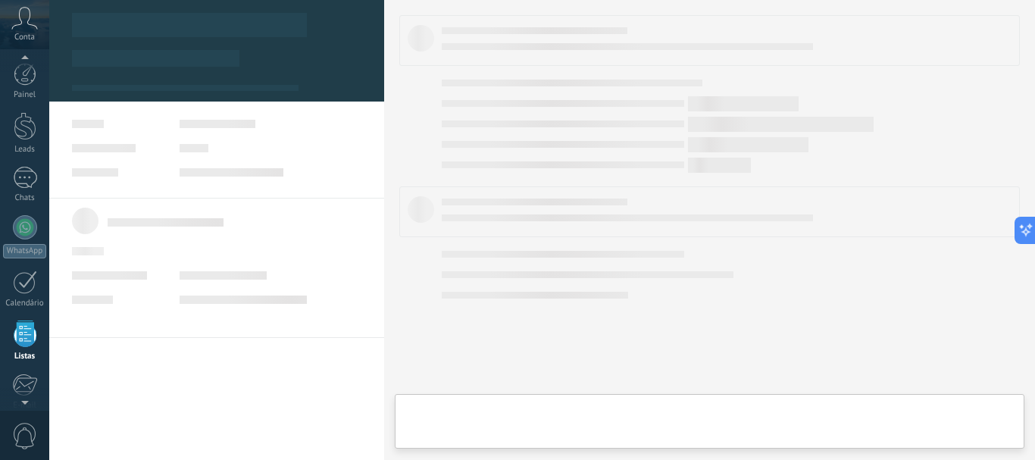
scroll to position [94, 0]
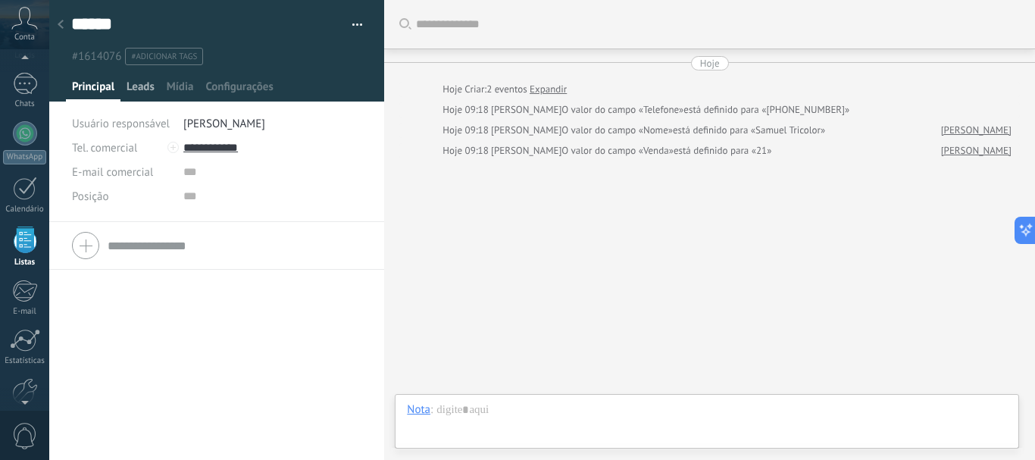
click at [146, 86] on span "Leads" at bounding box center [141, 91] width 28 height 22
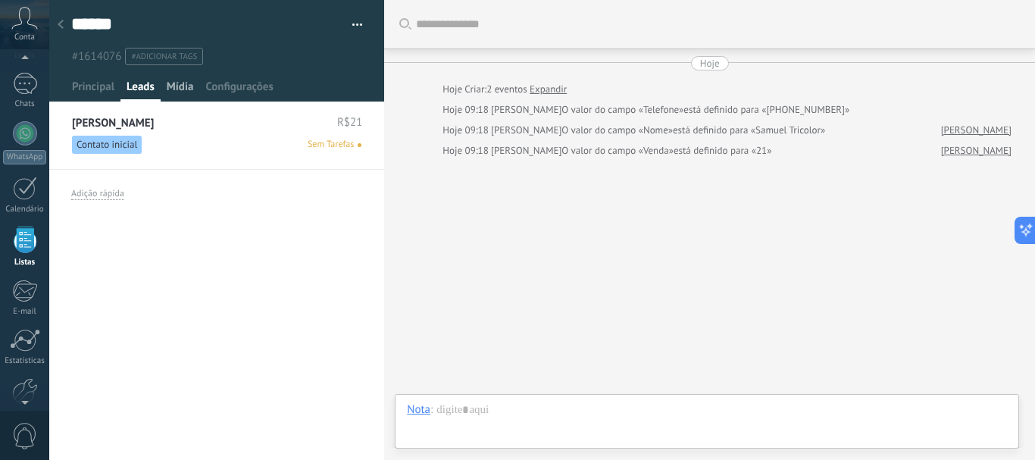
click at [175, 87] on span "Mídia" at bounding box center [180, 91] width 27 height 22
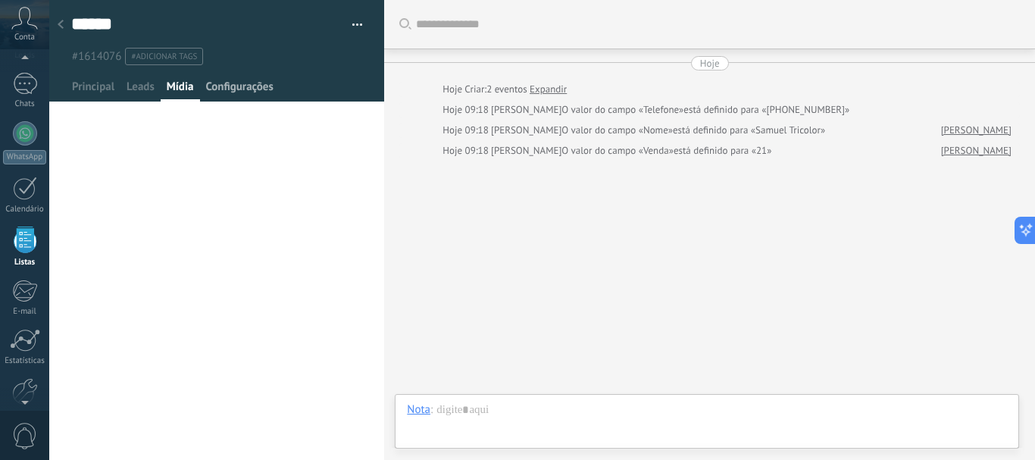
click at [255, 93] on span "Configurações" at bounding box center [238, 91] width 67 height 22
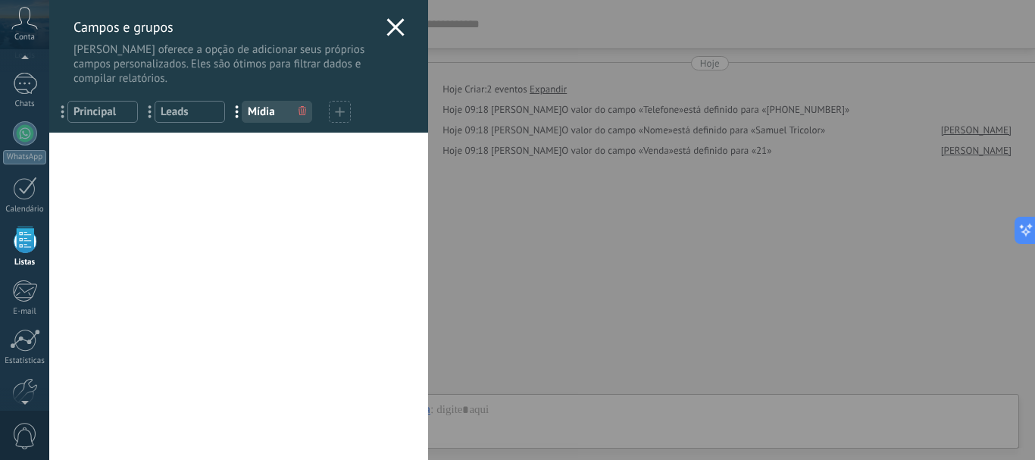
click at [390, 24] on icon at bounding box center [396, 27] width 18 height 18
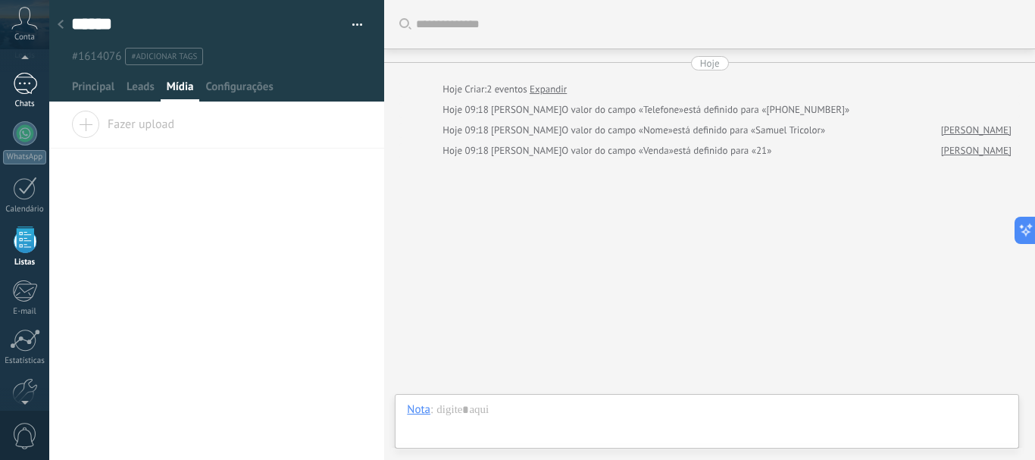
click at [22, 87] on div at bounding box center [25, 84] width 24 height 22
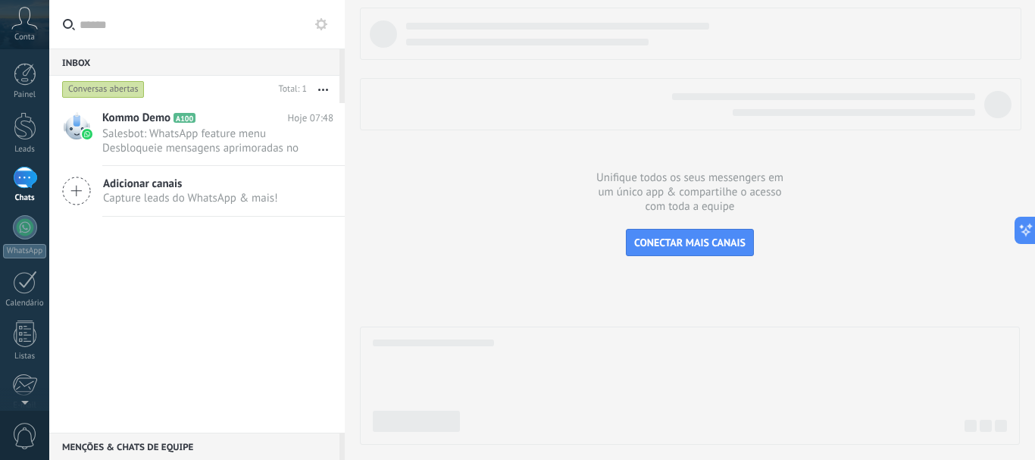
click at [79, 193] on icon at bounding box center [76, 191] width 29 height 29
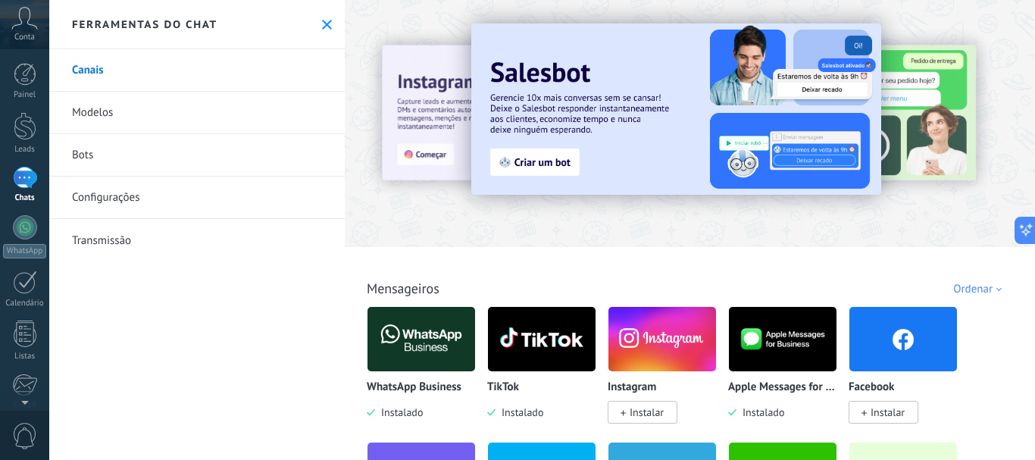
click at [890, 417] on span "Instalar" at bounding box center [888, 412] width 34 height 14
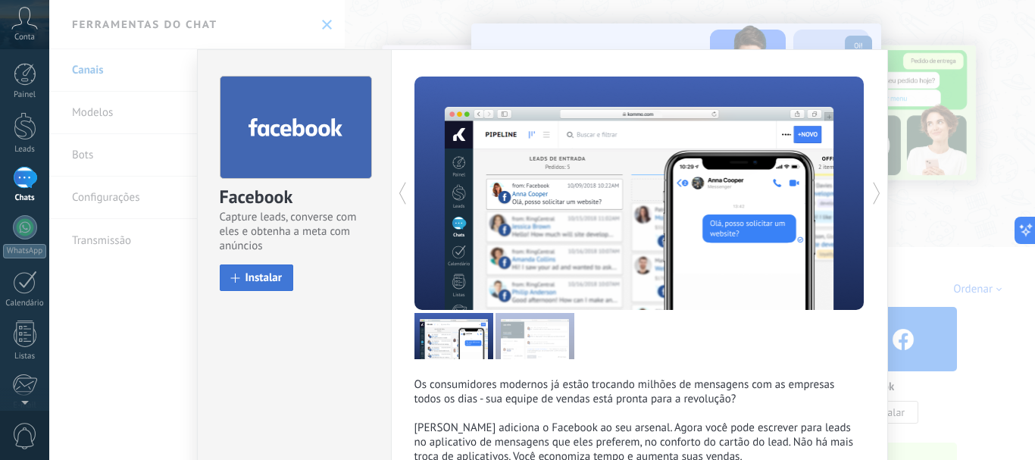
click at [266, 273] on span "Instalar" at bounding box center [264, 277] width 37 height 11
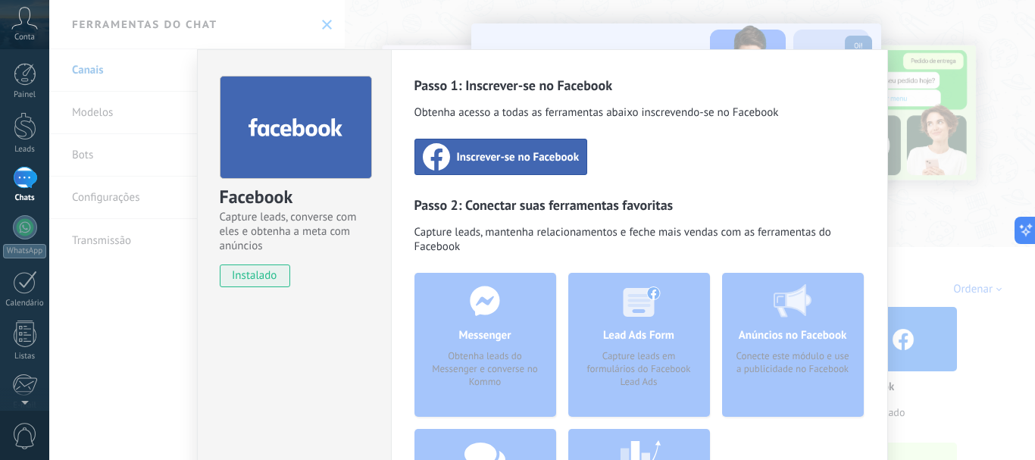
click at [163, 313] on div "Facebook Capture leads, converse com eles e obtenha a meta com anúncios instala…" at bounding box center [542, 230] width 986 height 460
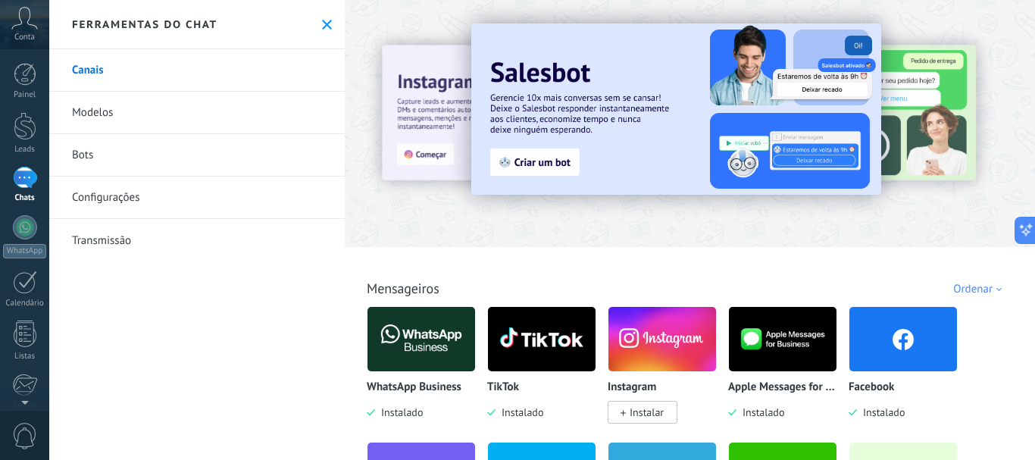
click at [101, 195] on link "Configurações" at bounding box center [197, 198] width 296 height 42
